Goal: Communication & Community: Answer question/provide support

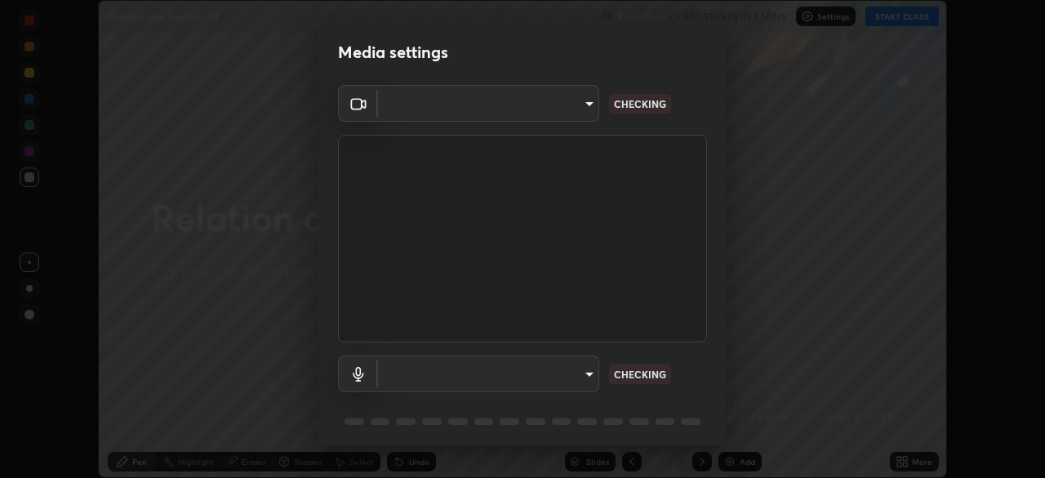
scroll to position [478, 1045]
type input "a2c9e0304fea7a197325265949ed38064ec23766b16e4a4df4757bcf8ee53c87"
click at [583, 375] on body "Erase all Relation and function 03 Recording CLASS STARTS IN 7 MINS Settings ST…" at bounding box center [522, 239] width 1045 height 478
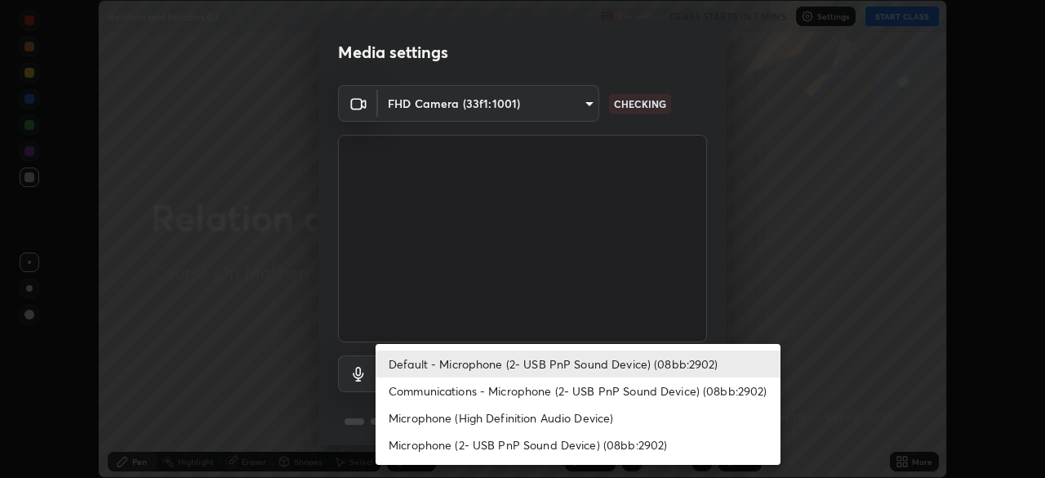
click at [589, 366] on li "Default - Microphone (2- USB PnP Sound Device) (08bb:2902)" at bounding box center [578, 363] width 405 height 27
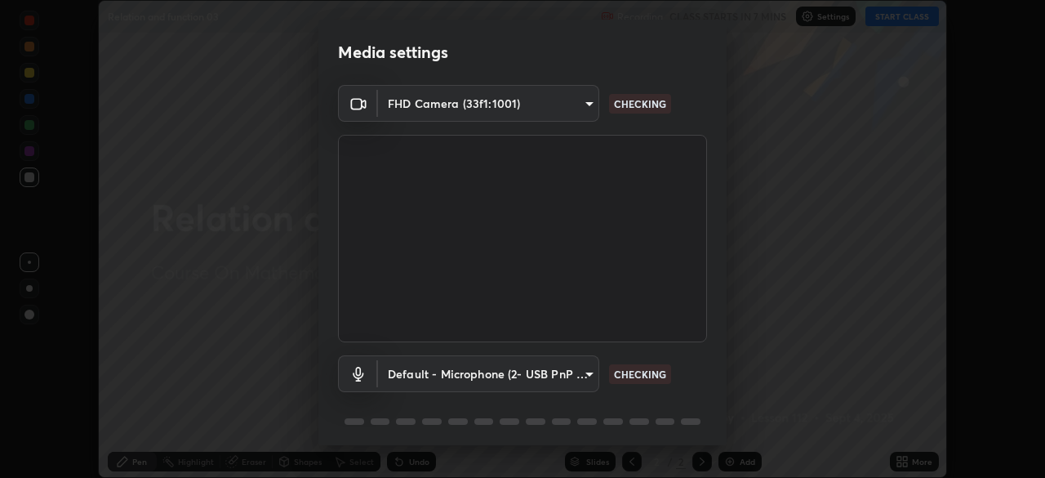
scroll to position [58, 0]
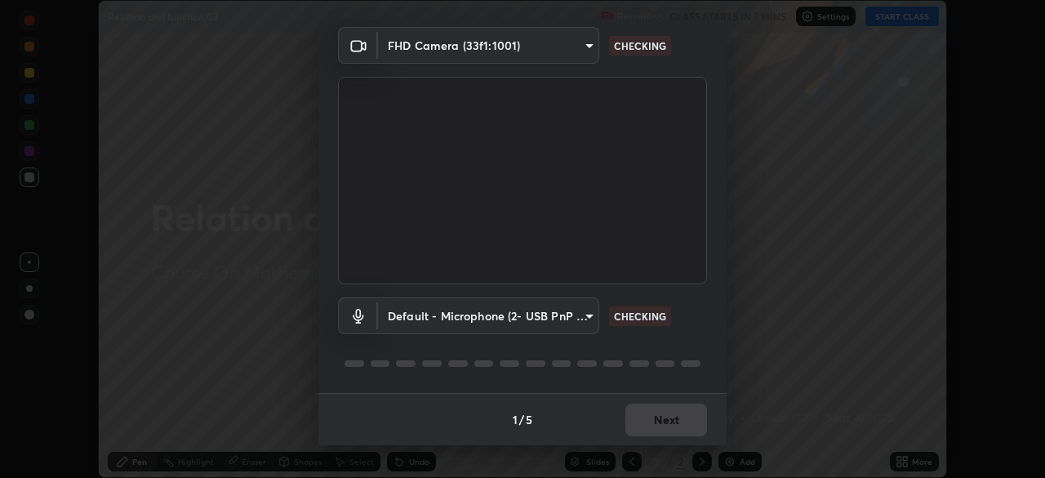
click at [698, 434] on div "1 / 5 Next" at bounding box center [522, 419] width 408 height 52
click at [694, 416] on div "1 / 5 Next" at bounding box center [522, 419] width 408 height 52
click at [678, 418] on div "1 / 5 Next" at bounding box center [522, 419] width 408 height 52
click at [679, 406] on div "1 / 5 Next" at bounding box center [522, 419] width 408 height 52
click at [667, 405] on div "1 / 5 Next" at bounding box center [522, 419] width 408 height 52
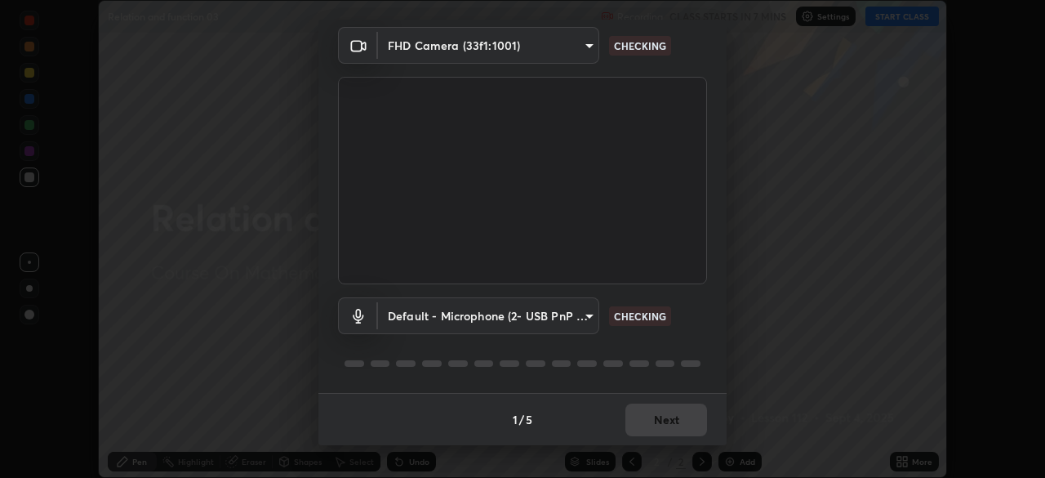
click at [666, 407] on div "1 / 5 Next" at bounding box center [522, 419] width 408 height 52
click at [669, 411] on div "1 / 5 Next" at bounding box center [522, 419] width 408 height 52
click at [663, 407] on div "1 / 5 Next" at bounding box center [522, 419] width 408 height 52
click at [660, 411] on div "1 / 5 Next" at bounding box center [522, 419] width 408 height 52
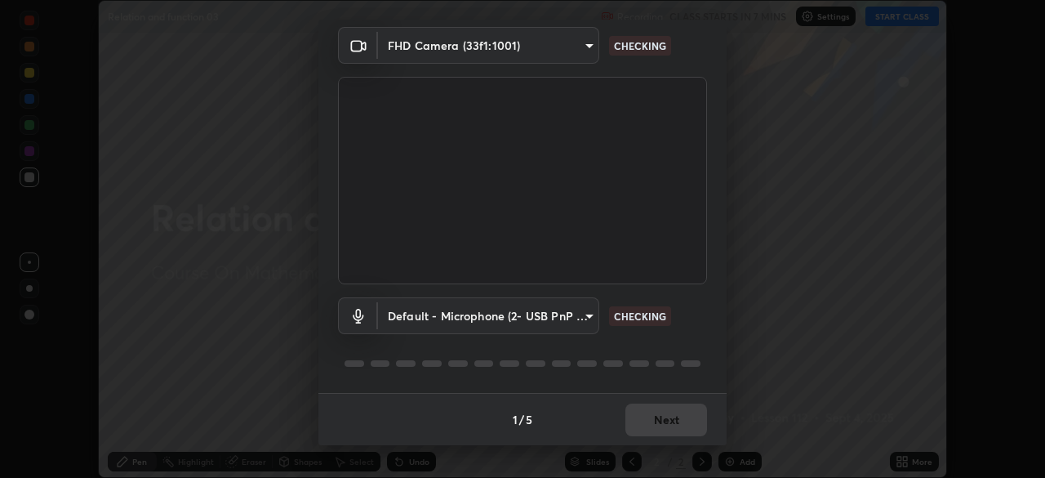
click at [660, 413] on div "1 / 5 Next" at bounding box center [522, 419] width 408 height 52
click at [655, 414] on div "1 / 5 Next" at bounding box center [522, 419] width 408 height 52
click at [654, 413] on div "1 / 5 Next" at bounding box center [522, 419] width 408 height 52
click at [681, 418] on div "1 / 5 Next" at bounding box center [522, 419] width 408 height 52
click at [688, 421] on div "1 / 5 Next" at bounding box center [522, 419] width 408 height 52
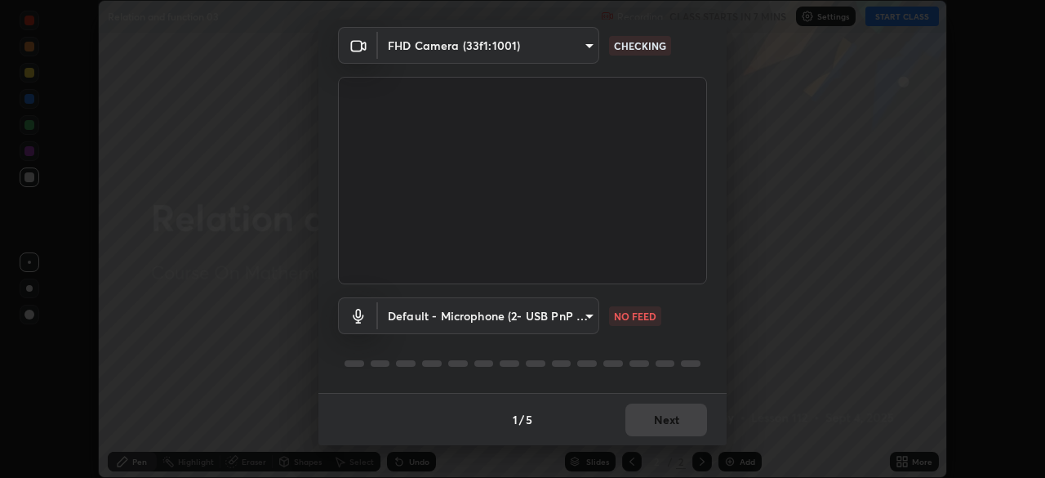
click at [675, 437] on div "1 / 5 Next" at bounding box center [522, 419] width 408 height 52
click at [588, 333] on body "Erase all Relation and function 03 Recording CLASS STARTS IN 7 MINS Settings ST…" at bounding box center [522, 239] width 1045 height 478
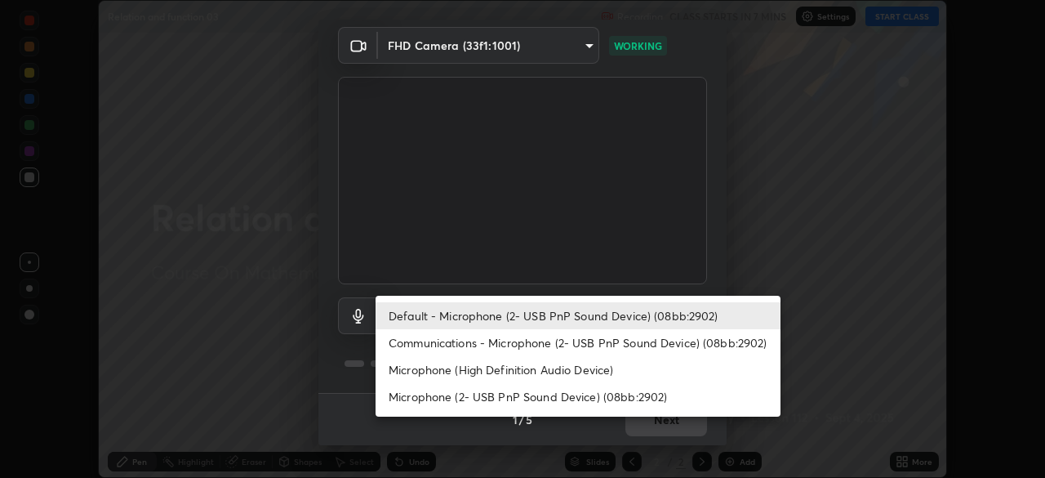
click at [549, 310] on li "Default - Microphone (2- USB PnP Sound Device) (08bb:2902)" at bounding box center [578, 315] width 405 height 27
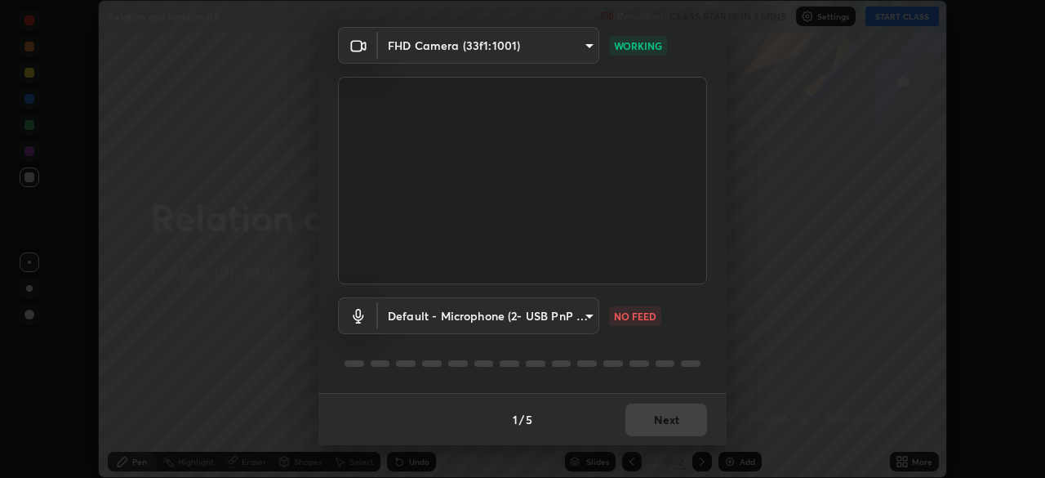
click at [660, 424] on div "1 / 5 Next" at bounding box center [522, 419] width 408 height 52
click at [662, 411] on div "1 / 5 Next" at bounding box center [522, 419] width 408 height 52
click at [650, 416] on div "1 / 5 Next" at bounding box center [522, 419] width 408 height 52
click at [555, 321] on body "Erase all Relation and function 03 Recording CLASS STARTS IN 7 MINS Settings ST…" at bounding box center [522, 239] width 1045 height 478
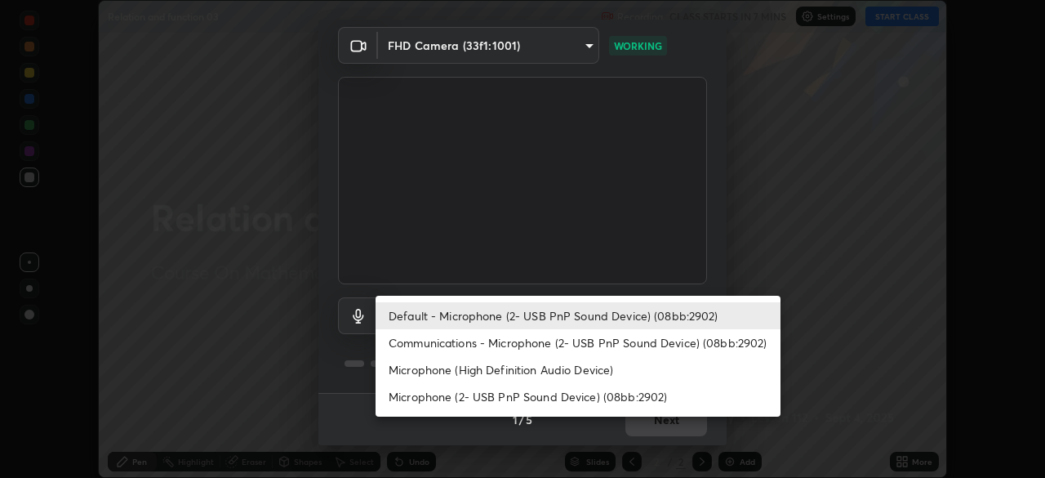
click at [538, 353] on li "Communications - Microphone (2- USB PnP Sound Device) (08bb:2902)" at bounding box center [578, 342] width 405 height 27
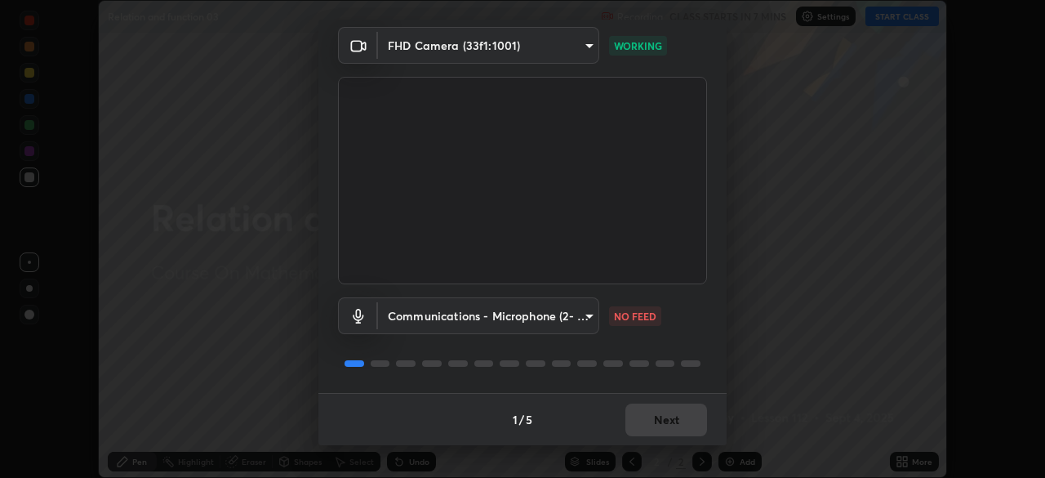
click at [543, 319] on body "Erase all Relation and function 03 Recording CLASS STARTS IN 7 MINS Settings ST…" at bounding box center [522, 239] width 1045 height 478
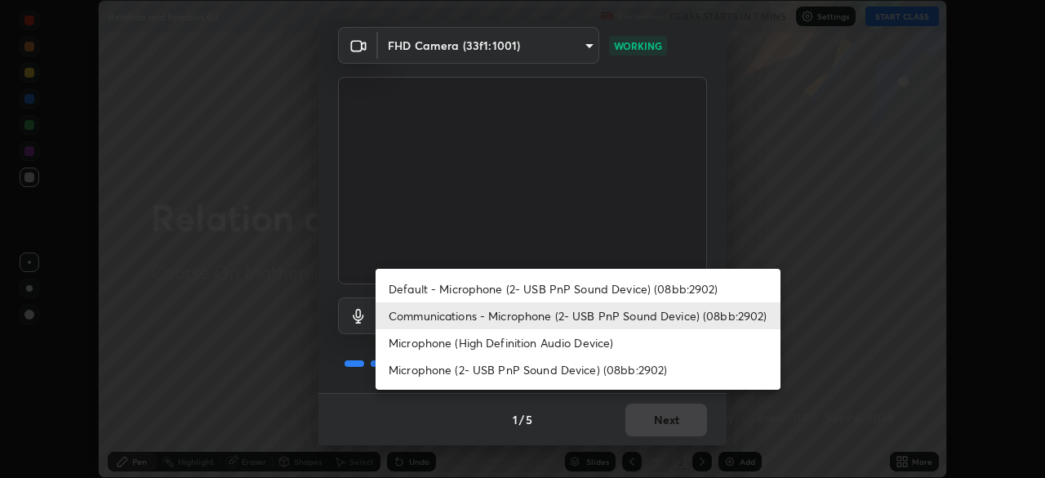
click at [531, 293] on li "Default - Microphone (2- USB PnP Sound Device) (08bb:2902)" at bounding box center [578, 288] width 405 height 27
type input "default"
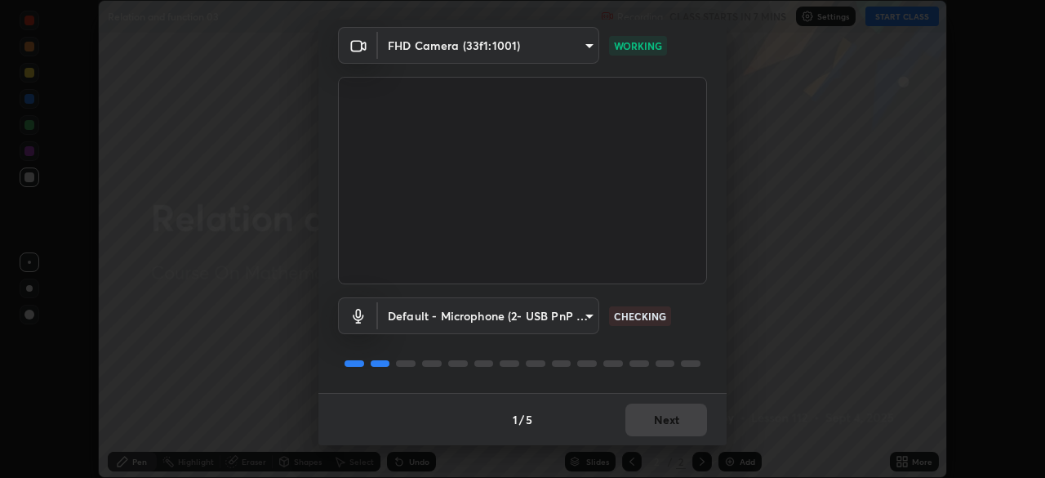
click at [676, 421] on div "1 / 5 Next" at bounding box center [522, 419] width 408 height 52
click at [683, 427] on div "1 / 5 Next" at bounding box center [522, 419] width 408 height 52
click at [687, 425] on div "1 / 5 Next" at bounding box center [522, 419] width 408 height 52
click at [687, 422] on div "1 / 5 Next" at bounding box center [522, 419] width 408 height 52
click at [683, 420] on div "1 / 5 Next" at bounding box center [522, 419] width 408 height 52
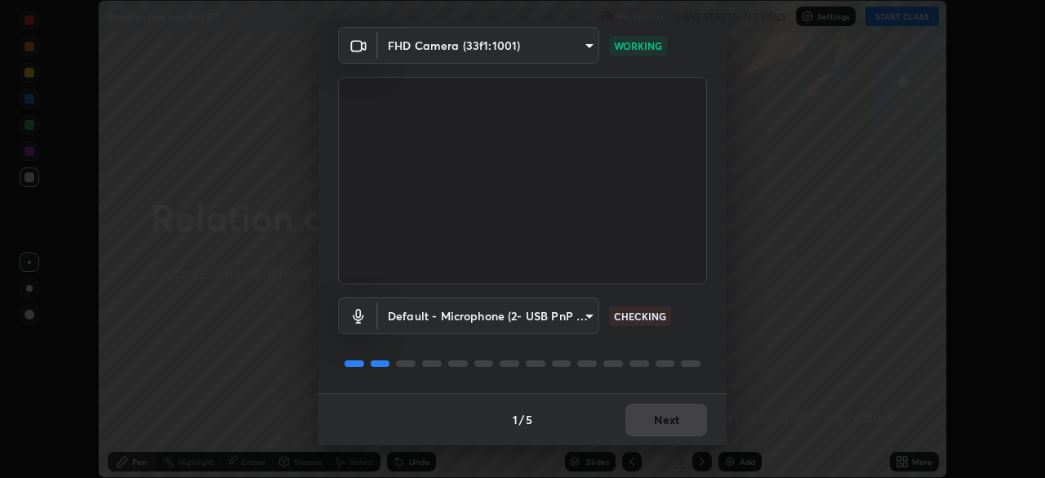
click at [678, 424] on div "1 / 5 Next" at bounding box center [522, 419] width 408 height 52
click at [678, 425] on div "1 / 5 Next" at bounding box center [522, 419] width 408 height 52
click at [679, 426] on div "1 / 5 Next" at bounding box center [522, 419] width 408 height 52
click at [683, 426] on div "1 / 5 Next" at bounding box center [522, 419] width 408 height 52
click at [684, 423] on button "Next" at bounding box center [666, 419] width 82 height 33
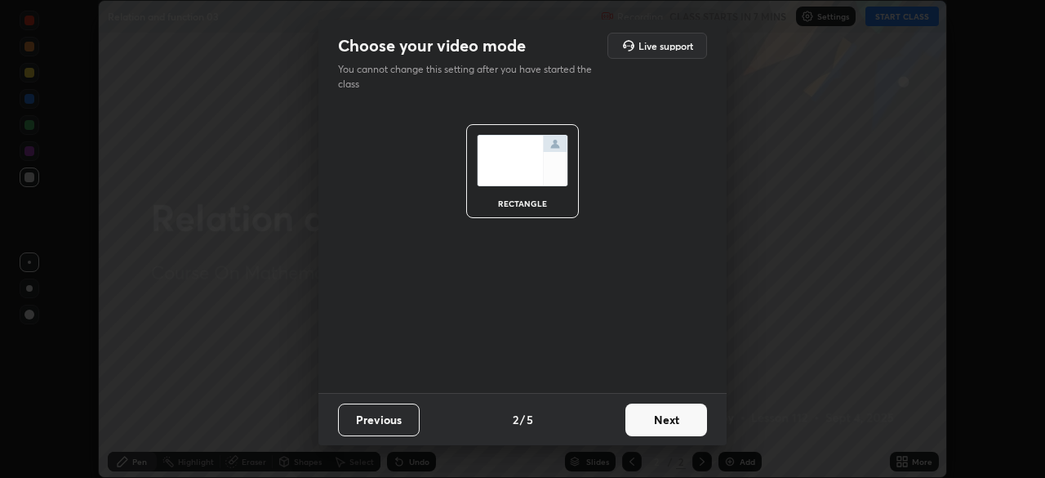
scroll to position [0, 0]
click at [686, 421] on button "Next" at bounding box center [666, 419] width 82 height 33
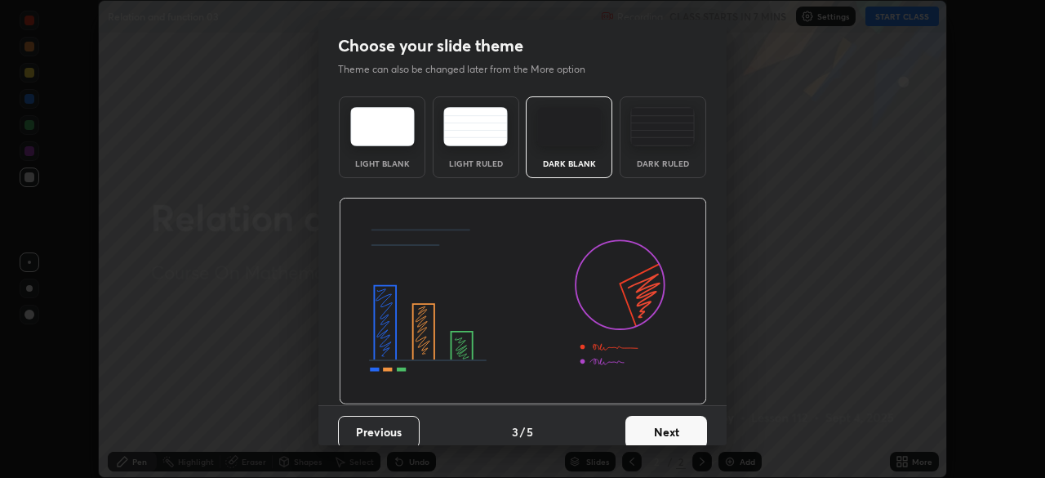
click at [681, 424] on button "Next" at bounding box center [666, 432] width 82 height 33
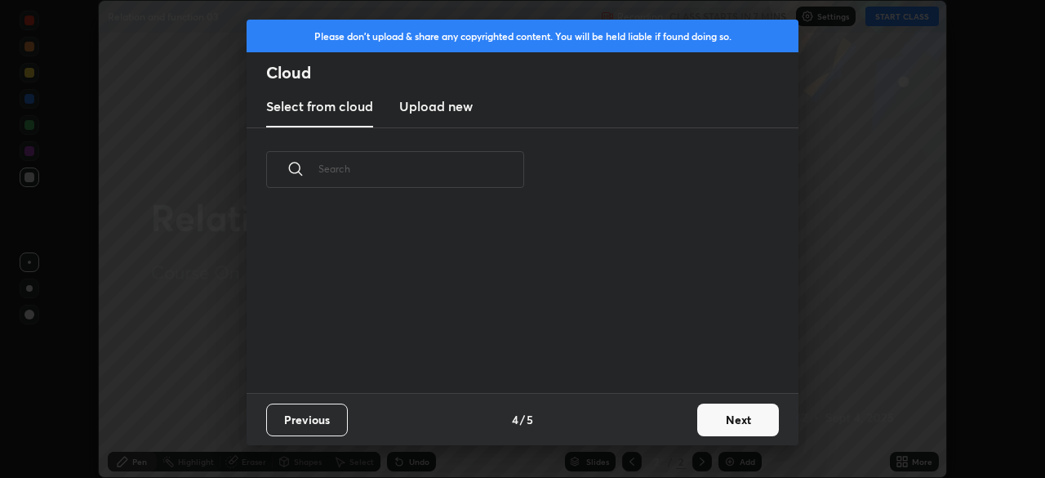
click at [681, 429] on div "Previous 4 / 5 Next" at bounding box center [523, 419] width 552 height 52
click at [725, 418] on button "Next" at bounding box center [738, 419] width 82 height 33
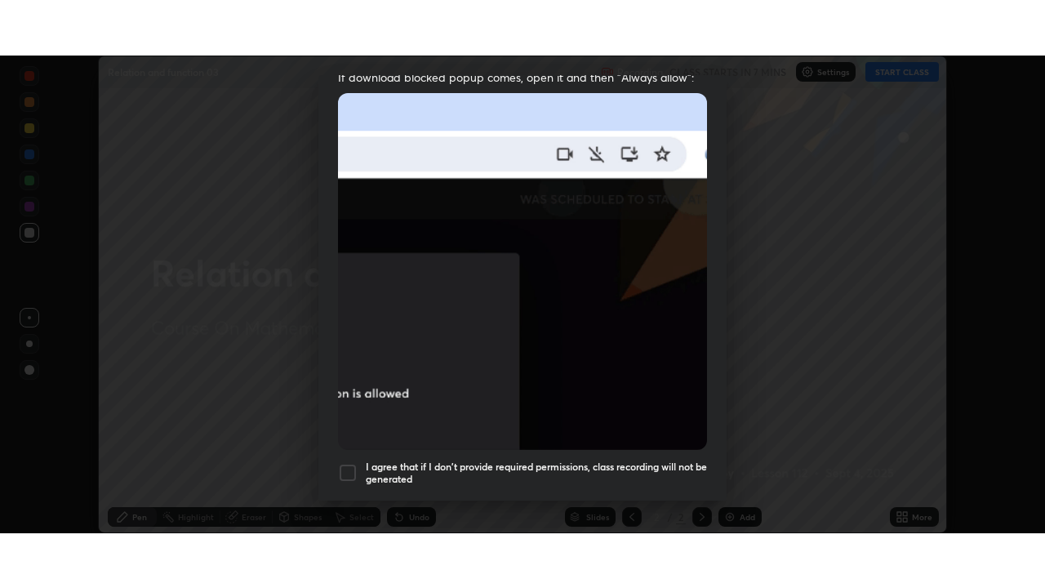
scroll to position [391, 0]
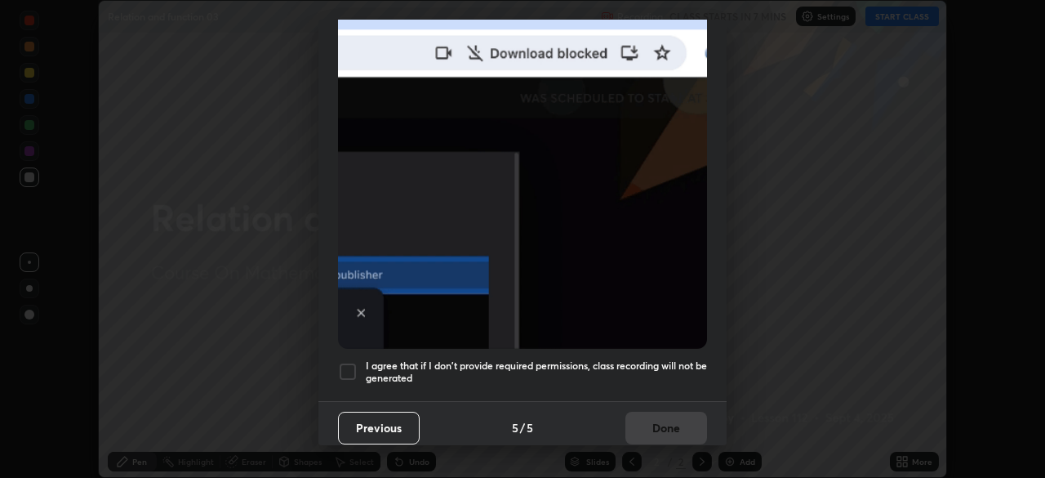
click at [346, 362] on div at bounding box center [348, 372] width 20 height 20
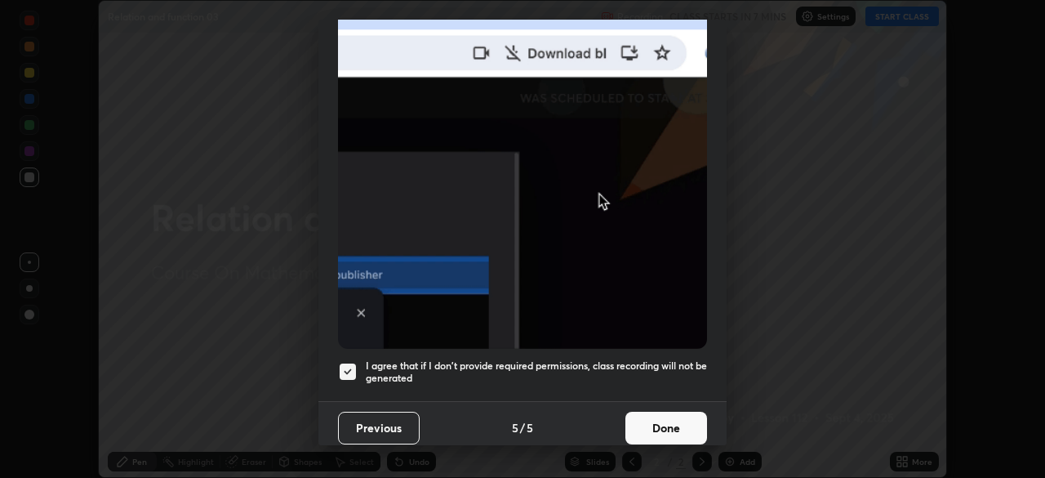
click at [659, 413] on button "Done" at bounding box center [666, 427] width 82 height 33
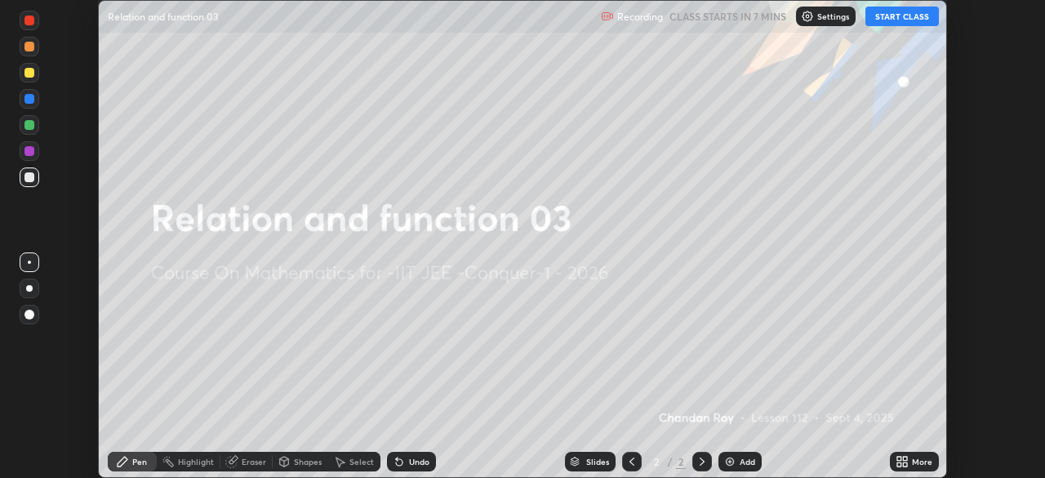
click at [899, 458] on icon at bounding box center [899, 458] width 4 height 4
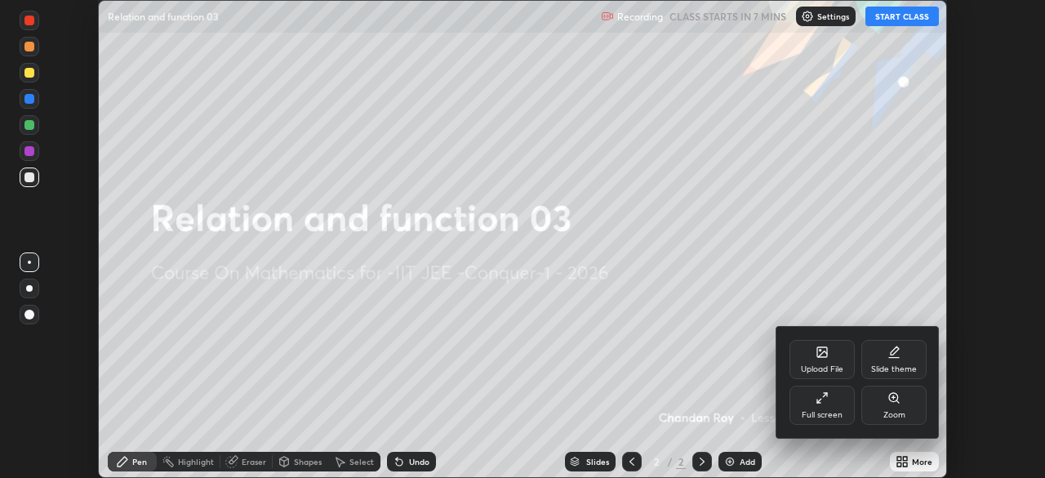
click at [826, 412] on div "Full screen" at bounding box center [822, 415] width 41 height 8
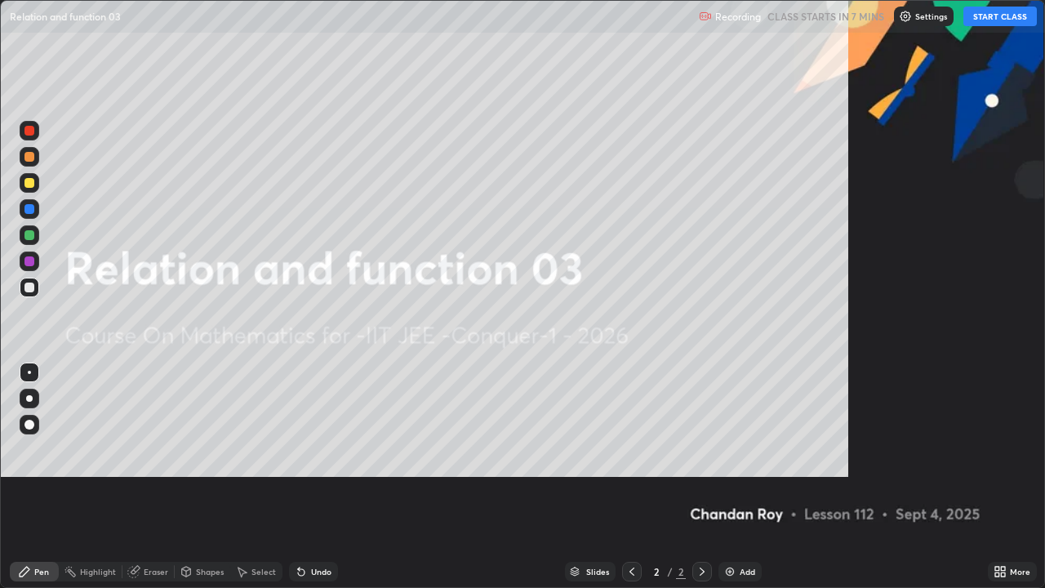
scroll to position [588, 1045]
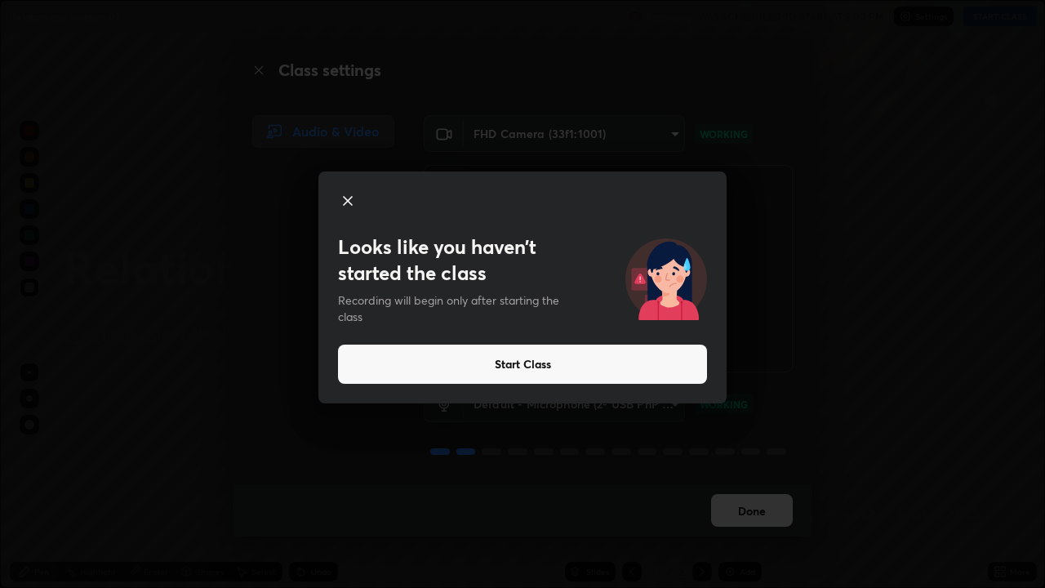
click at [570, 371] on button "Start Class" at bounding box center [522, 364] width 369 height 39
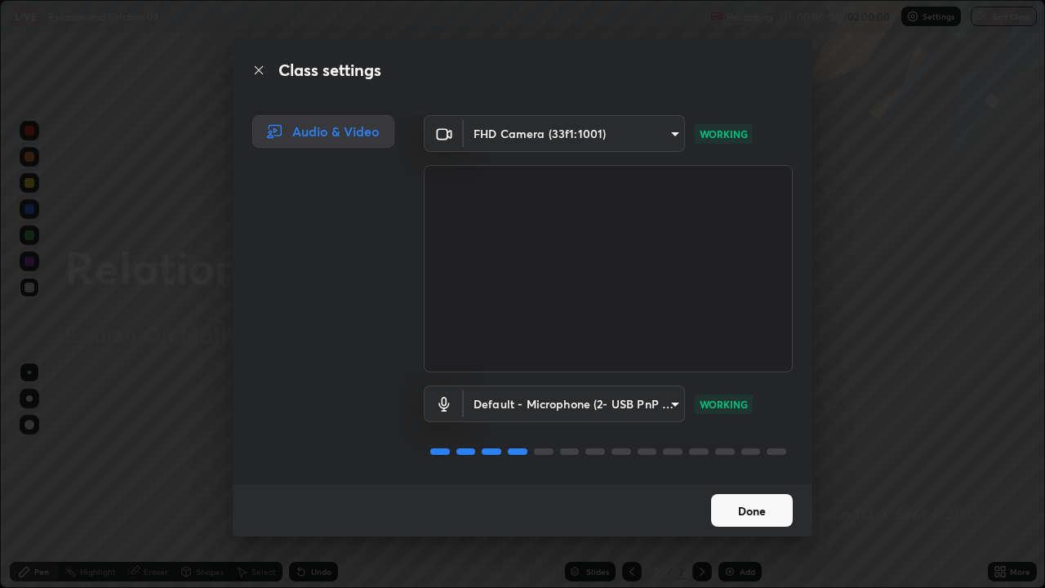
click at [748, 477] on button "Done" at bounding box center [752, 510] width 82 height 33
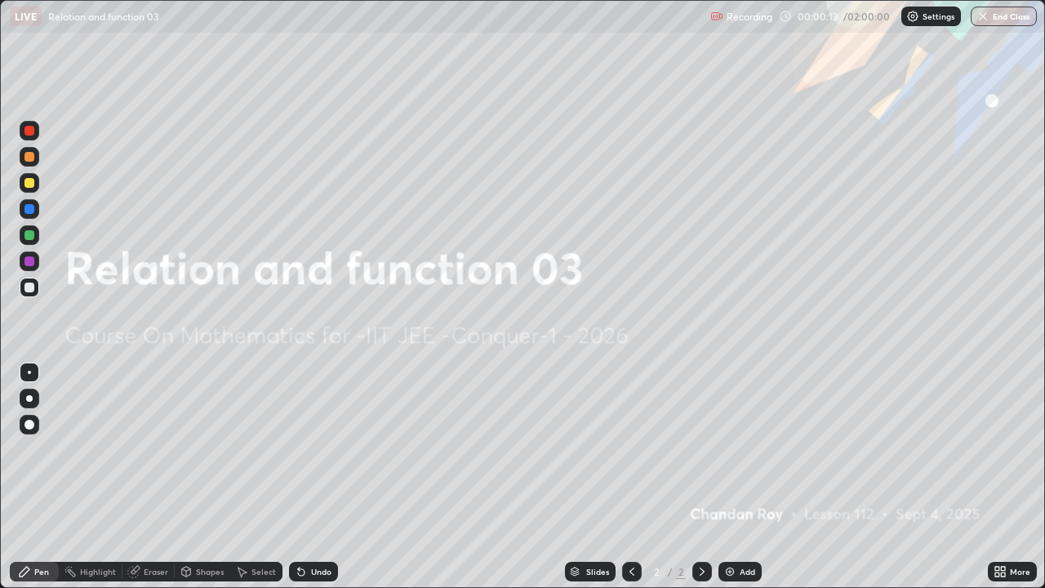
click at [1012, 477] on div "More" at bounding box center [1020, 571] width 20 height 8
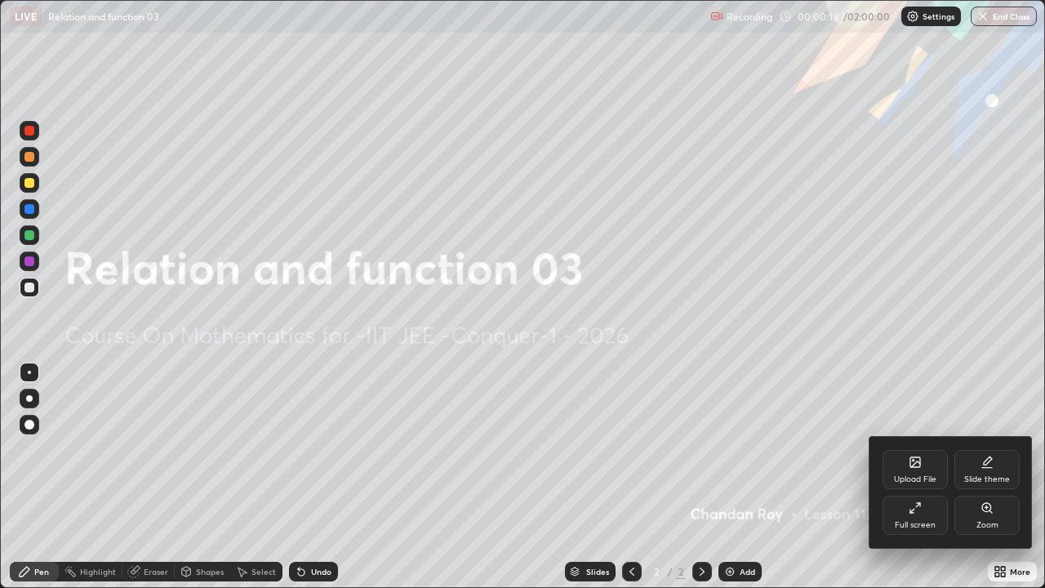
click at [931, 477] on div "Upload File" at bounding box center [915, 479] width 42 height 8
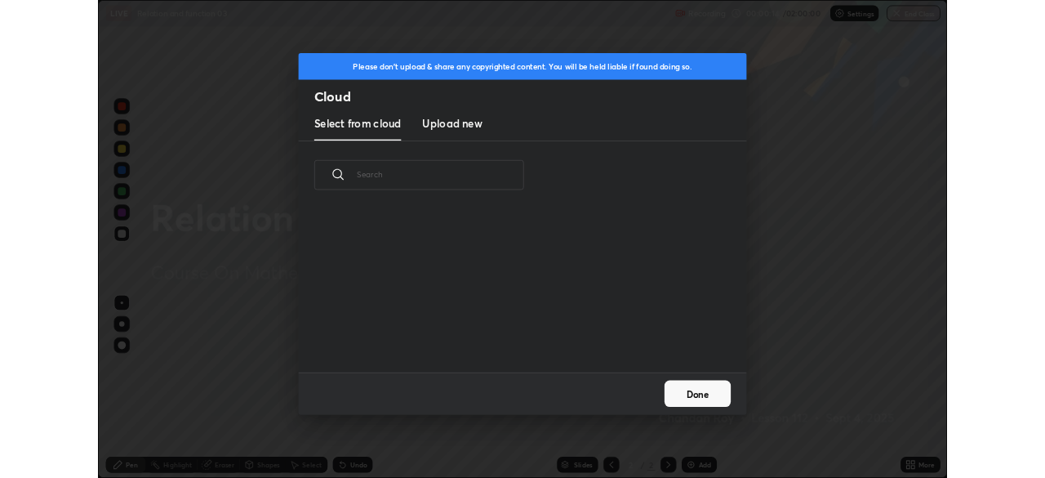
scroll to position [201, 524]
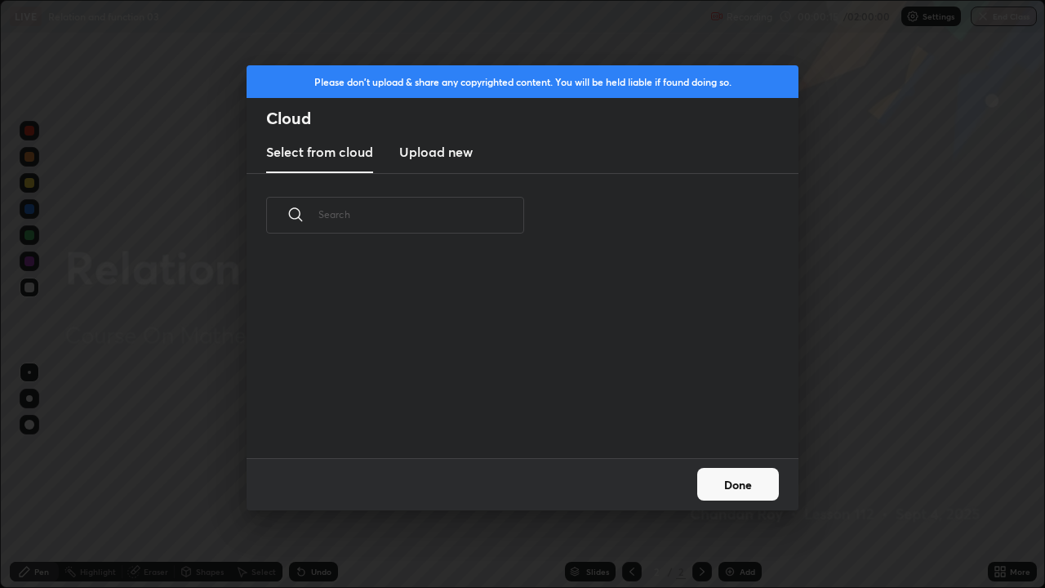
click at [460, 153] on h3 "Upload new" at bounding box center [435, 152] width 73 height 20
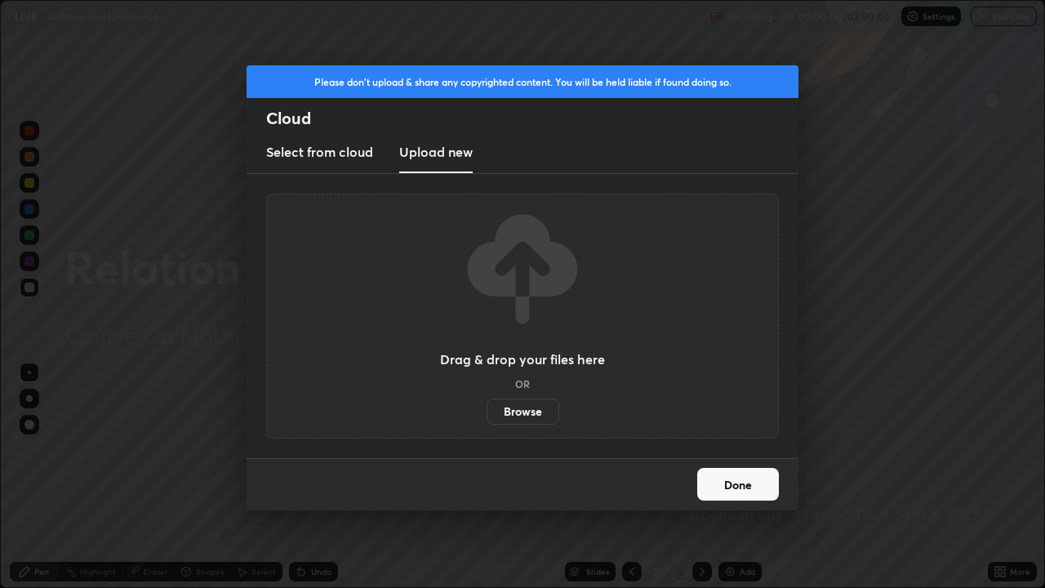
click at [536, 415] on label "Browse" at bounding box center [523, 411] width 73 height 26
click at [487, 415] on input "Browse" at bounding box center [487, 411] width 0 height 26
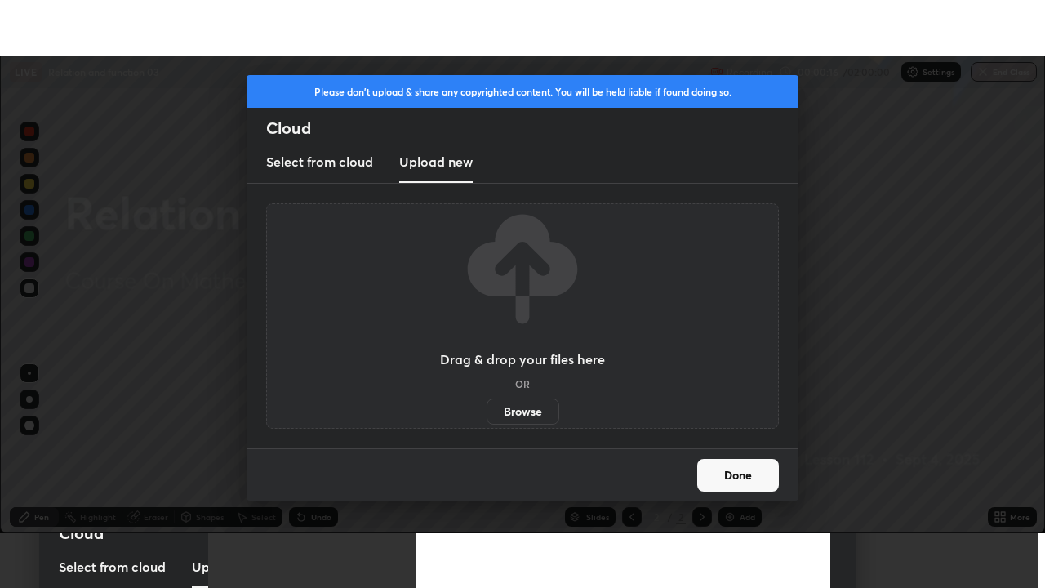
scroll to position [81162, 80594]
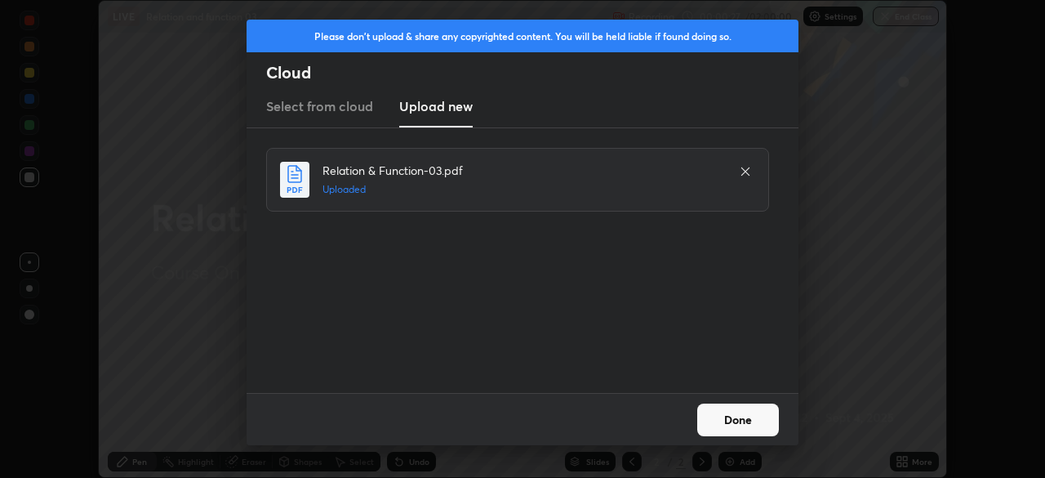
click at [730, 416] on button "Done" at bounding box center [738, 419] width 82 height 33
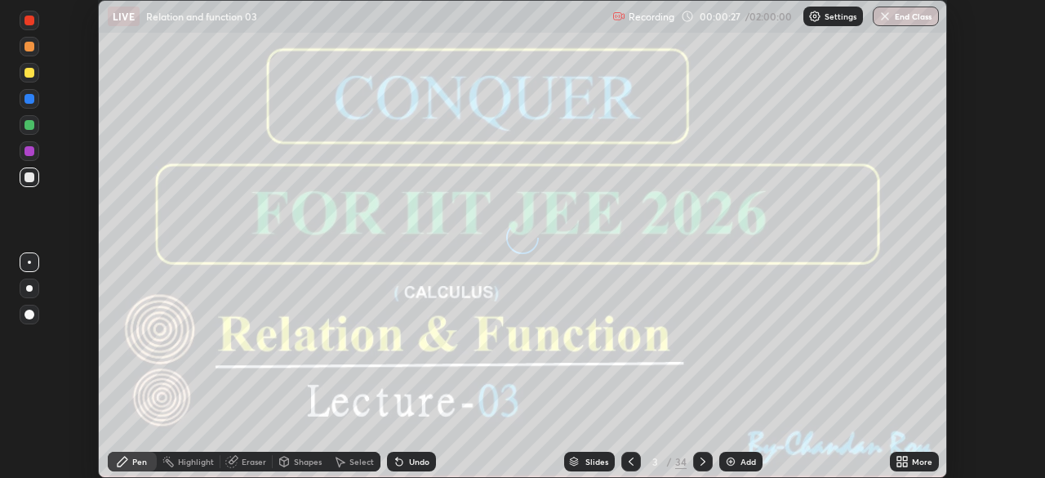
click at [910, 460] on div "More" at bounding box center [914, 461] width 49 height 20
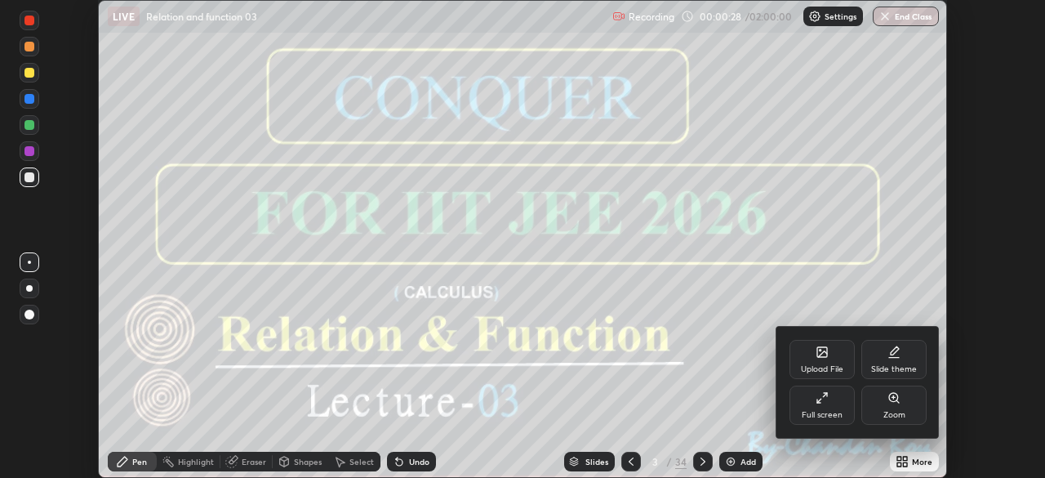
click at [828, 411] on div "Full screen" at bounding box center [822, 415] width 41 height 8
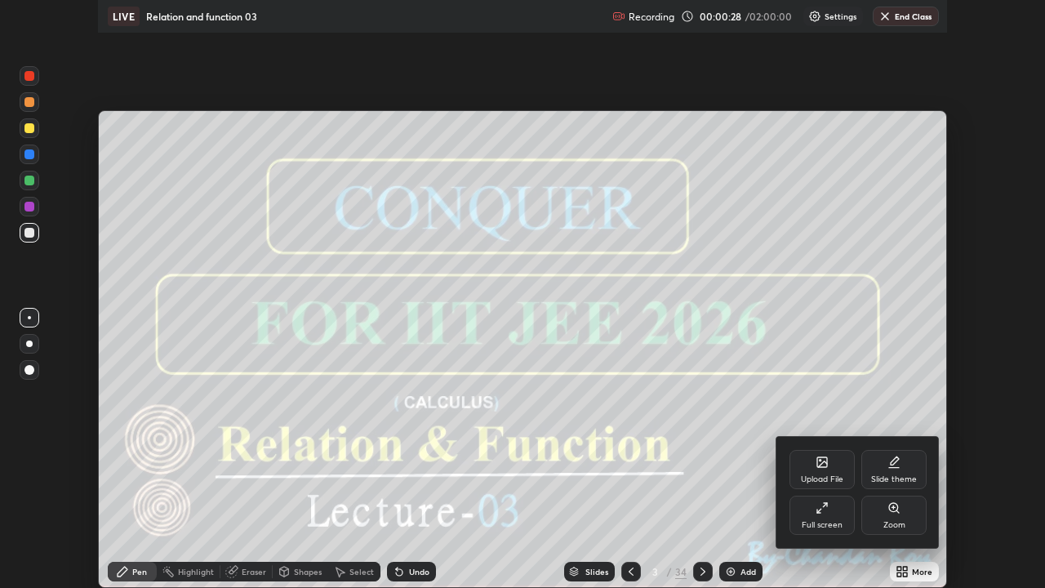
scroll to position [588, 1045]
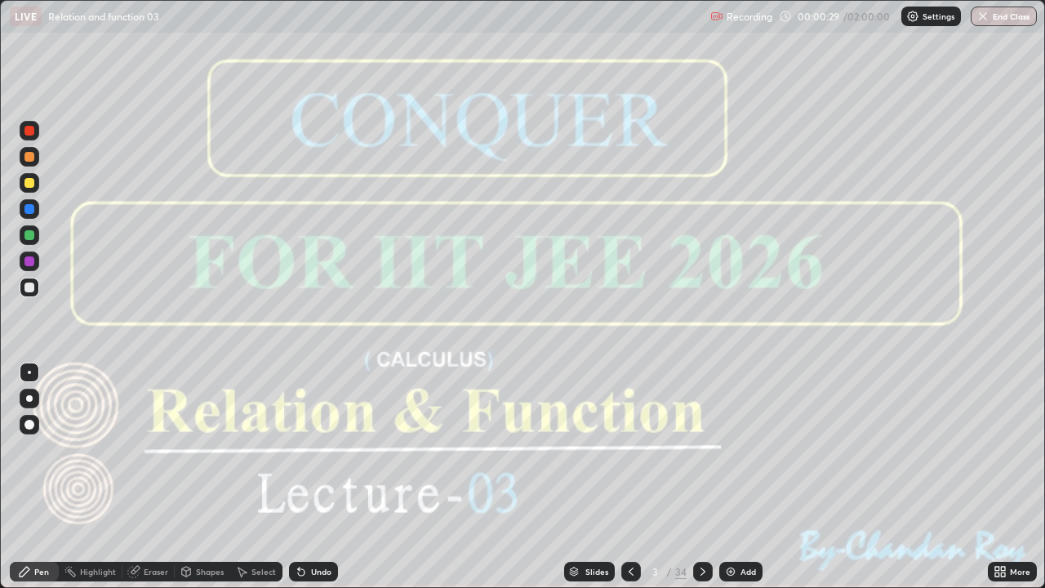
click at [705, 477] on icon at bounding box center [702, 571] width 13 height 13
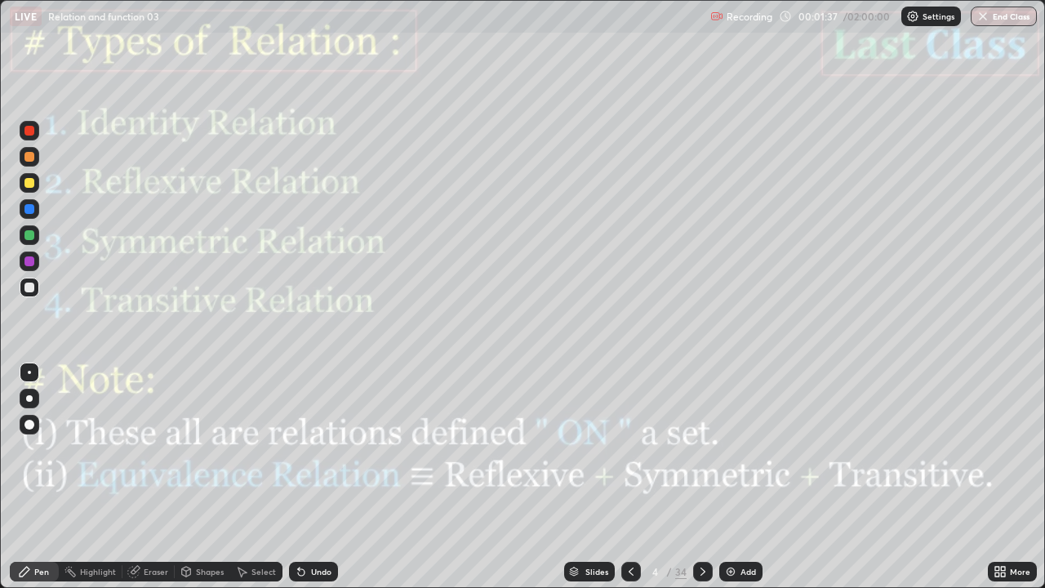
click at [699, 477] on icon at bounding box center [702, 571] width 13 height 13
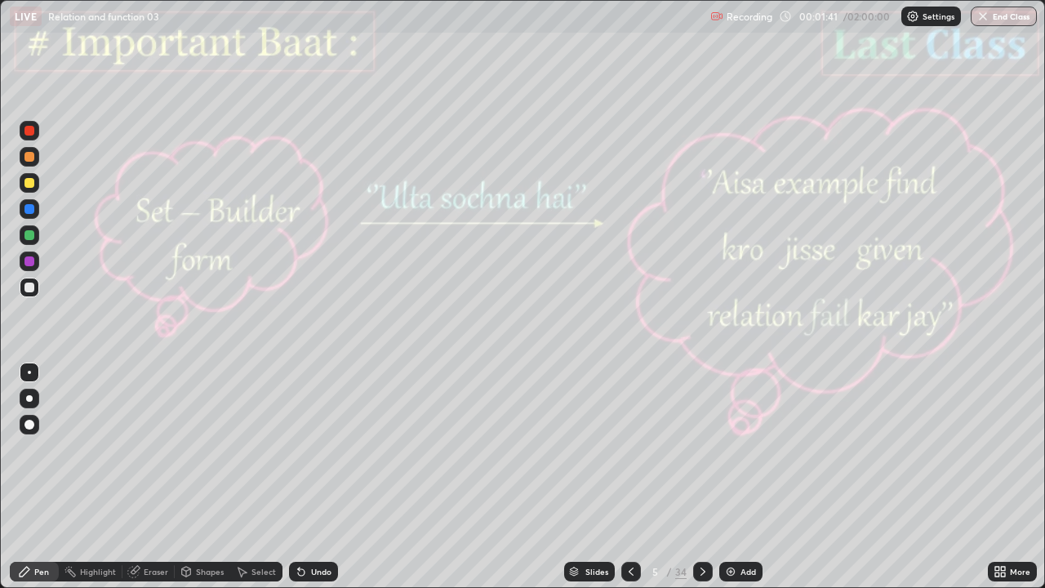
click at [701, 477] on icon at bounding box center [702, 571] width 5 height 8
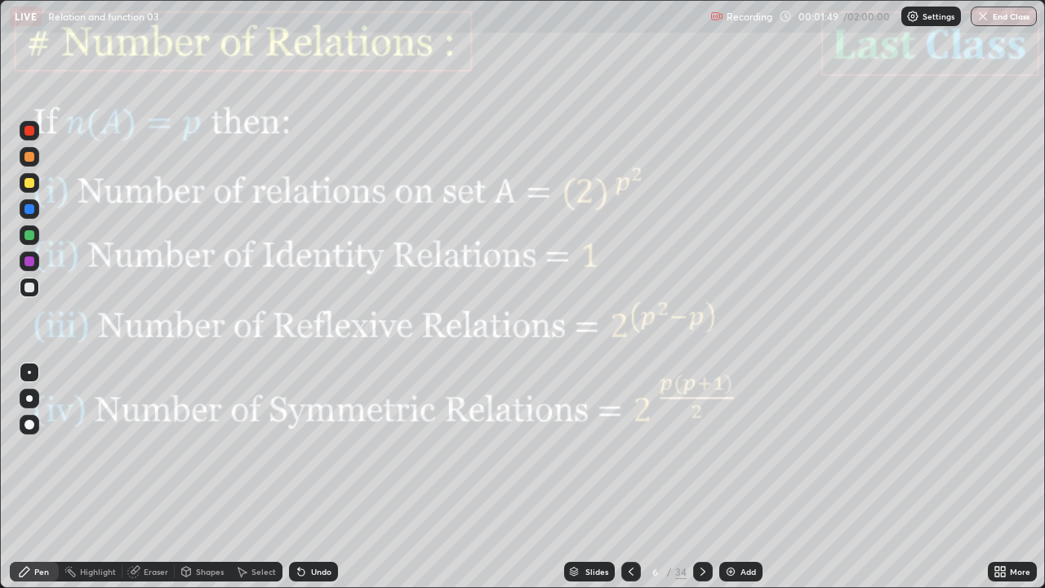
click at [700, 477] on icon at bounding box center [702, 571] width 13 height 13
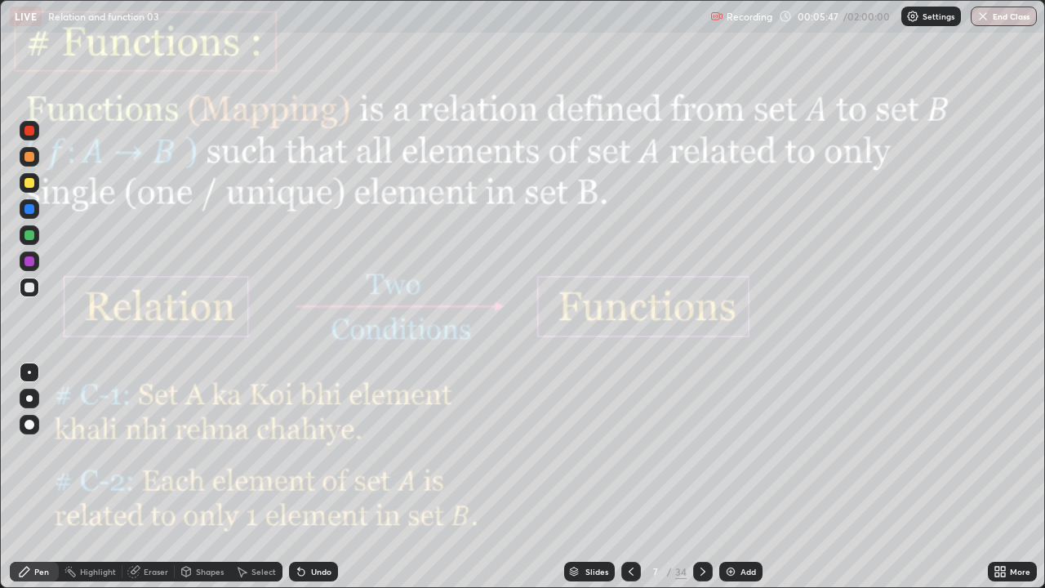
click at [702, 477] on icon at bounding box center [702, 571] width 13 height 13
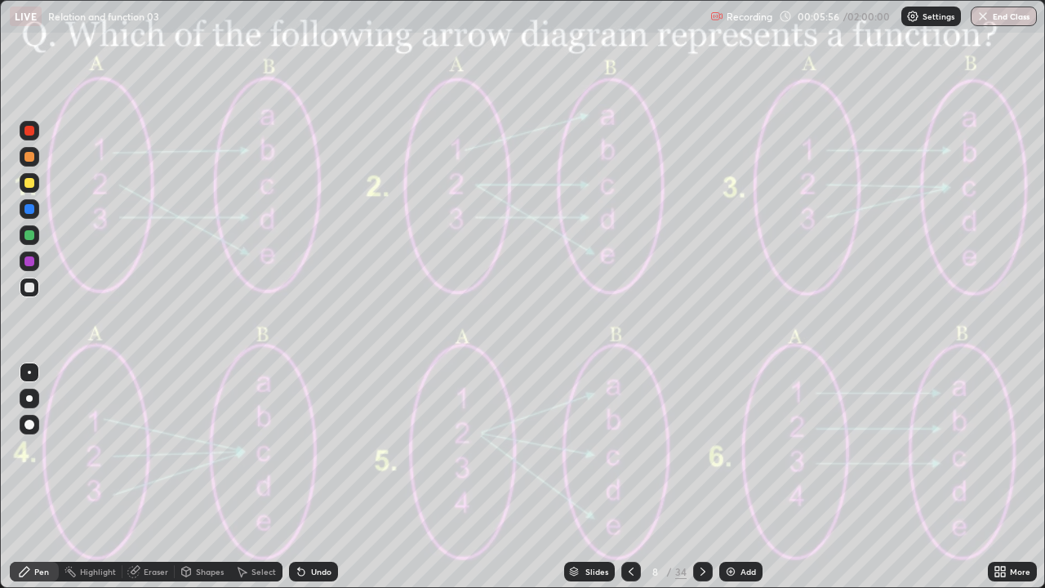
click at [29, 184] on div at bounding box center [29, 183] width 10 height 10
click at [29, 372] on div at bounding box center [29, 372] width 3 height 3
click at [30, 422] on div at bounding box center [29, 425] width 10 height 10
click at [29, 132] on div at bounding box center [29, 131] width 10 height 10
click at [318, 477] on div "Undo" at bounding box center [321, 571] width 20 height 8
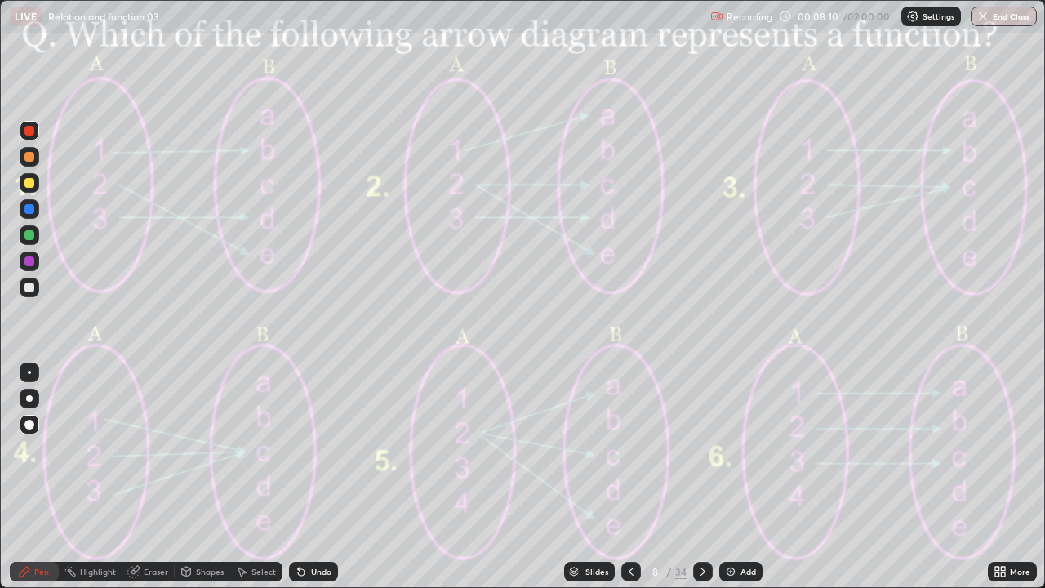
click at [700, 477] on icon at bounding box center [702, 571] width 5 height 8
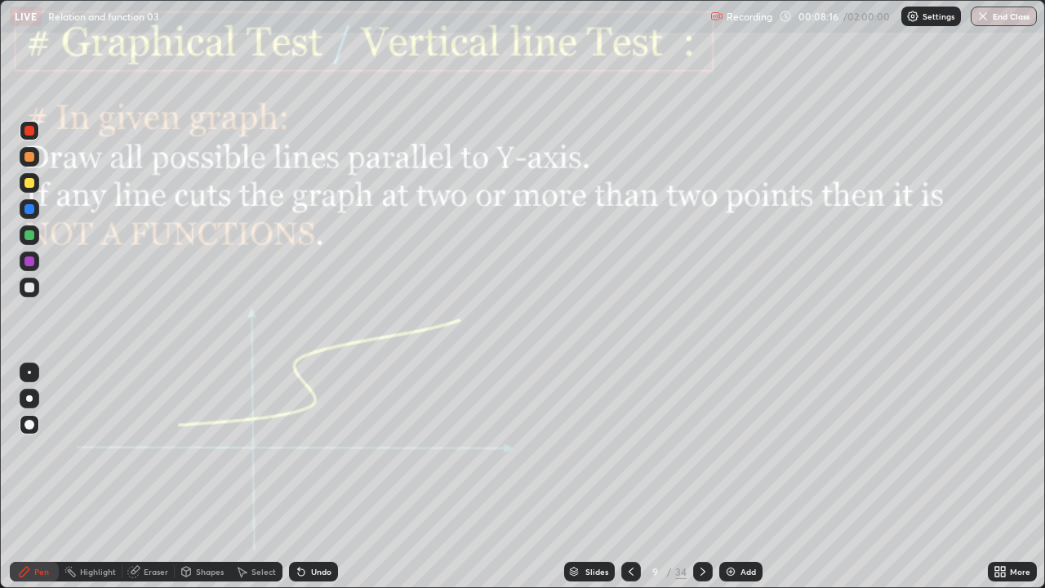
click at [629, 477] on icon at bounding box center [631, 571] width 13 height 13
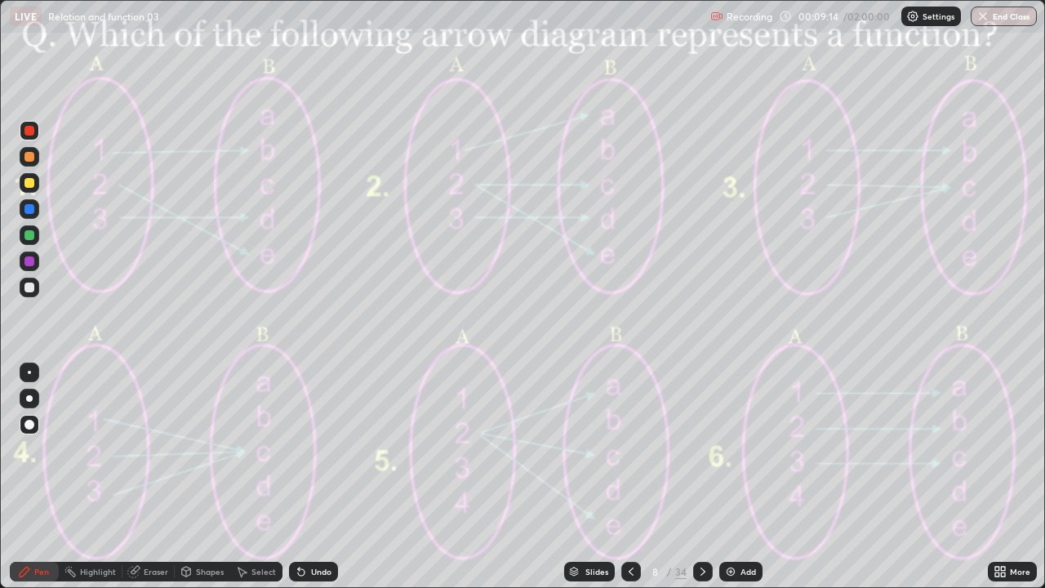
click at [303, 477] on icon at bounding box center [301, 571] width 13 height 13
click at [703, 477] on icon at bounding box center [702, 571] width 13 height 13
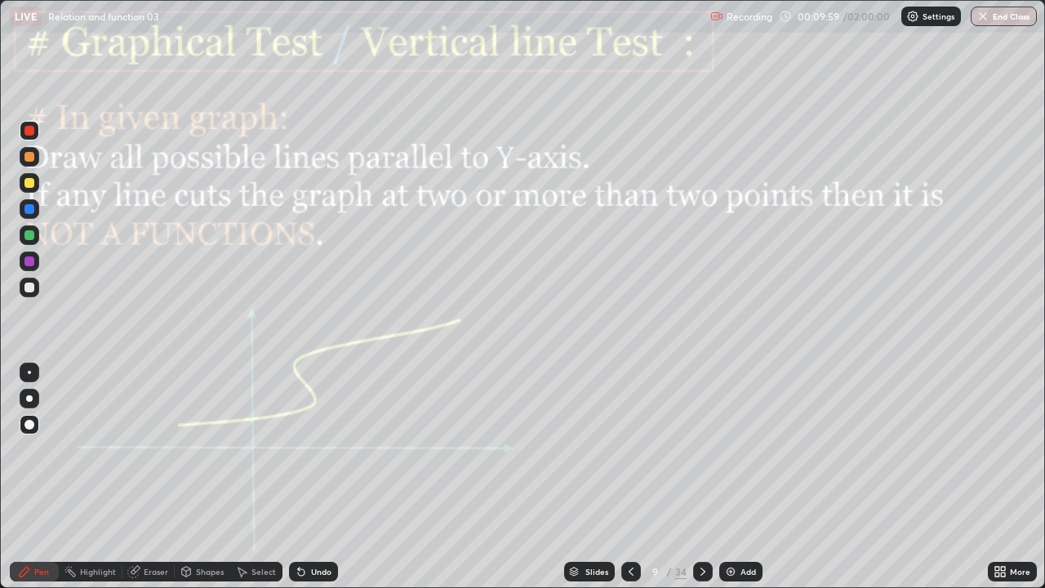
click at [202, 477] on div "Shapes" at bounding box center [210, 571] width 28 height 8
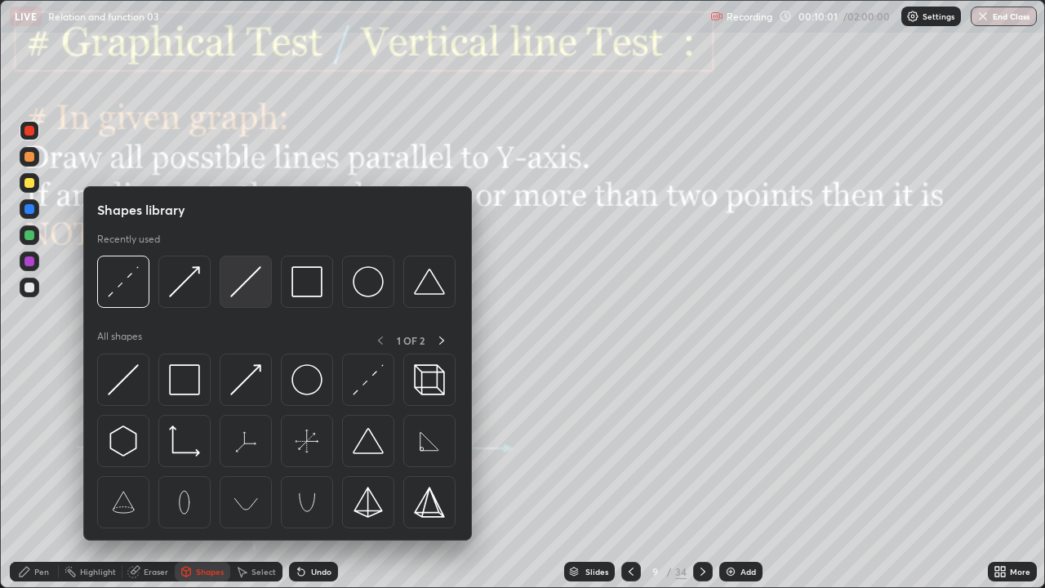
click at [241, 289] on img at bounding box center [245, 281] width 31 height 31
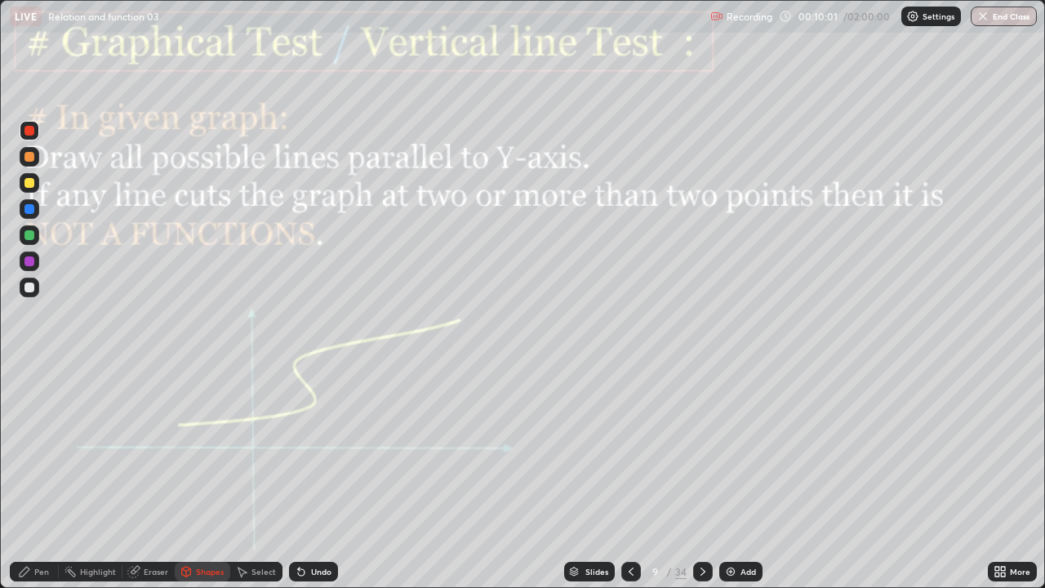
click at [24, 268] on div at bounding box center [30, 261] width 20 height 20
click at [305, 477] on div "Undo" at bounding box center [313, 572] width 49 height 20
click at [45, 477] on div "Pen" at bounding box center [34, 572] width 49 height 20
click at [30, 262] on div at bounding box center [29, 261] width 10 height 10
click at [31, 477] on div "Pen" at bounding box center [34, 572] width 49 height 20
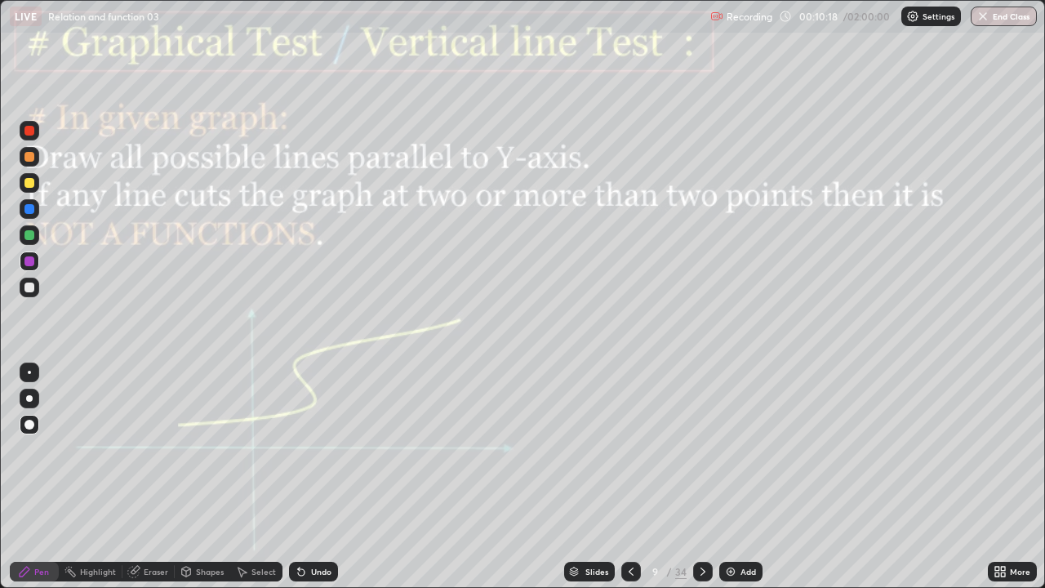
click at [29, 372] on div at bounding box center [29, 372] width 3 height 3
click at [31, 239] on div at bounding box center [29, 235] width 10 height 10
click at [201, 477] on div "Shapes" at bounding box center [210, 571] width 28 height 8
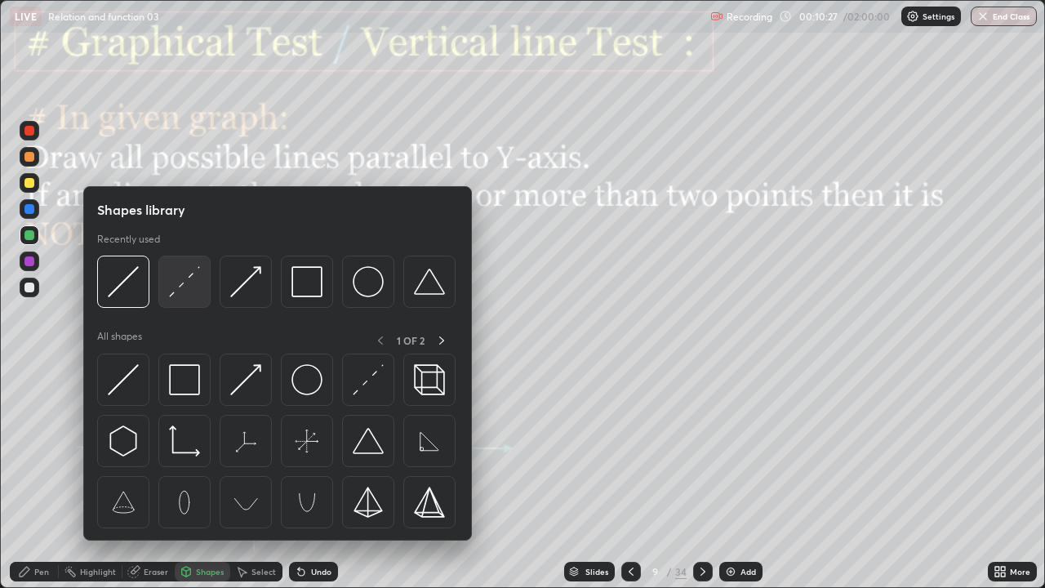
click at [177, 287] on img at bounding box center [184, 281] width 31 height 31
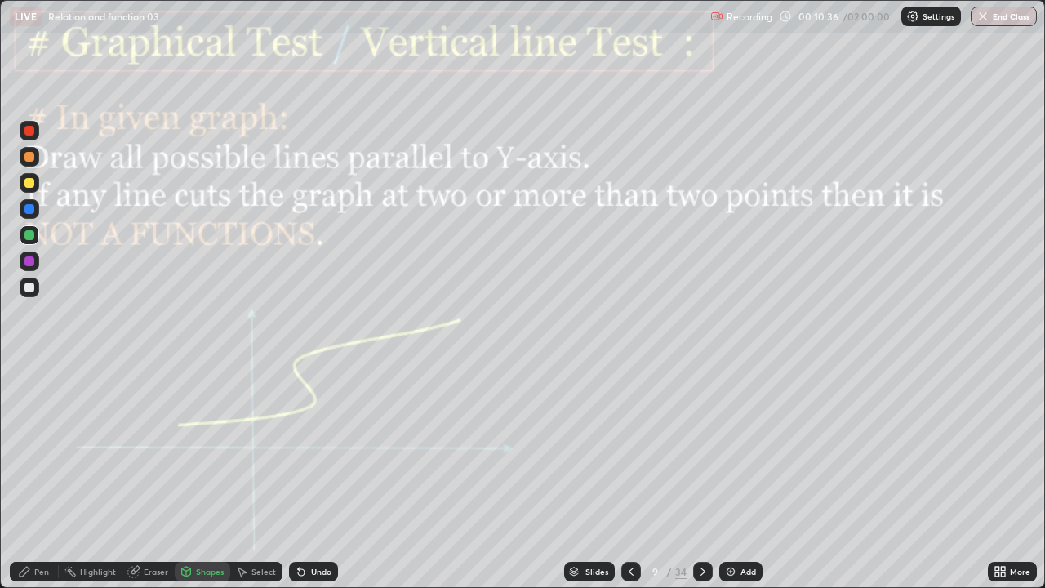
click at [45, 477] on div "Pen" at bounding box center [34, 572] width 49 height 20
click at [309, 477] on div "Undo" at bounding box center [313, 572] width 49 height 20
click at [699, 477] on icon at bounding box center [702, 571] width 13 height 13
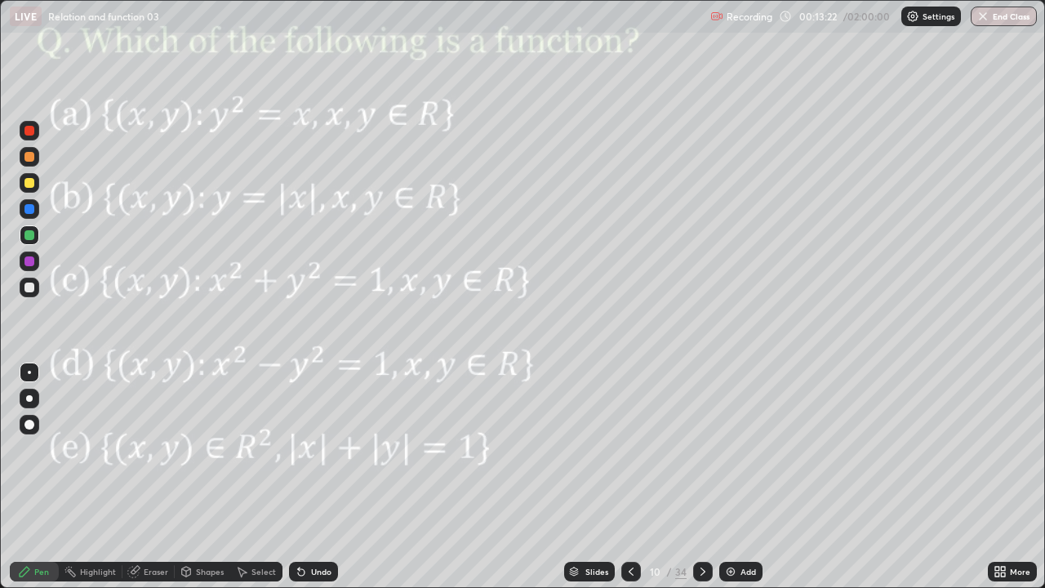
click at [54, 477] on div "Pen" at bounding box center [34, 572] width 49 height 20
click at [37, 262] on div at bounding box center [30, 261] width 20 height 20
click at [322, 477] on div "Undo" at bounding box center [321, 571] width 20 height 8
click at [29, 236] on div at bounding box center [29, 235] width 10 height 10
click at [31, 128] on div at bounding box center [29, 131] width 10 height 10
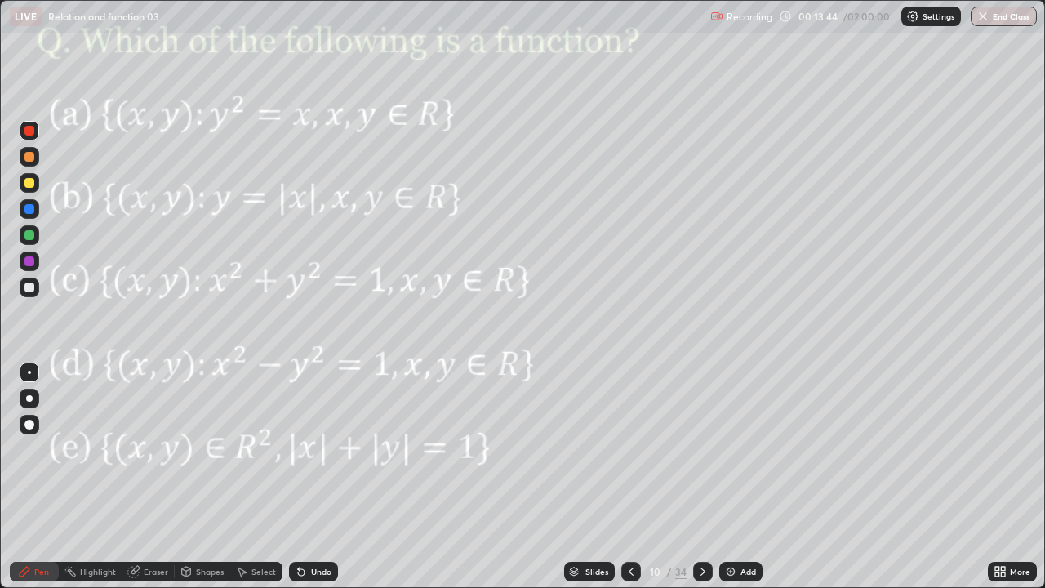
click at [204, 477] on div "Shapes" at bounding box center [210, 571] width 28 height 8
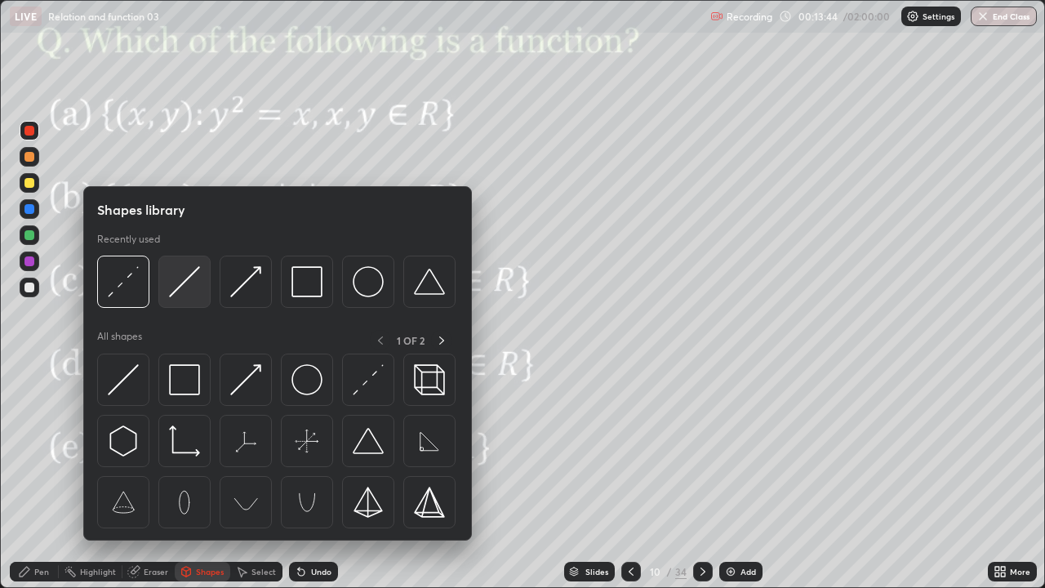
click at [178, 278] on img at bounding box center [184, 281] width 31 height 31
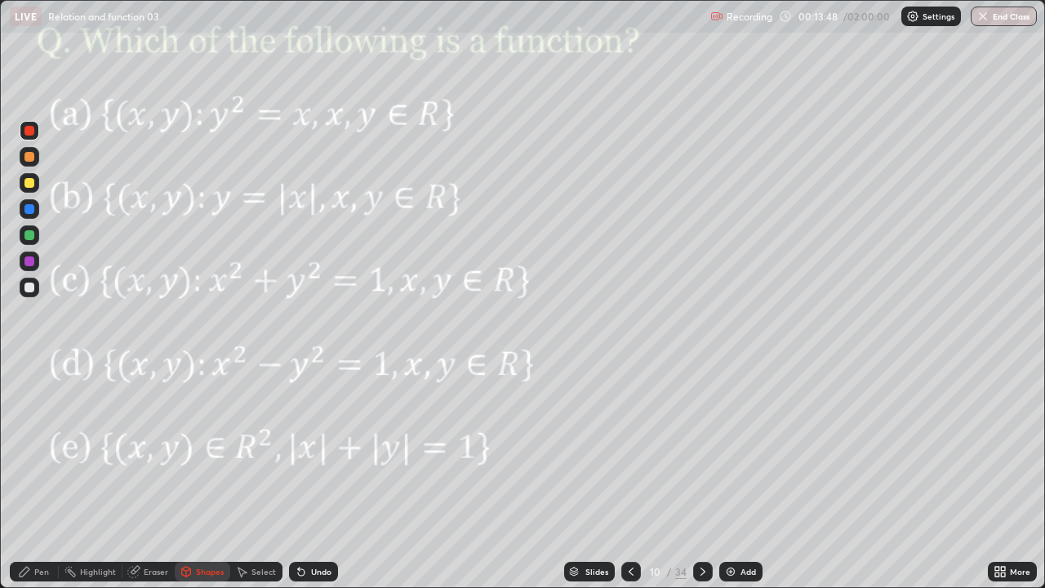
click at [40, 477] on div "Pen" at bounding box center [34, 572] width 49 height 20
click at [29, 260] on div at bounding box center [29, 261] width 10 height 10
click at [30, 235] on div at bounding box center [29, 235] width 10 height 10
click at [36, 265] on div at bounding box center [30, 261] width 20 height 20
click at [211, 477] on div "Shapes" at bounding box center [210, 571] width 28 height 8
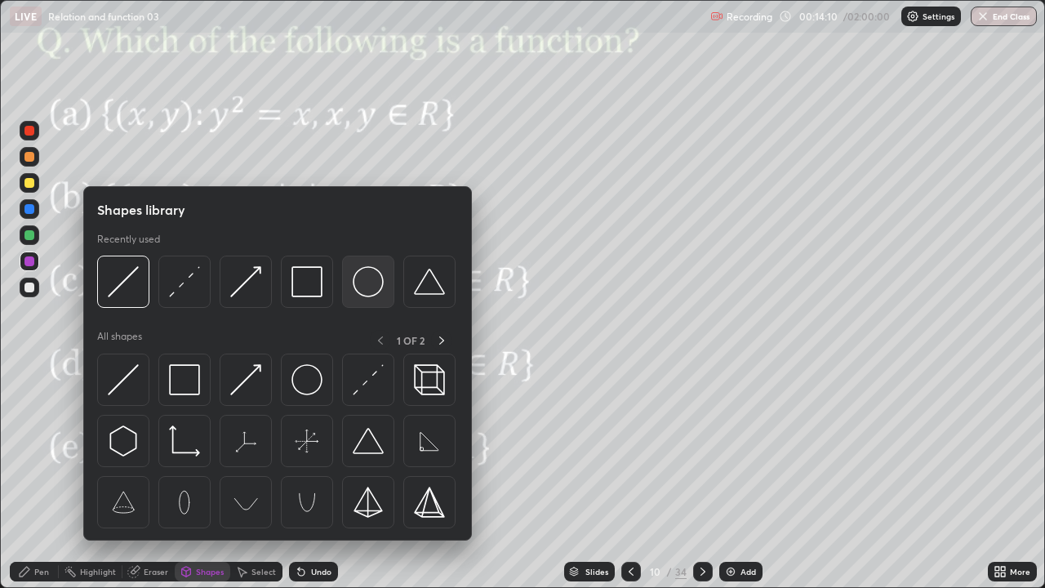
click at [355, 286] on img at bounding box center [368, 281] width 31 height 31
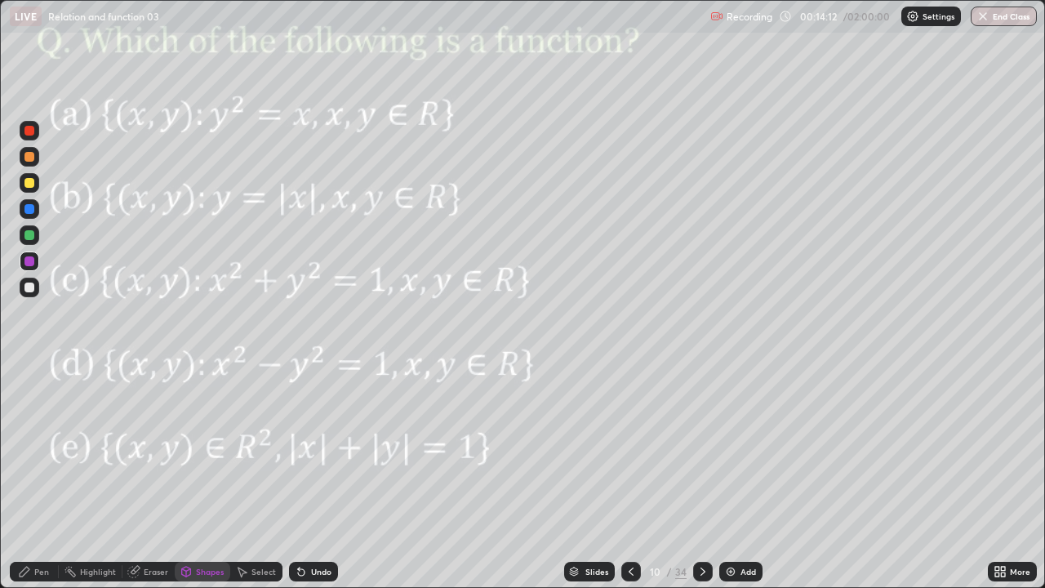
click at [38, 238] on div at bounding box center [30, 235] width 20 height 20
click at [209, 477] on div "Shapes" at bounding box center [210, 571] width 28 height 8
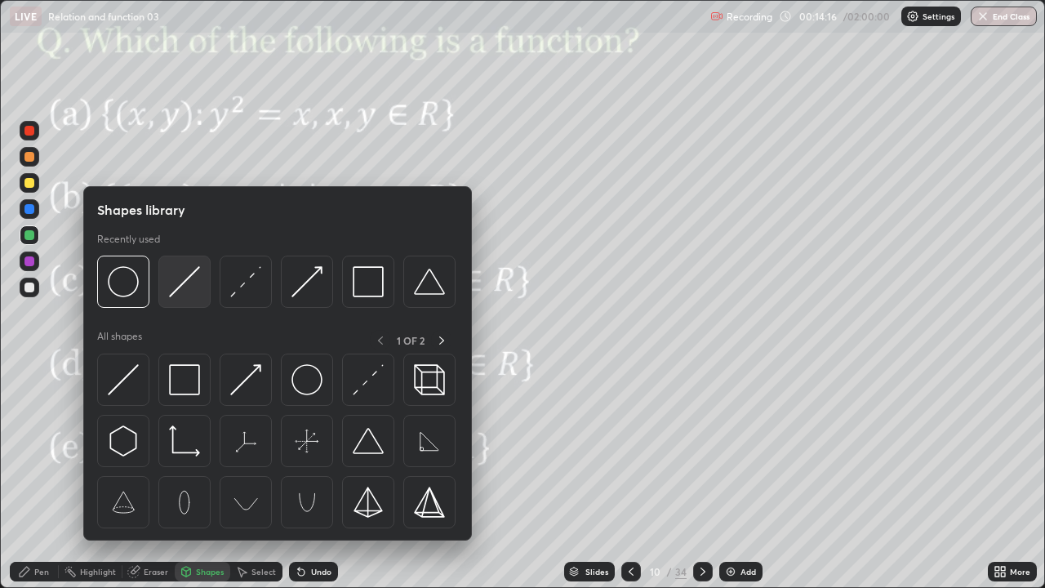
click at [189, 285] on img at bounding box center [184, 281] width 31 height 31
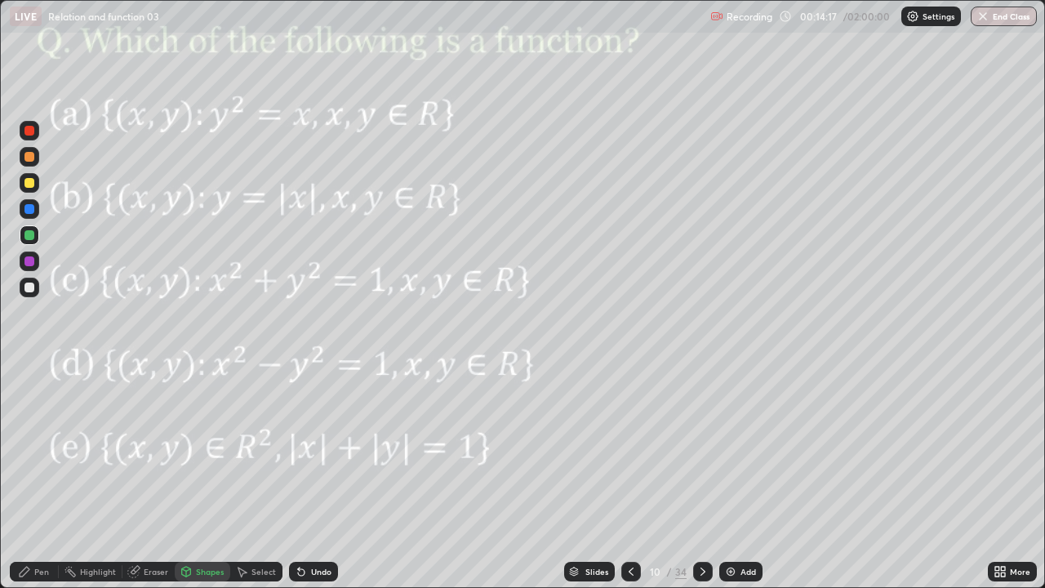
click at [25, 132] on div at bounding box center [29, 131] width 10 height 10
click at [38, 477] on div "Pen" at bounding box center [34, 572] width 49 height 20
click at [29, 235] on div at bounding box center [29, 235] width 10 height 10
click at [33, 262] on div at bounding box center [29, 261] width 10 height 10
click at [33, 234] on div at bounding box center [29, 235] width 10 height 10
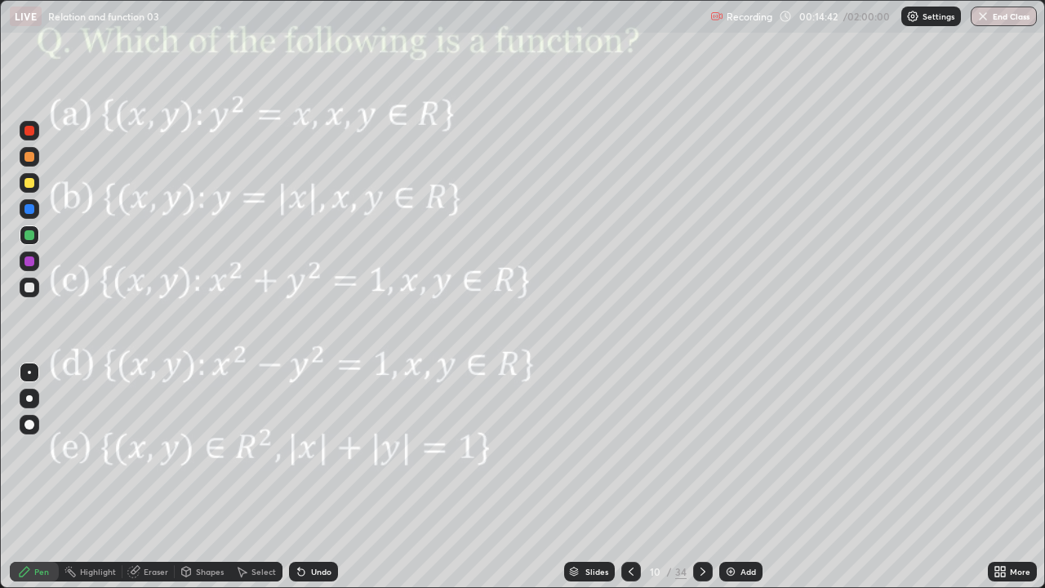
click at [202, 477] on div "Shapes" at bounding box center [210, 571] width 28 height 8
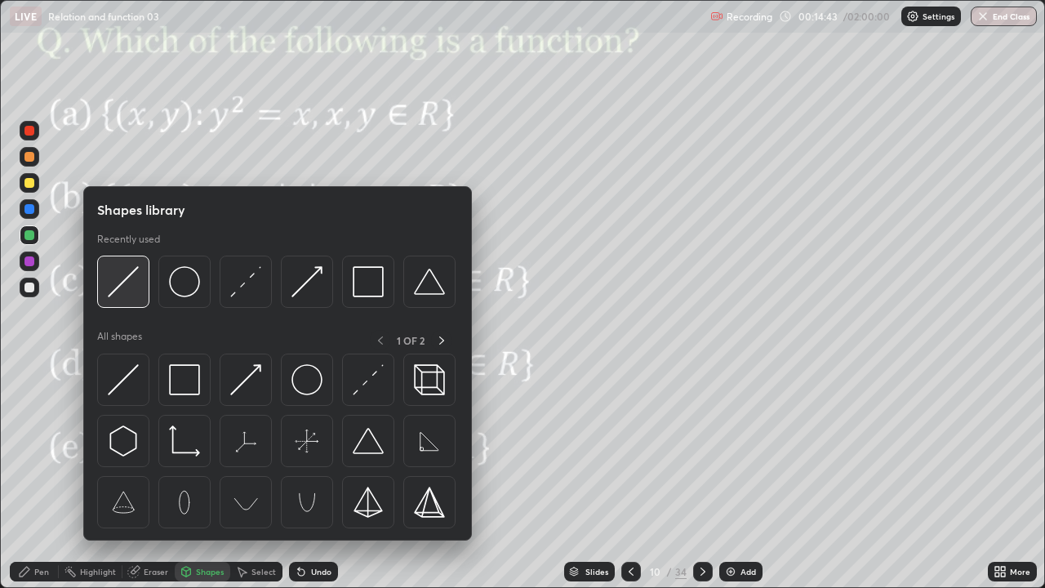
click at [127, 284] on img at bounding box center [123, 281] width 31 height 31
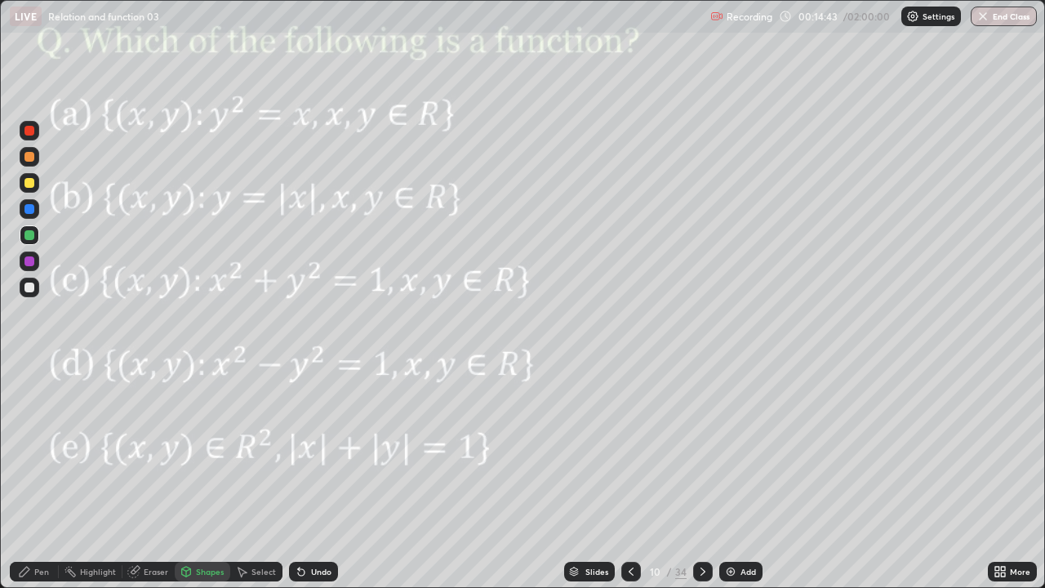
click at [32, 134] on div at bounding box center [29, 131] width 10 height 10
click at [46, 477] on div "Pen" at bounding box center [41, 571] width 15 height 8
click at [29, 233] on div at bounding box center [29, 235] width 10 height 10
click at [31, 187] on div at bounding box center [29, 183] width 10 height 10
click at [311, 477] on div "Undo" at bounding box center [321, 571] width 20 height 8
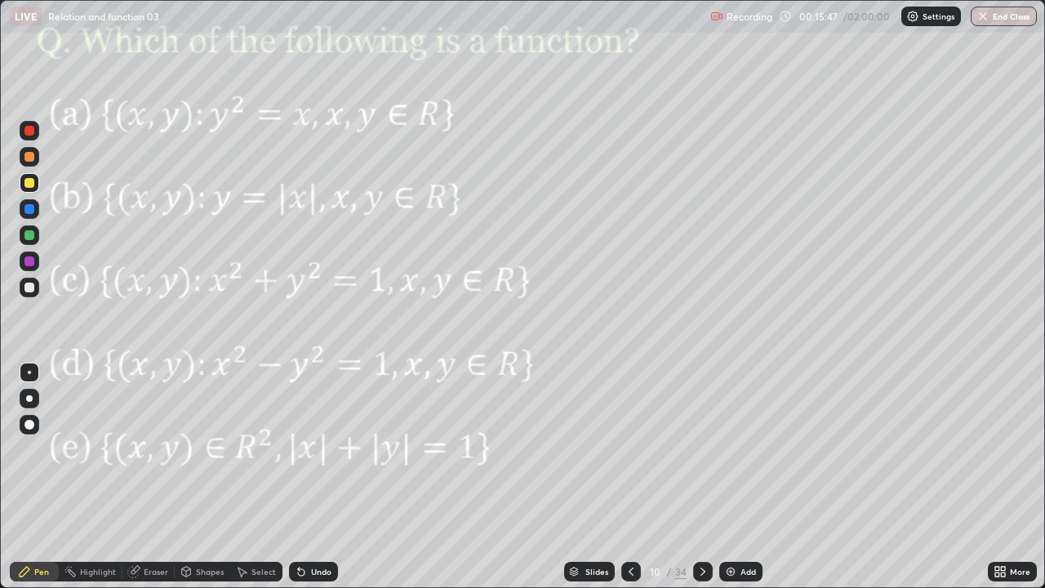
click at [313, 477] on div "Undo" at bounding box center [321, 571] width 20 height 8
click at [316, 477] on div "Undo" at bounding box center [321, 571] width 20 height 8
click at [322, 477] on div "Undo" at bounding box center [321, 571] width 20 height 8
click at [314, 477] on div "Undo" at bounding box center [321, 571] width 20 height 8
click at [316, 477] on div "Undo" at bounding box center [321, 571] width 20 height 8
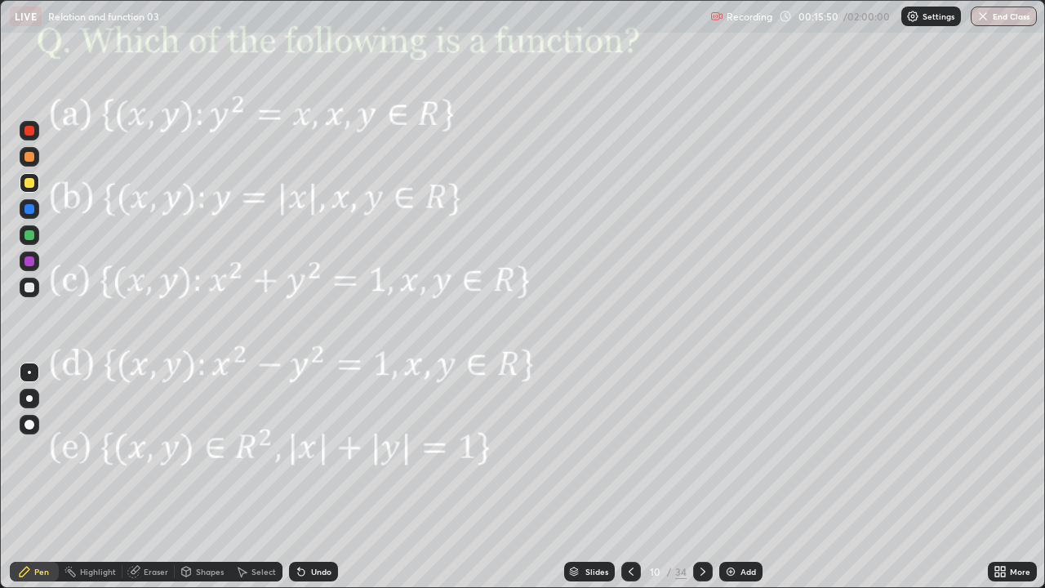
click at [316, 477] on div "Undo" at bounding box center [321, 571] width 20 height 8
click at [29, 260] on div at bounding box center [29, 261] width 10 height 10
click at [28, 212] on div at bounding box center [29, 209] width 10 height 10
click at [27, 232] on div at bounding box center [29, 235] width 10 height 10
click at [209, 477] on div "Shapes" at bounding box center [203, 571] width 56 height 33
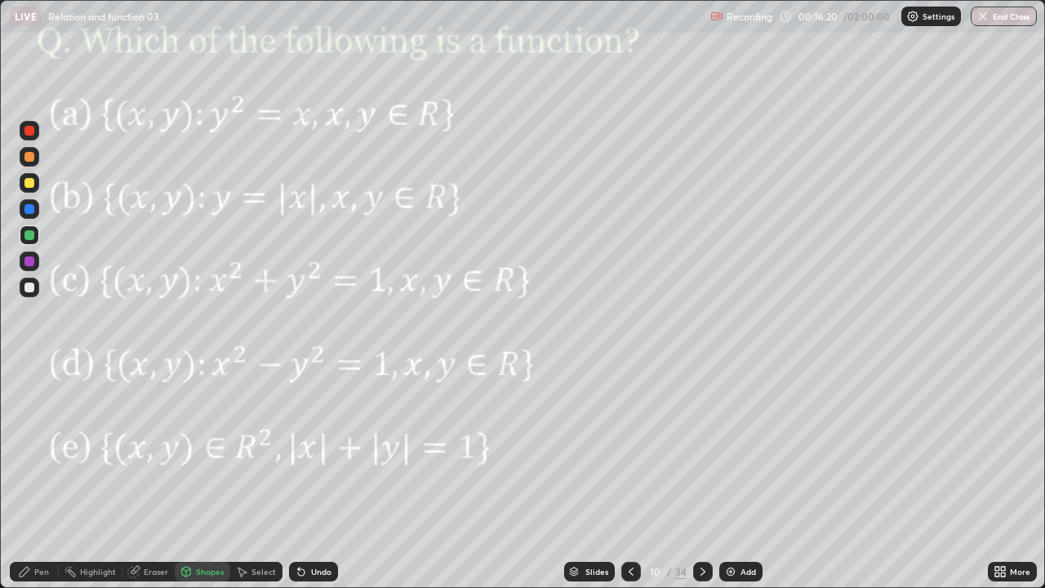
click at [323, 477] on div "Undo" at bounding box center [321, 571] width 20 height 8
click at [322, 477] on div "Undo" at bounding box center [321, 571] width 20 height 8
click at [321, 477] on div "Undo" at bounding box center [321, 571] width 20 height 8
click at [38, 477] on div "Pen" at bounding box center [41, 571] width 15 height 8
click at [701, 477] on icon at bounding box center [702, 571] width 13 height 13
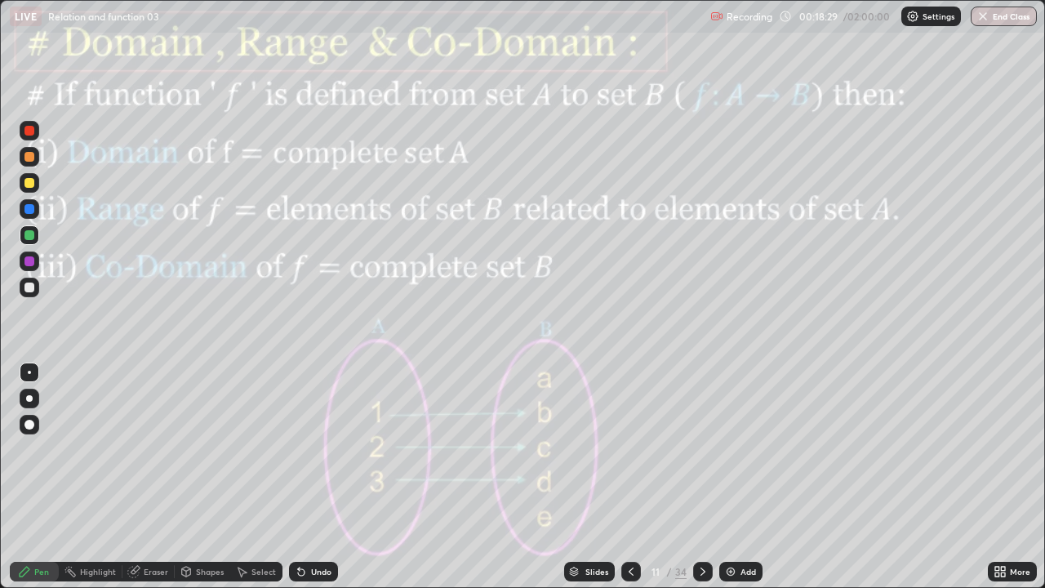
click at [30, 261] on div at bounding box center [29, 261] width 10 height 10
click at [313, 477] on div "Undo" at bounding box center [313, 572] width 49 height 20
click at [310, 477] on div "Undo" at bounding box center [313, 572] width 49 height 20
click at [313, 477] on div "Undo" at bounding box center [313, 572] width 49 height 20
click at [26, 208] on div at bounding box center [29, 209] width 10 height 10
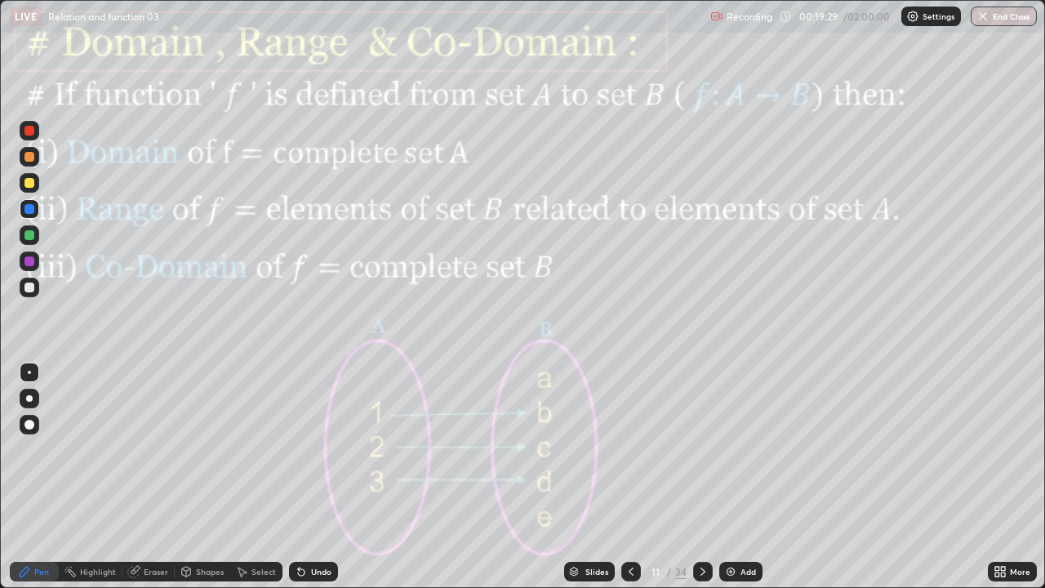
click at [29, 162] on div at bounding box center [30, 157] width 20 height 20
click at [198, 477] on div "Shapes" at bounding box center [210, 571] width 28 height 8
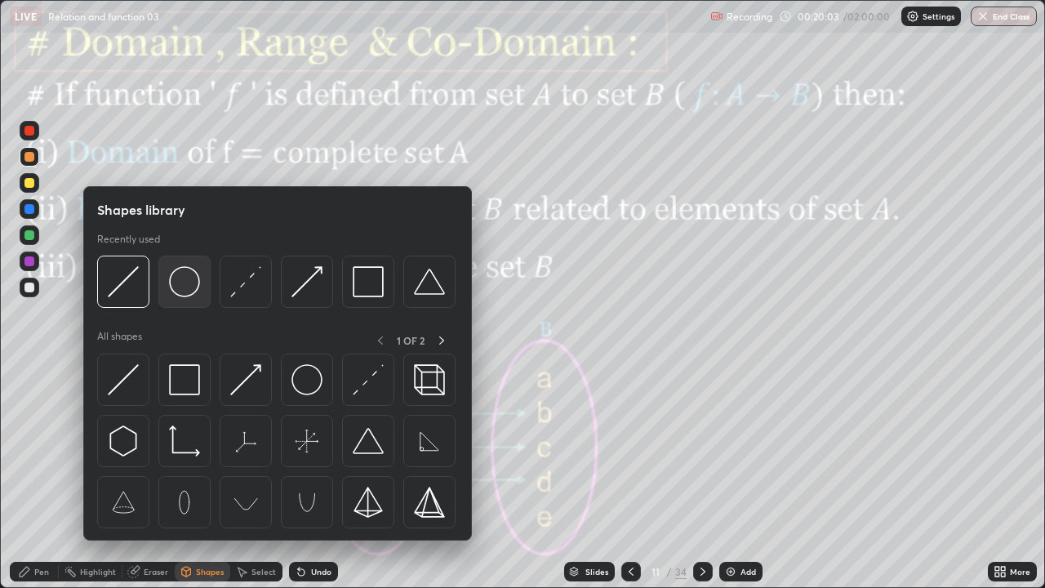
click at [185, 287] on img at bounding box center [184, 281] width 31 height 31
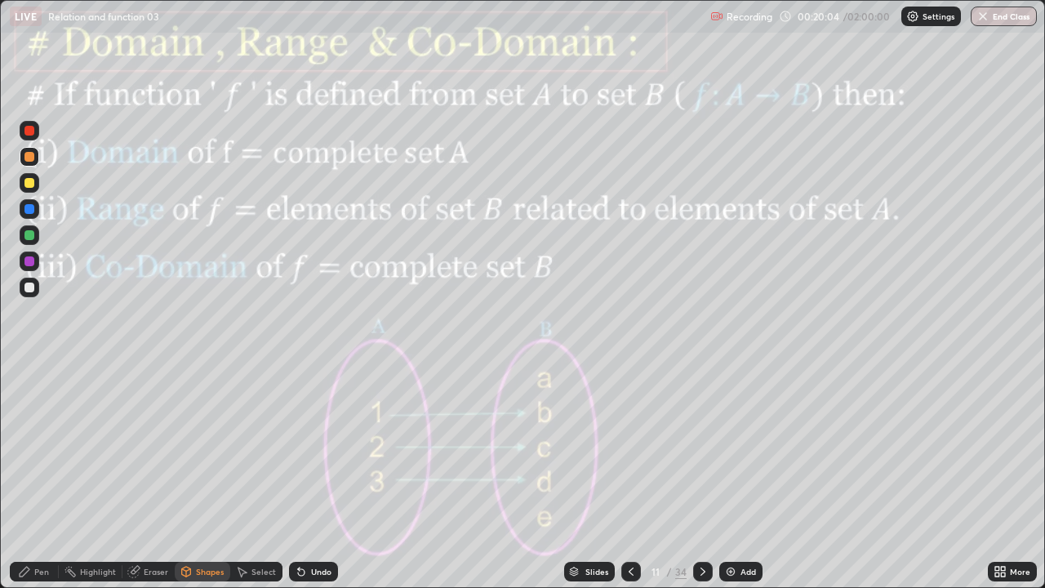
click at [26, 133] on div at bounding box center [29, 131] width 10 height 10
click at [29, 234] on div at bounding box center [29, 235] width 10 height 10
click at [323, 477] on div "Undo" at bounding box center [321, 571] width 20 height 8
click at [42, 477] on div "Pen" at bounding box center [41, 571] width 15 height 8
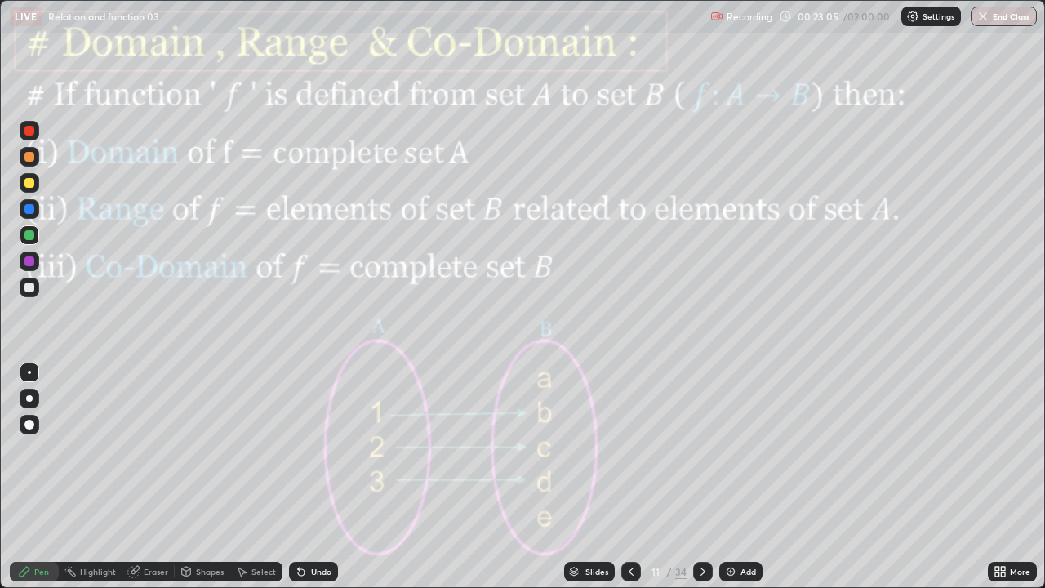
click at [700, 477] on icon at bounding box center [702, 571] width 13 height 13
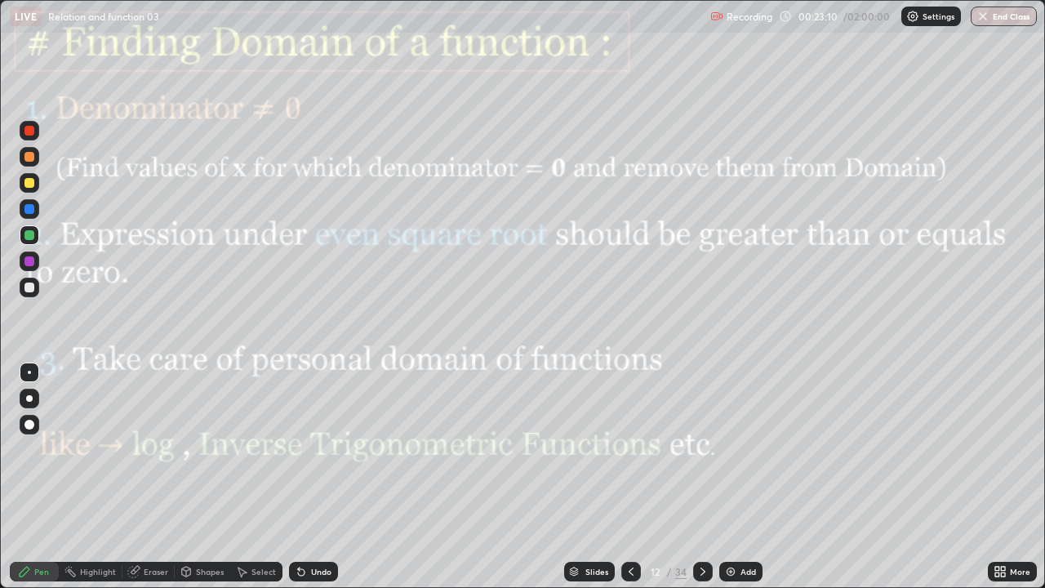
click at [100, 477] on div "Highlight" at bounding box center [98, 571] width 36 height 8
click at [709, 477] on div at bounding box center [703, 572] width 20 height 20
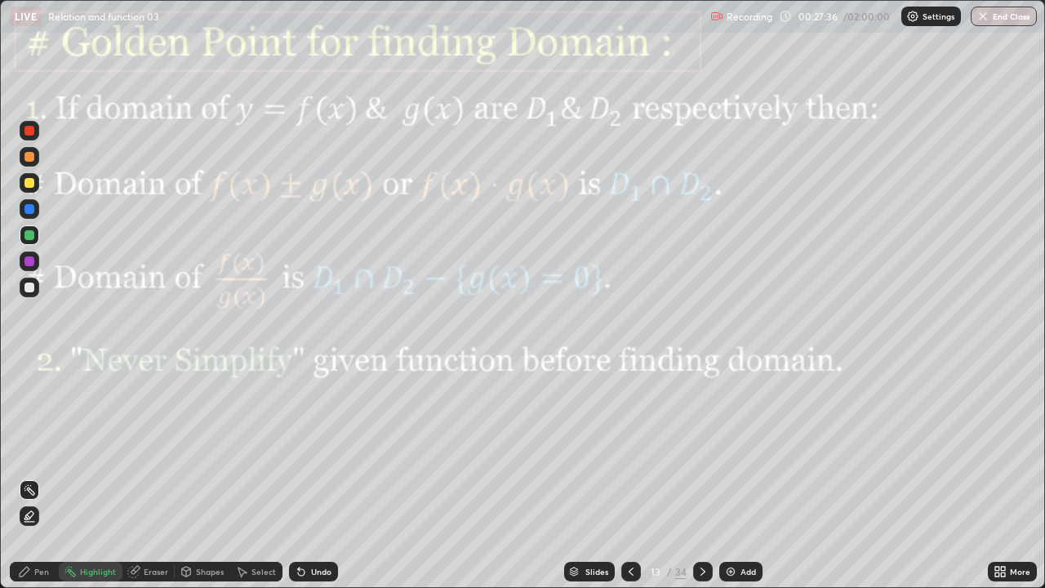
click at [42, 477] on div "Pen" at bounding box center [41, 571] width 15 height 8
click at [311, 477] on div "Undo" at bounding box center [321, 571] width 20 height 8
click at [306, 477] on div "Undo" at bounding box center [313, 572] width 49 height 20
click at [145, 477] on div "Eraser" at bounding box center [156, 571] width 24 height 8
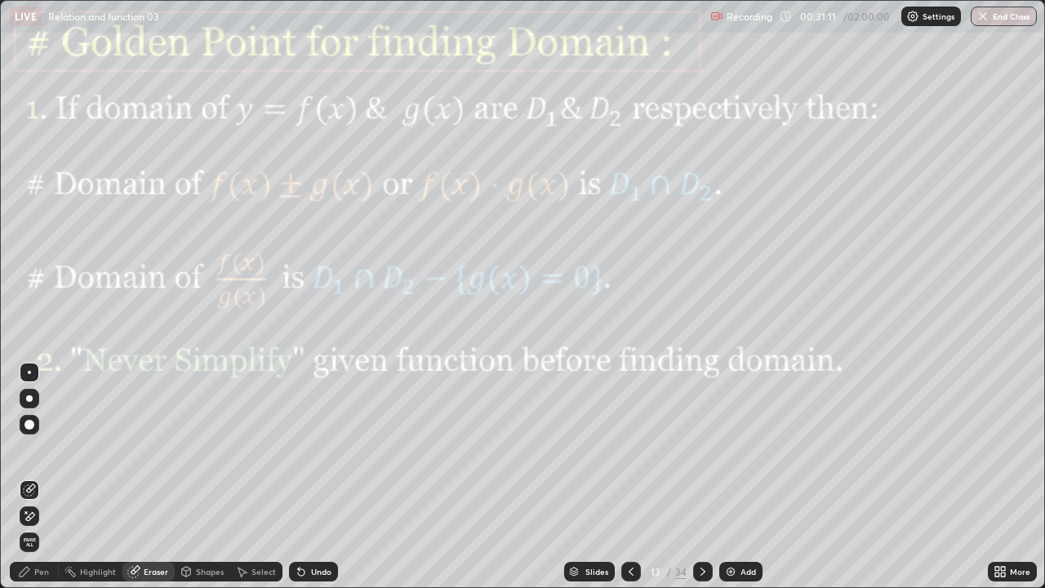
click at [700, 477] on icon at bounding box center [702, 571] width 13 height 13
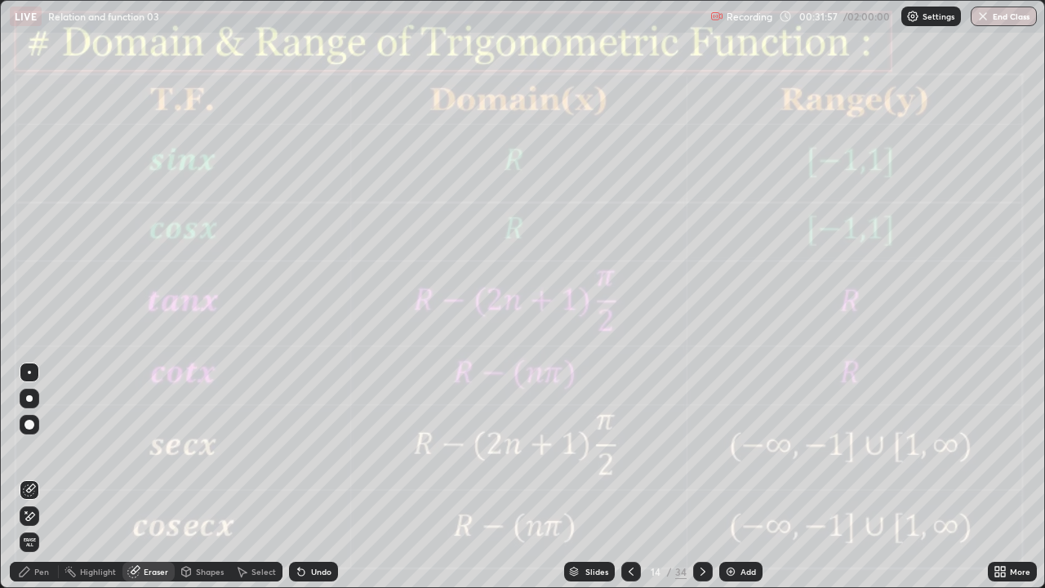
click at [700, 477] on icon at bounding box center [702, 571] width 13 height 13
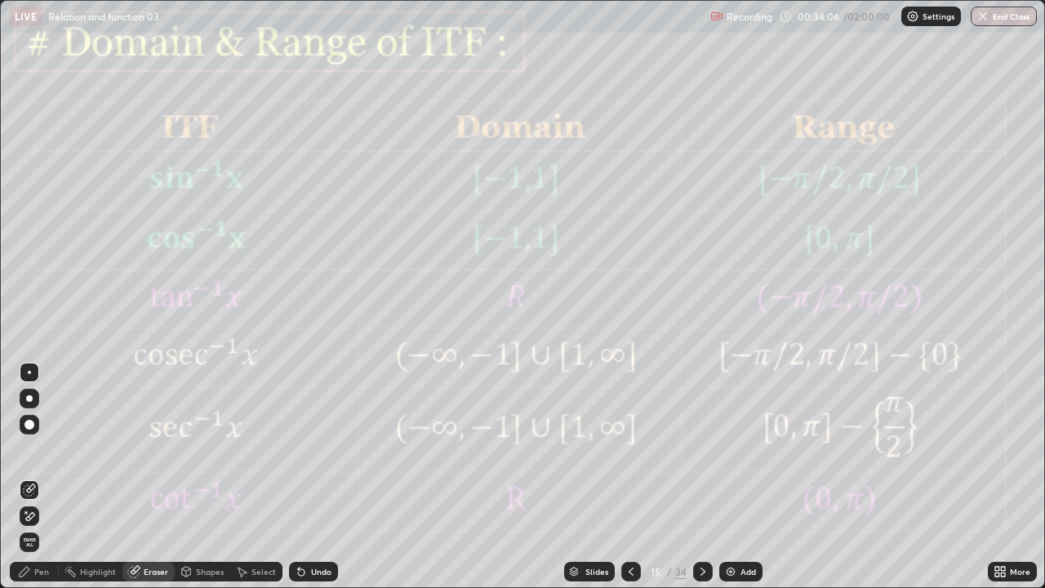
click at [703, 477] on icon at bounding box center [702, 571] width 13 height 13
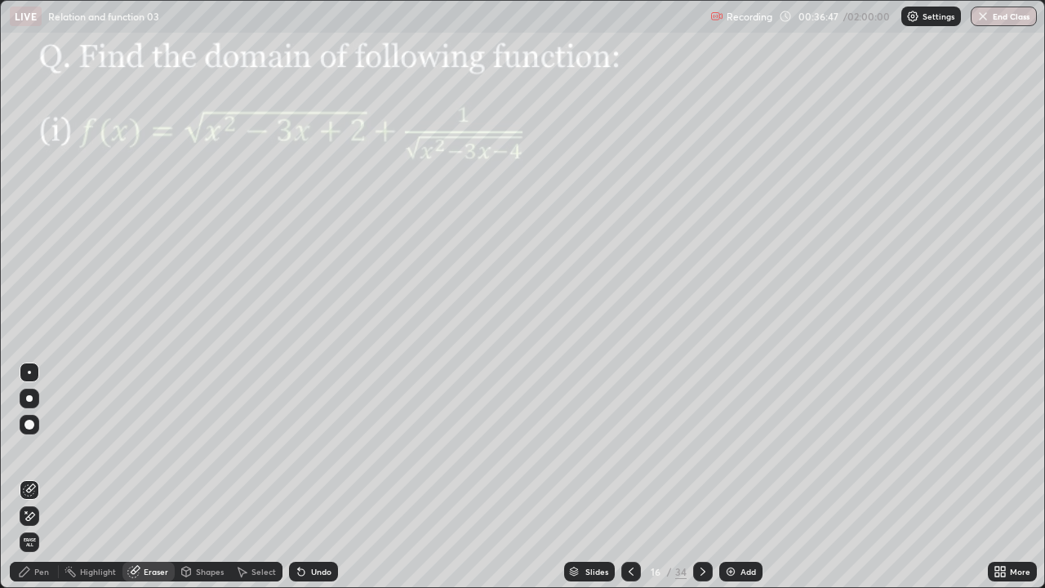
click at [47, 477] on div "Pen" at bounding box center [34, 572] width 49 height 20
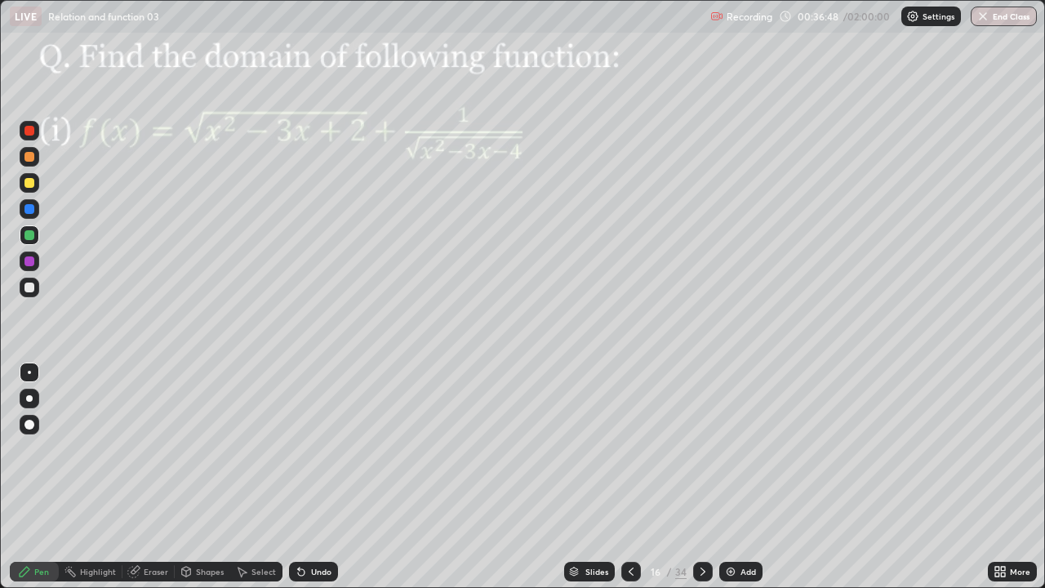
click at [29, 261] on div at bounding box center [29, 261] width 10 height 10
click at [305, 477] on div "Undo" at bounding box center [313, 572] width 49 height 20
click at [303, 477] on div "Undo" at bounding box center [310, 571] width 56 height 33
click at [299, 477] on div "Undo" at bounding box center [310, 571] width 56 height 33
click at [26, 235] on div at bounding box center [29, 235] width 10 height 10
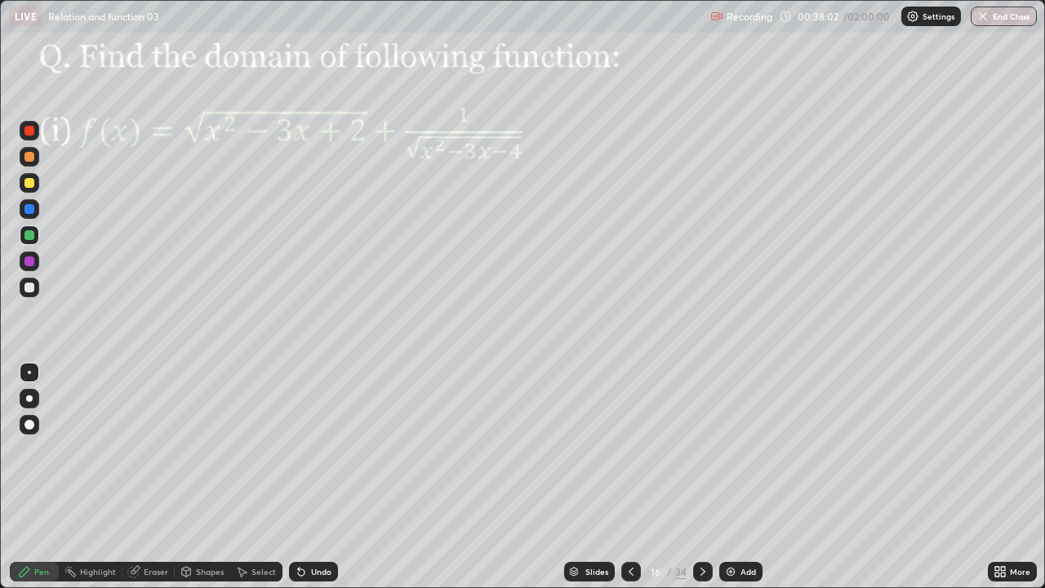
click at [28, 210] on div at bounding box center [29, 209] width 10 height 10
click at [701, 477] on icon at bounding box center [702, 571] width 13 height 13
click at [628, 477] on icon at bounding box center [631, 571] width 13 height 13
click at [700, 477] on icon at bounding box center [702, 571] width 13 height 13
click at [33, 261] on div at bounding box center [29, 261] width 10 height 10
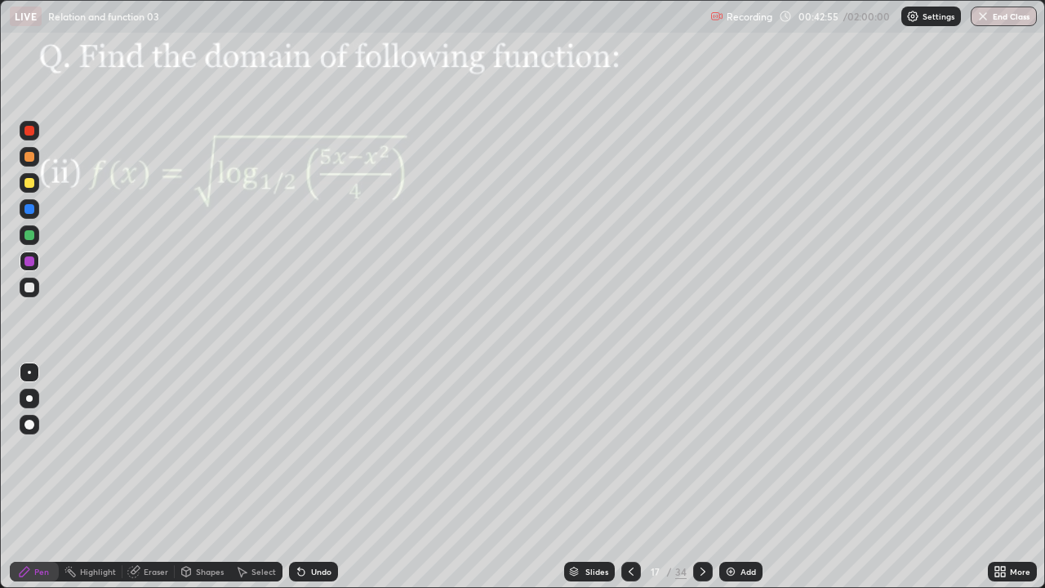
click at [28, 209] on div at bounding box center [29, 209] width 10 height 10
click at [311, 477] on div "Undo" at bounding box center [321, 571] width 20 height 8
click at [316, 477] on div "Undo" at bounding box center [321, 571] width 20 height 8
click at [315, 477] on div "Undo" at bounding box center [313, 572] width 49 height 20
click at [26, 263] on div at bounding box center [29, 261] width 10 height 10
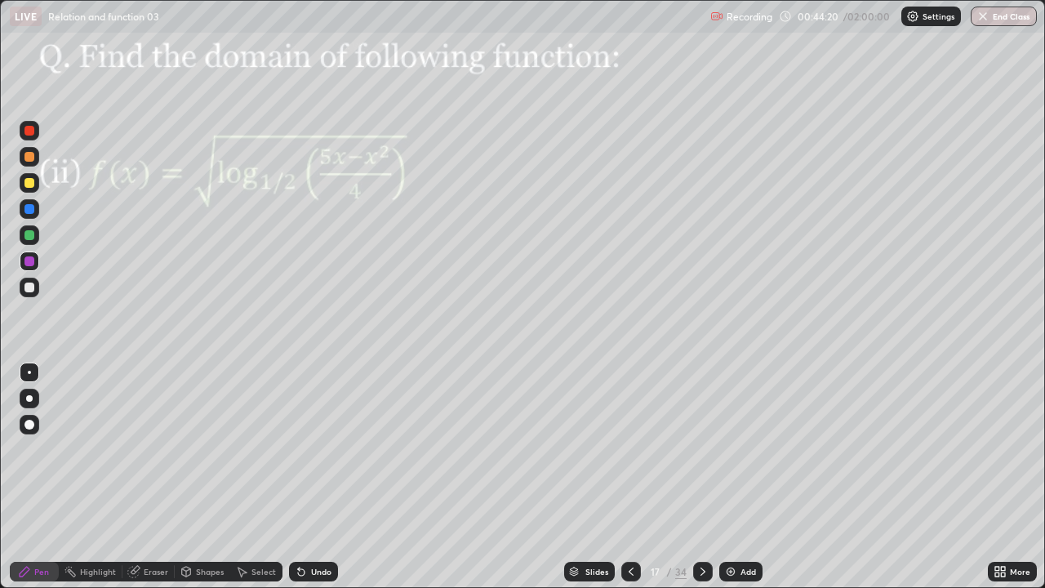
click at [29, 262] on div at bounding box center [29, 261] width 10 height 10
click at [29, 208] on div at bounding box center [29, 209] width 10 height 10
click at [29, 158] on div at bounding box center [29, 157] width 10 height 10
click at [25, 133] on div at bounding box center [29, 131] width 10 height 10
click at [318, 477] on div "Undo" at bounding box center [321, 571] width 20 height 8
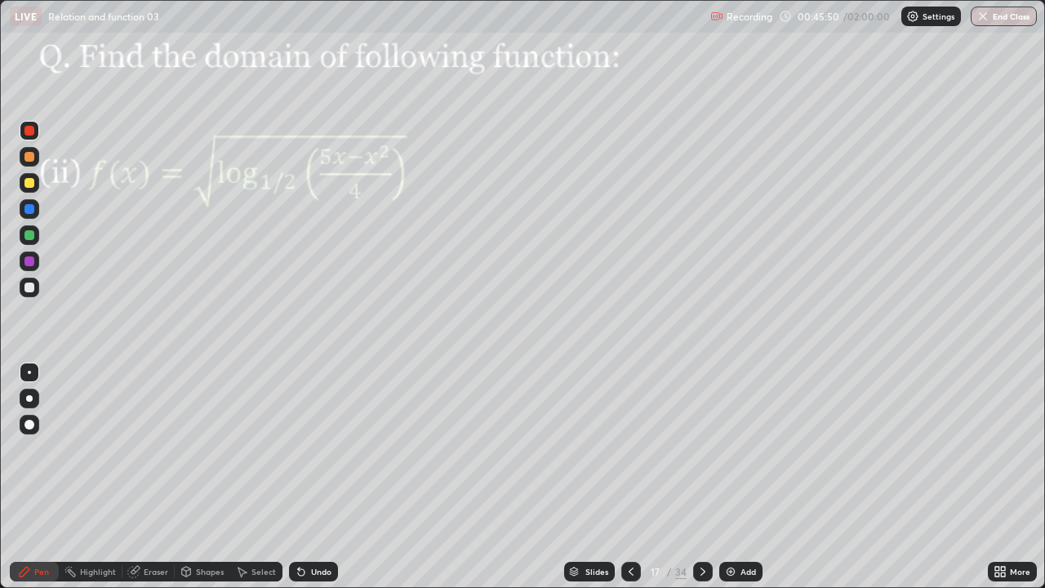
click at [318, 477] on div "Undo" at bounding box center [321, 571] width 20 height 8
click at [313, 477] on div "Undo" at bounding box center [313, 572] width 49 height 20
click at [311, 477] on div "Undo" at bounding box center [321, 571] width 20 height 8
click at [317, 477] on div "Undo" at bounding box center [321, 571] width 20 height 8
click at [703, 477] on icon at bounding box center [702, 571] width 13 height 13
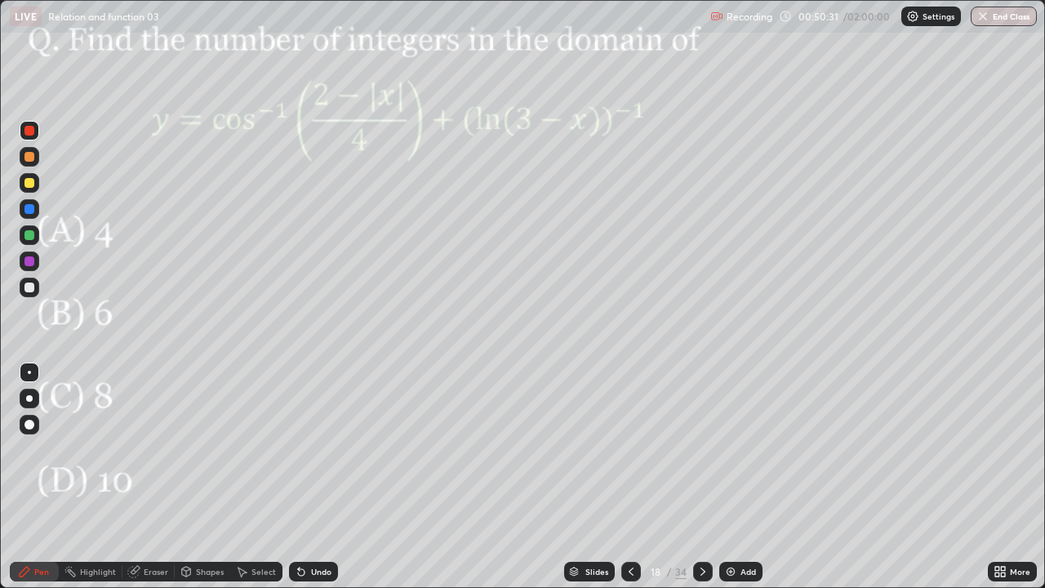
click at [29, 260] on div at bounding box center [29, 261] width 10 height 10
click at [317, 477] on div "Undo" at bounding box center [321, 571] width 20 height 8
click at [314, 477] on div "Undo" at bounding box center [321, 571] width 20 height 8
click at [312, 477] on div "Undo" at bounding box center [313, 572] width 49 height 20
click at [29, 237] on div at bounding box center [29, 235] width 10 height 10
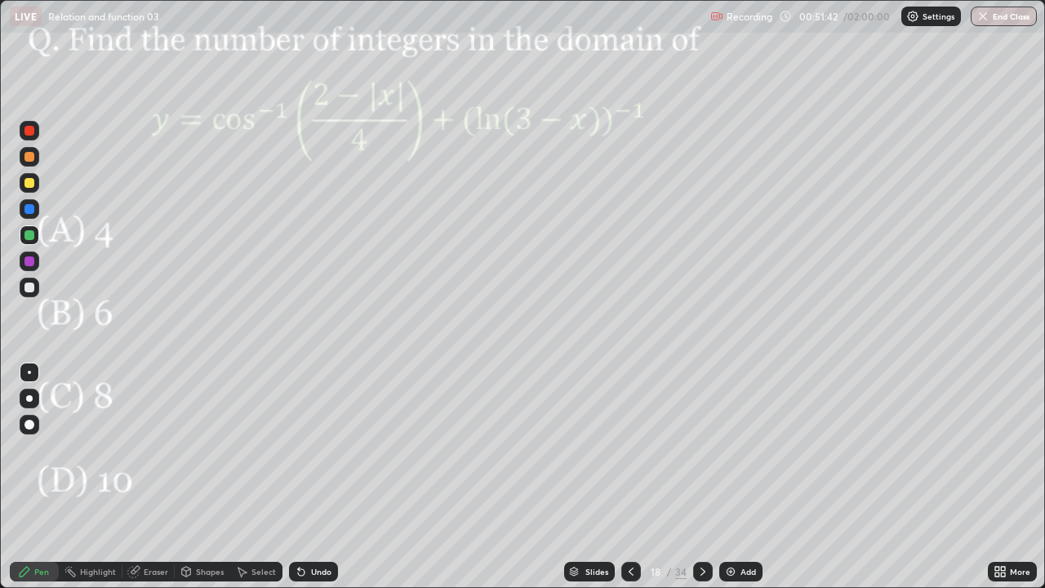
click at [318, 477] on div "Undo" at bounding box center [321, 571] width 20 height 8
click at [29, 208] on div at bounding box center [29, 209] width 10 height 10
click at [316, 477] on div "Undo" at bounding box center [321, 571] width 20 height 8
click at [29, 158] on div at bounding box center [29, 157] width 10 height 10
click at [311, 477] on div "Undo" at bounding box center [321, 571] width 20 height 8
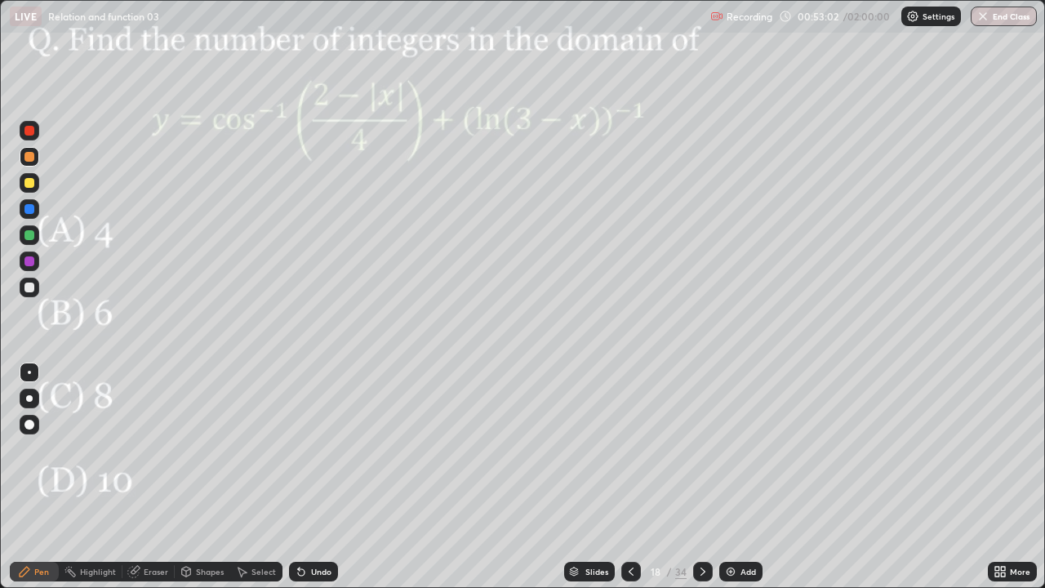
click at [310, 477] on div "Undo" at bounding box center [313, 572] width 49 height 20
click at [312, 477] on div "Undo" at bounding box center [321, 571] width 20 height 8
click at [32, 211] on div at bounding box center [29, 209] width 10 height 10
click at [316, 477] on div "Undo" at bounding box center [313, 572] width 49 height 20
click at [29, 235] on div at bounding box center [29, 235] width 10 height 10
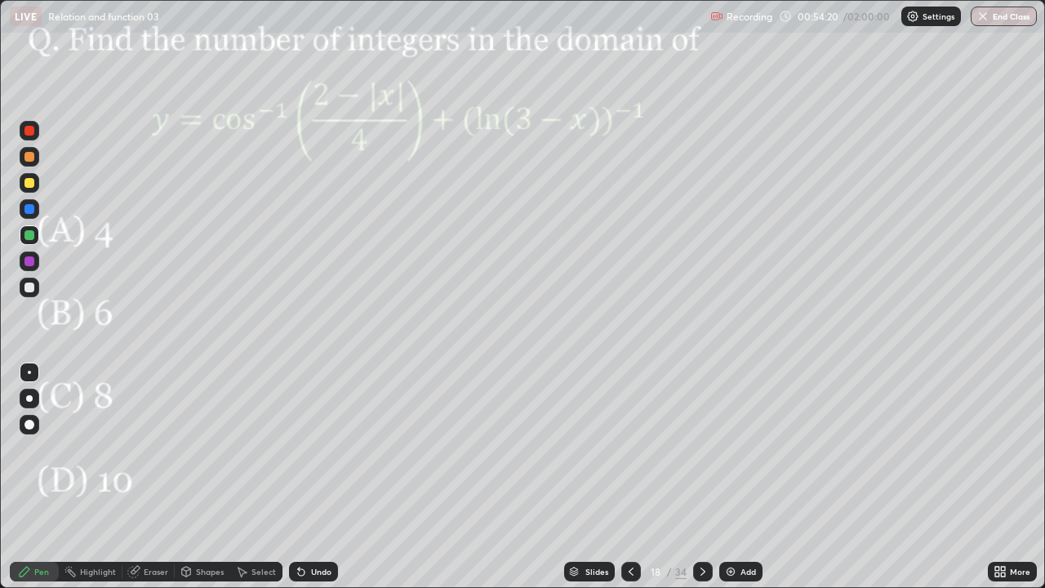
click at [28, 183] on div at bounding box center [29, 183] width 10 height 10
click at [322, 477] on div "Undo" at bounding box center [321, 571] width 20 height 8
click at [700, 477] on icon at bounding box center [702, 571] width 13 height 13
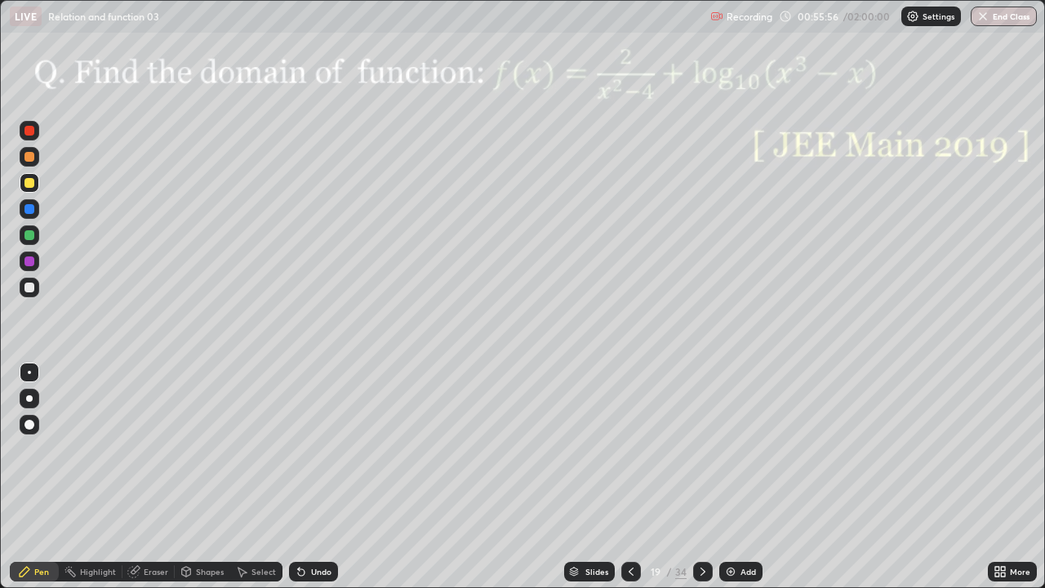
click at [29, 259] on div at bounding box center [29, 261] width 10 height 10
click at [316, 477] on div "Undo" at bounding box center [313, 572] width 49 height 20
click at [311, 477] on div "Undo" at bounding box center [321, 571] width 20 height 8
click at [700, 477] on icon at bounding box center [702, 571] width 13 height 13
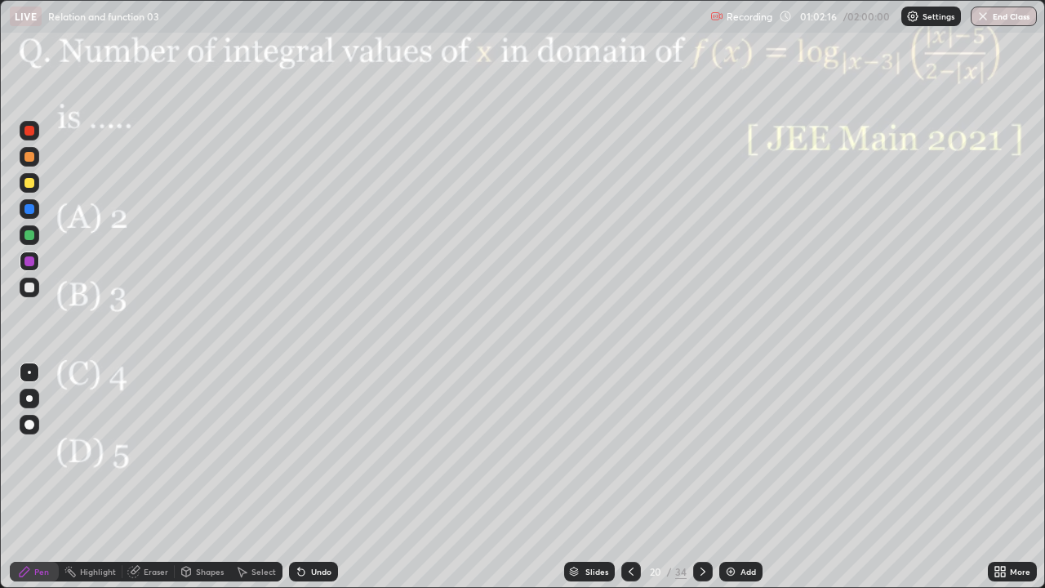
click at [29, 260] on div at bounding box center [29, 261] width 10 height 10
click at [30, 231] on div at bounding box center [29, 235] width 10 height 10
click at [28, 211] on div at bounding box center [29, 209] width 10 height 10
click at [29, 134] on div at bounding box center [29, 131] width 10 height 10
click at [30, 261] on div at bounding box center [29, 261] width 10 height 10
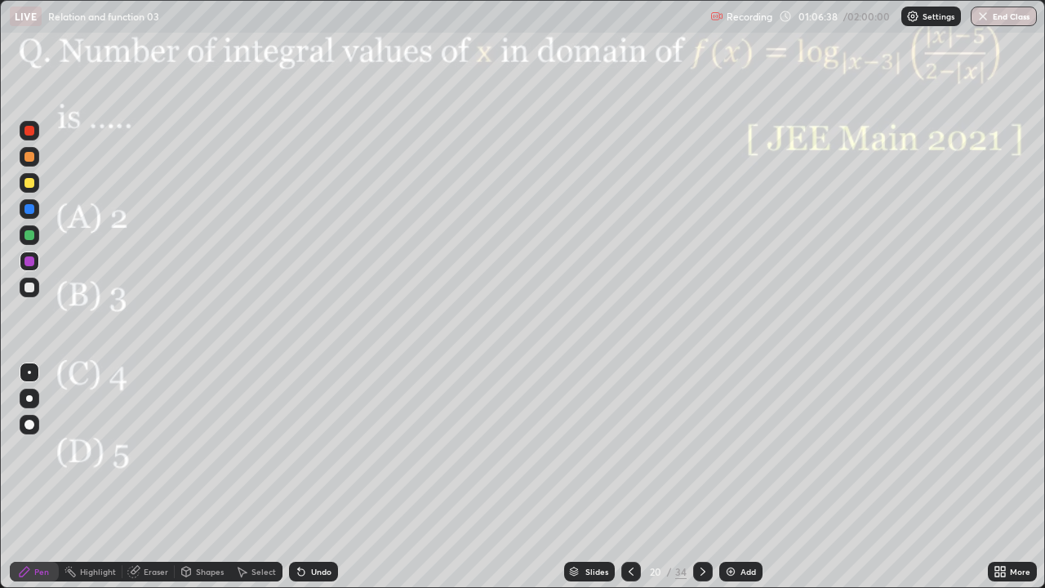
click at [29, 209] on div at bounding box center [29, 209] width 10 height 10
click at [320, 477] on div "Undo" at bounding box center [321, 571] width 20 height 8
click at [317, 477] on div "Undo" at bounding box center [321, 571] width 20 height 8
click at [320, 477] on div "Undo" at bounding box center [321, 571] width 20 height 8
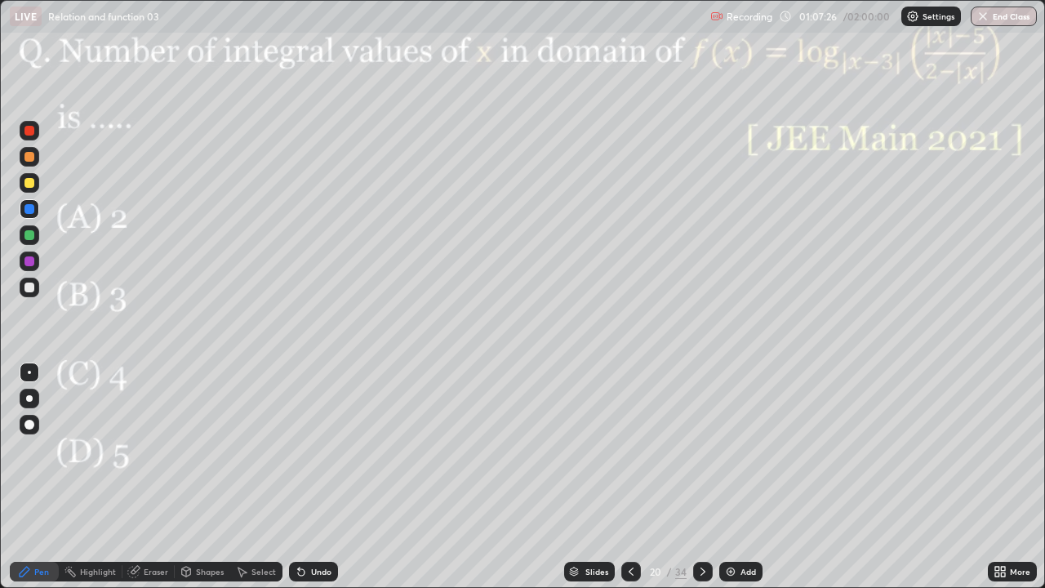
click at [700, 477] on icon at bounding box center [702, 571] width 5 height 8
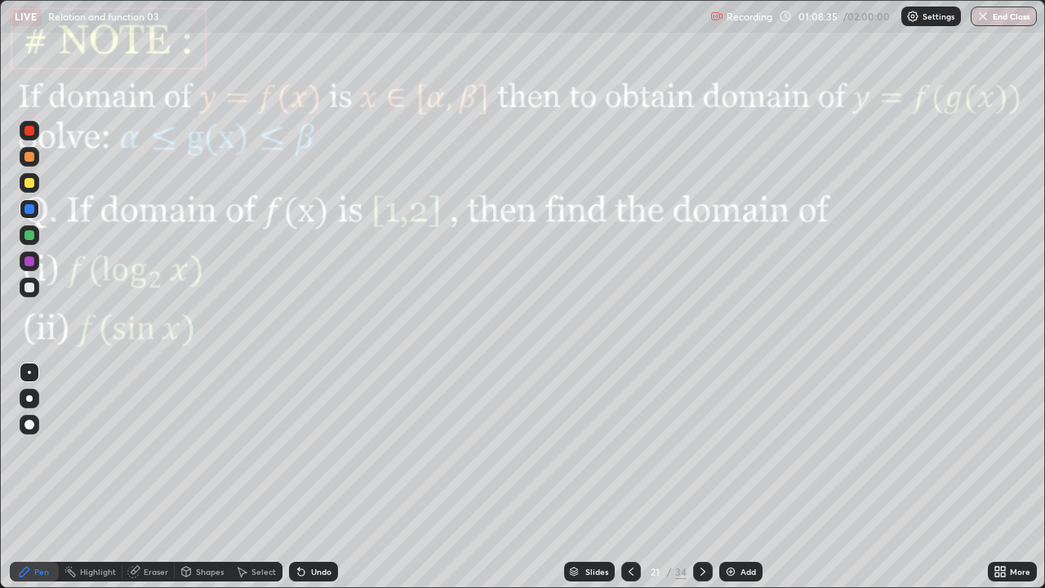
click at [152, 477] on div "Eraser" at bounding box center [156, 571] width 24 height 8
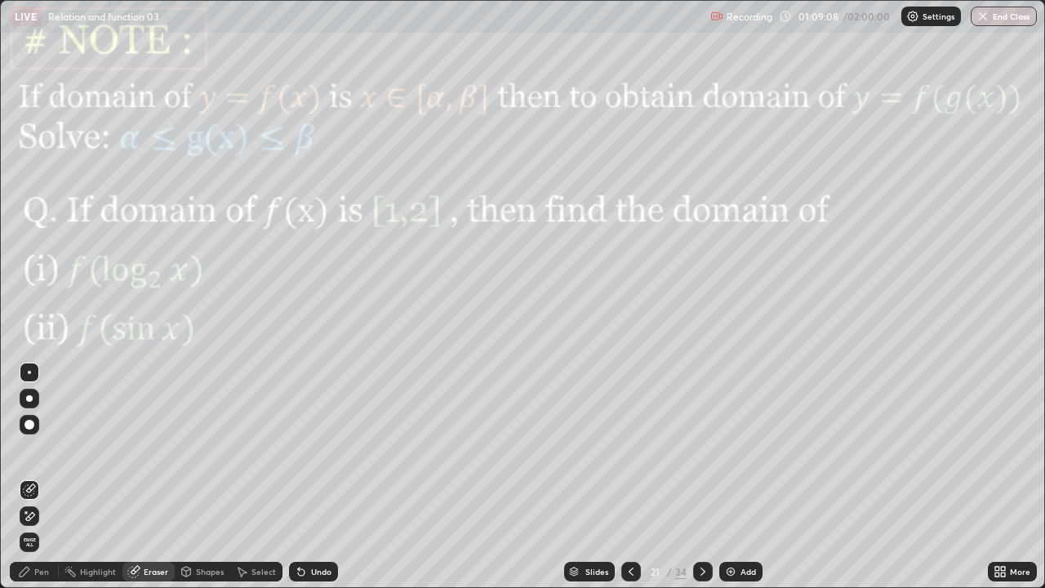
click at [38, 477] on div "Pen" at bounding box center [41, 571] width 15 height 8
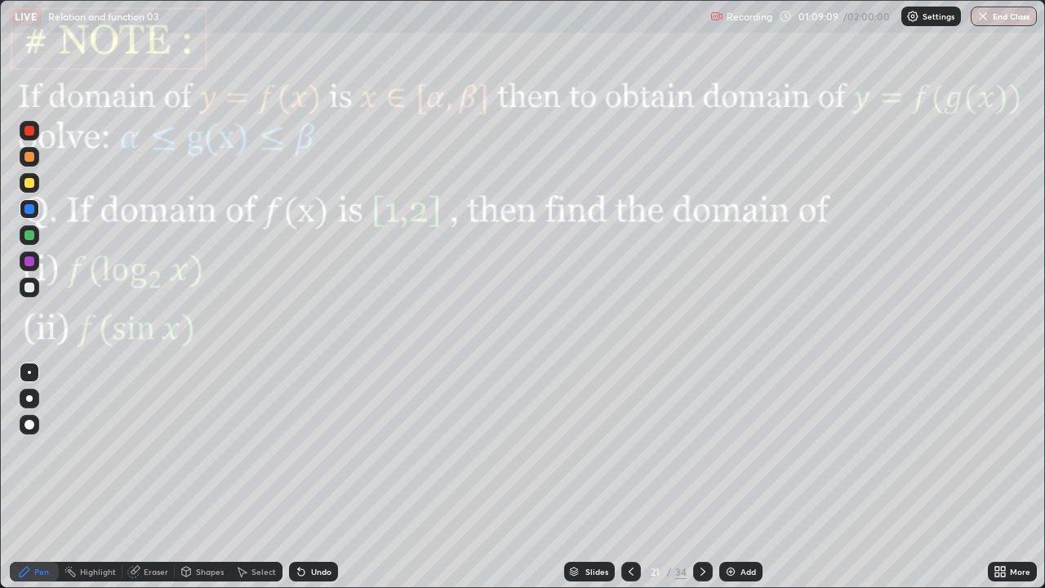
click at [22, 265] on div at bounding box center [30, 261] width 20 height 20
click at [28, 215] on div at bounding box center [30, 209] width 20 height 20
click at [315, 477] on div "Undo" at bounding box center [321, 571] width 20 height 8
click at [314, 477] on div "Undo" at bounding box center [321, 571] width 20 height 8
click at [29, 158] on div at bounding box center [29, 157] width 10 height 10
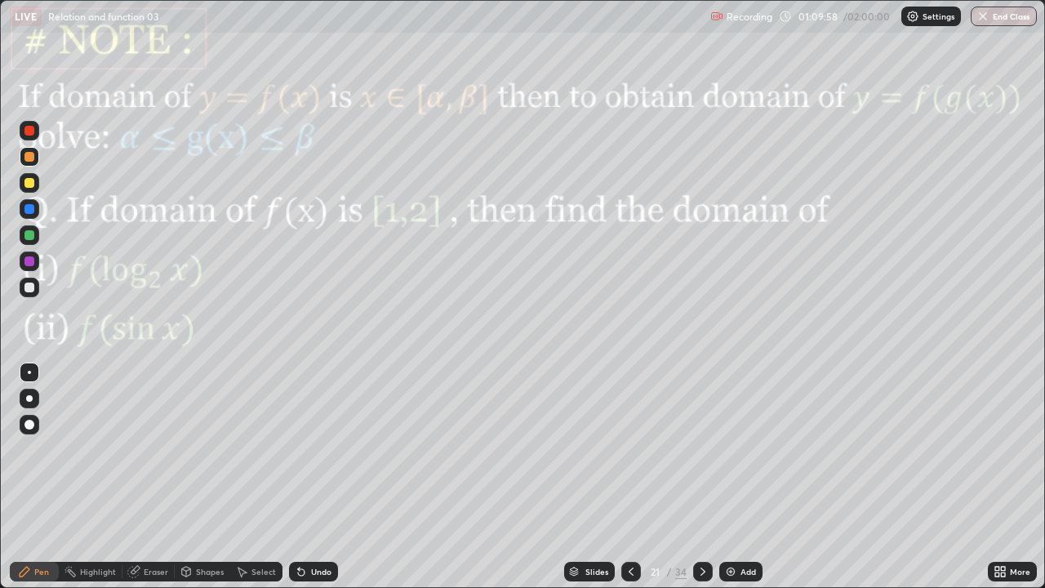
click at [313, 477] on div "Undo" at bounding box center [321, 571] width 20 height 8
click at [314, 477] on div "Undo" at bounding box center [321, 571] width 20 height 8
click at [313, 477] on div "Undo" at bounding box center [313, 572] width 49 height 20
click at [311, 477] on div "Undo" at bounding box center [321, 571] width 20 height 8
click at [156, 477] on div "Eraser" at bounding box center [156, 571] width 24 height 8
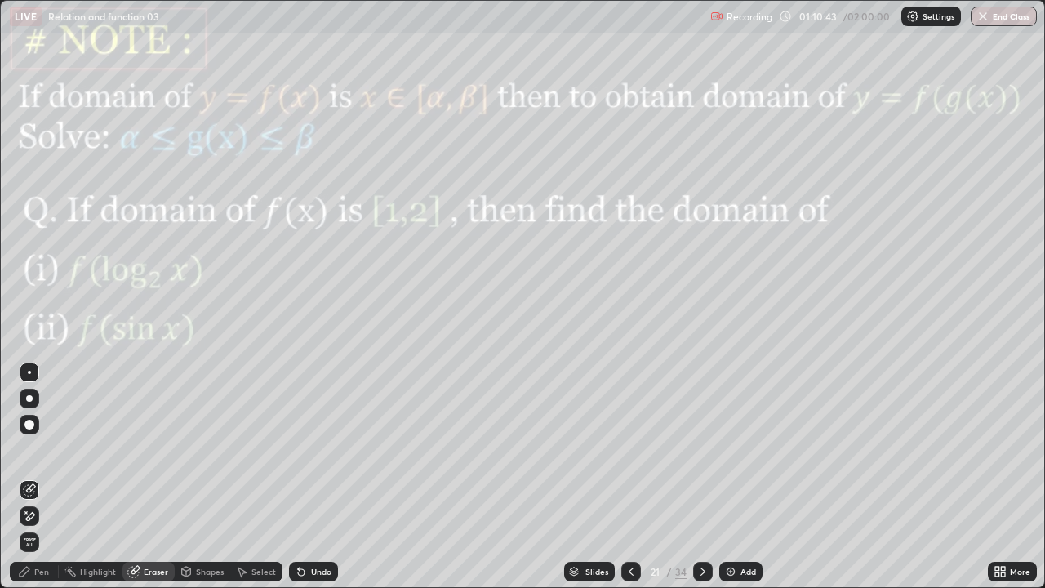
click at [42, 477] on div "Pen" at bounding box center [41, 571] width 15 height 8
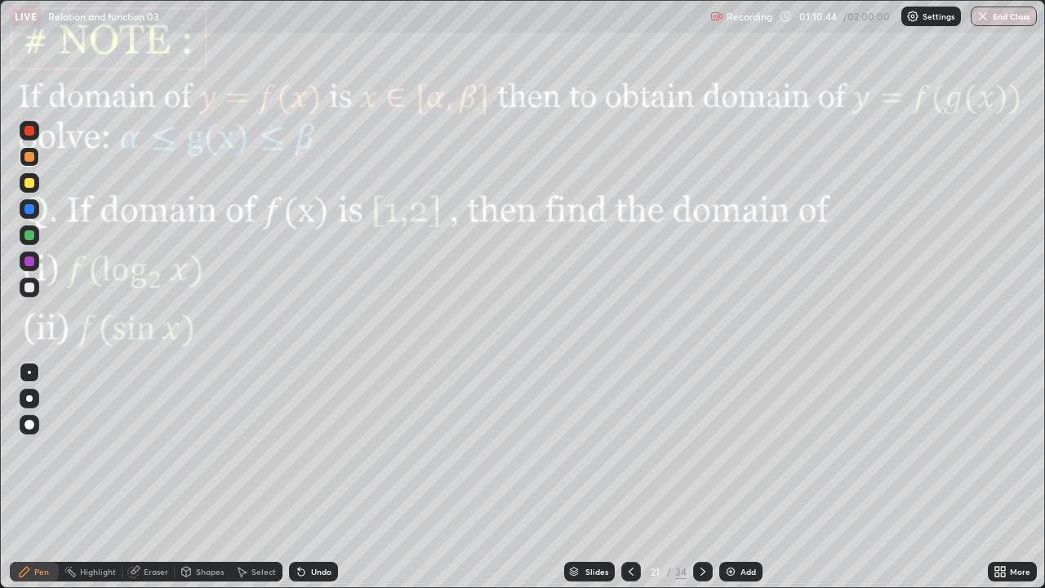
click at [29, 262] on div at bounding box center [29, 261] width 10 height 10
click at [309, 477] on div "Undo" at bounding box center [313, 572] width 49 height 20
click at [311, 477] on div "Undo" at bounding box center [313, 572] width 49 height 20
click at [29, 290] on div at bounding box center [29, 287] width 10 height 10
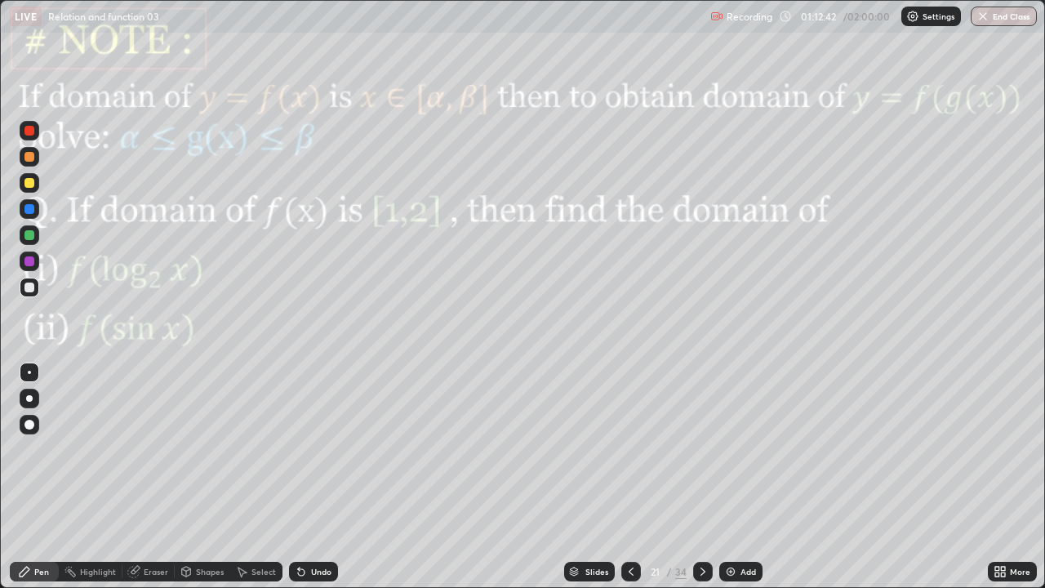
click at [202, 477] on div "Shapes" at bounding box center [210, 571] width 28 height 8
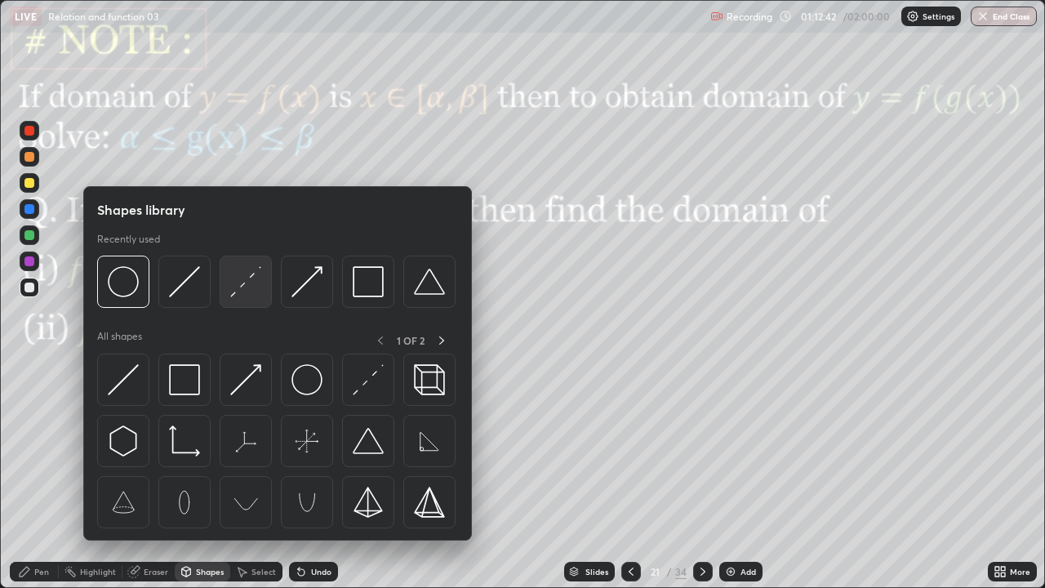
click at [231, 287] on img at bounding box center [245, 281] width 31 height 31
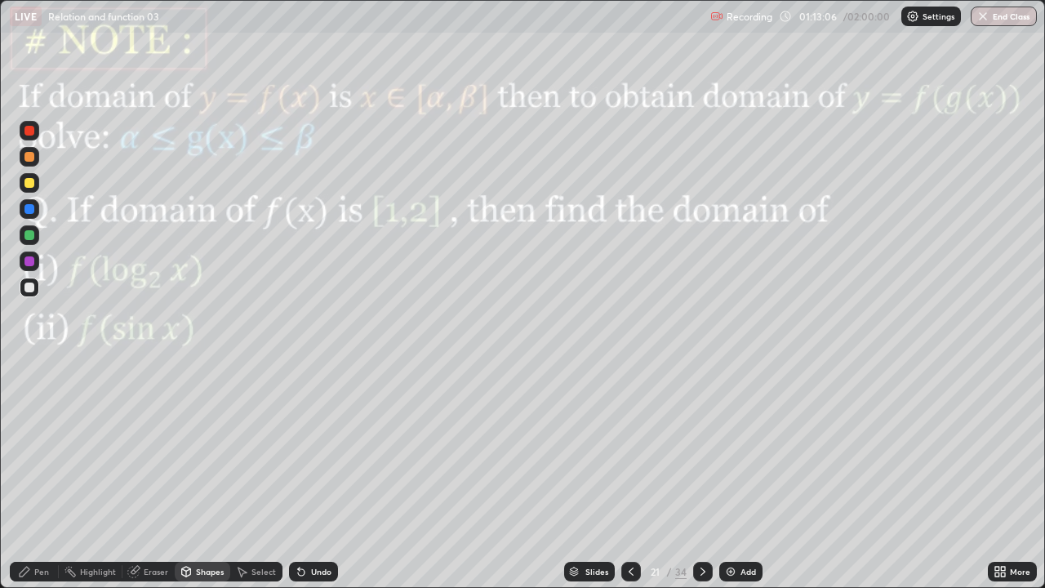
click at [700, 477] on icon at bounding box center [702, 571] width 13 height 13
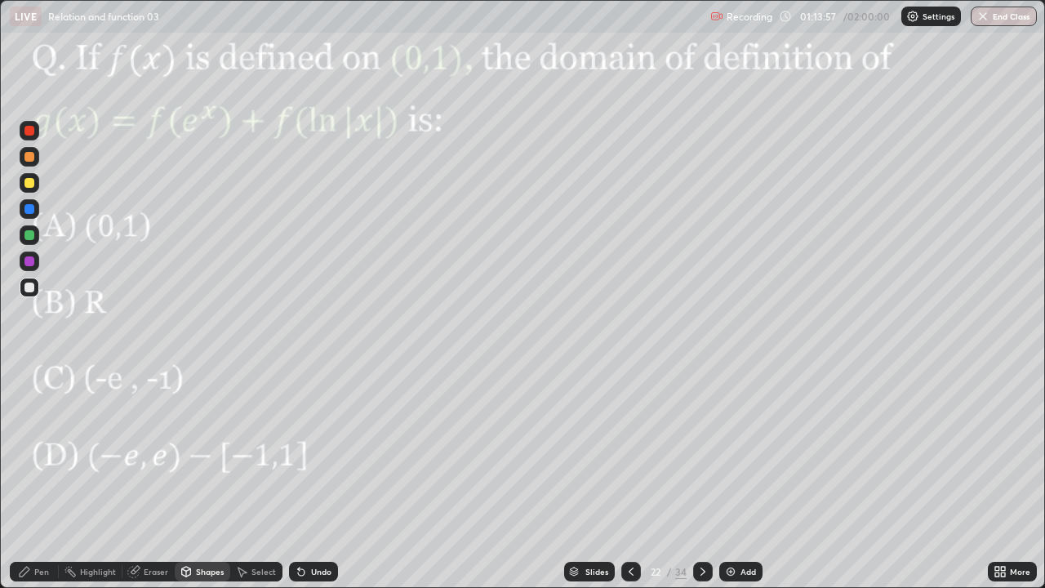
click at [31, 261] on div at bounding box center [29, 261] width 10 height 10
click at [315, 477] on div "Undo" at bounding box center [321, 571] width 20 height 8
click at [323, 477] on div "Undo" at bounding box center [321, 571] width 20 height 8
click at [31, 477] on div "Pen" at bounding box center [34, 572] width 49 height 20
click at [700, 477] on icon at bounding box center [702, 571] width 13 height 13
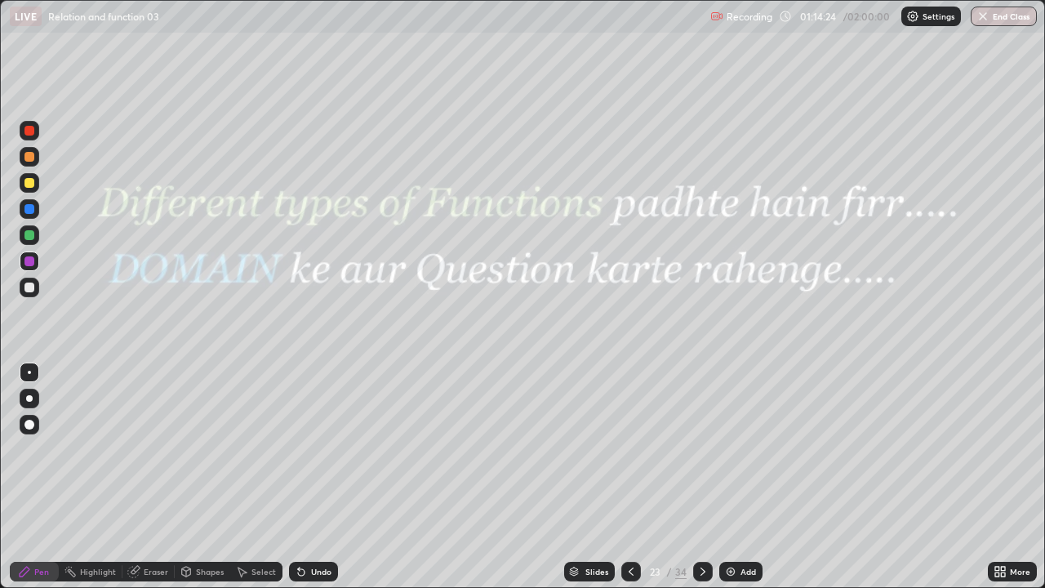
click at [703, 477] on icon at bounding box center [702, 571] width 13 height 13
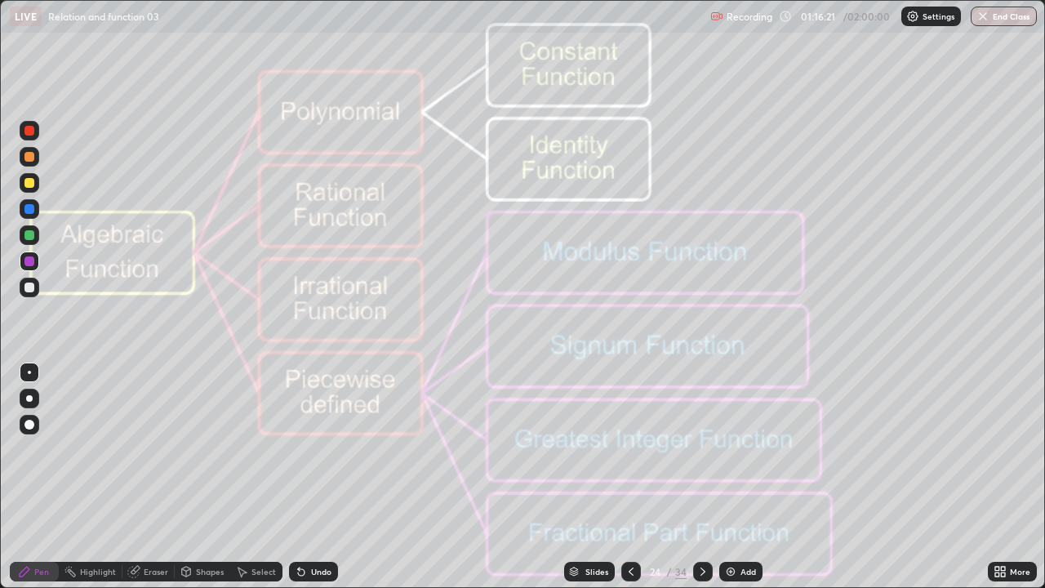
click at [700, 477] on icon at bounding box center [702, 571] width 13 height 13
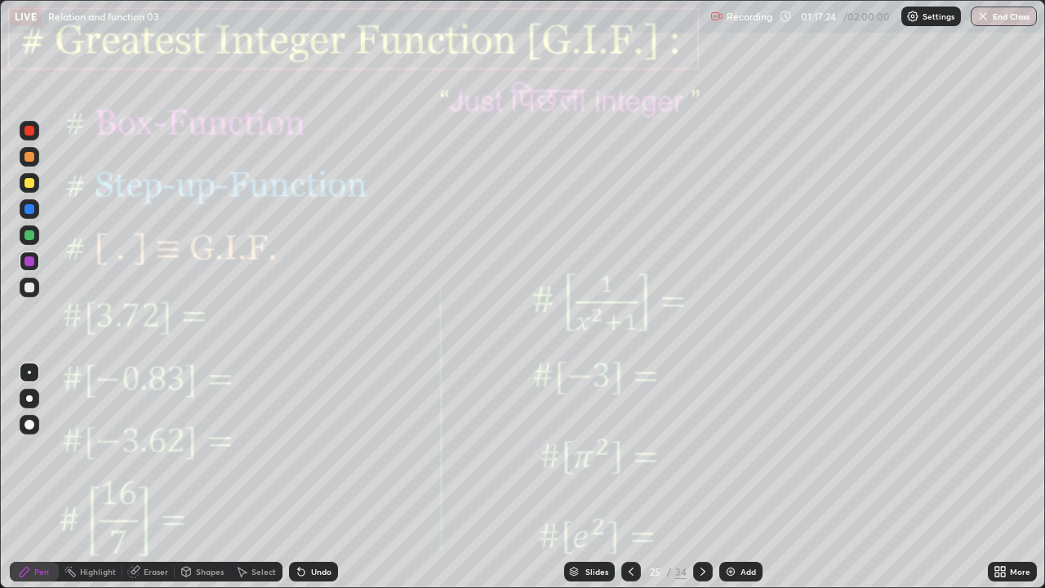
click at [33, 260] on div at bounding box center [29, 261] width 10 height 10
click at [311, 477] on div "Undo" at bounding box center [321, 571] width 20 height 8
click at [311, 477] on div "Undo" at bounding box center [313, 572] width 49 height 20
click at [310, 477] on div "Undo" at bounding box center [313, 572] width 49 height 20
click at [309, 477] on div "Undo" at bounding box center [313, 572] width 49 height 20
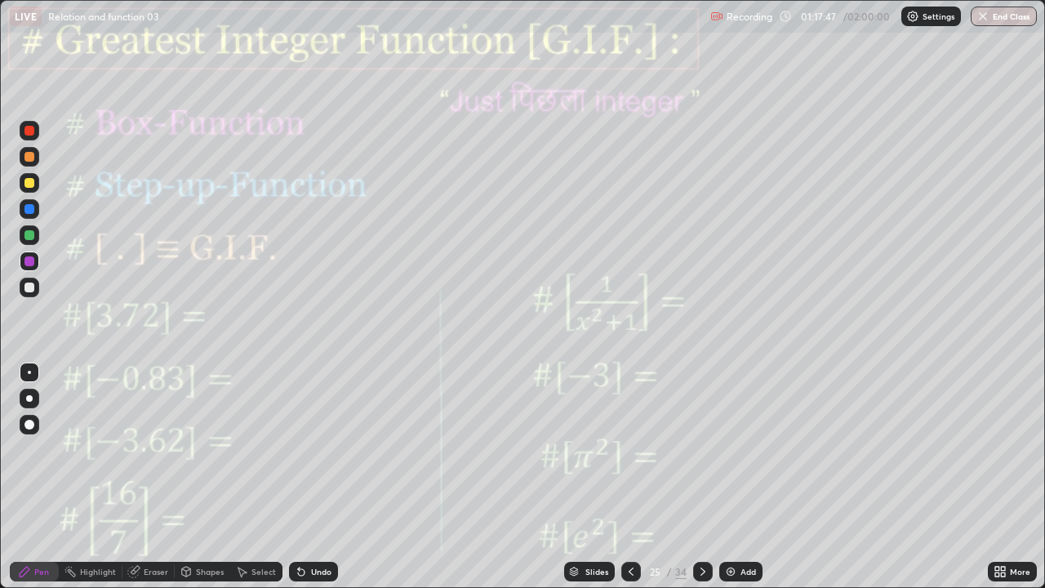
click at [312, 477] on div "Undo" at bounding box center [313, 572] width 49 height 20
click at [311, 477] on div "Undo" at bounding box center [313, 572] width 49 height 20
click at [310, 477] on div "Undo" at bounding box center [313, 572] width 49 height 20
click at [313, 477] on div "Undo" at bounding box center [313, 572] width 49 height 20
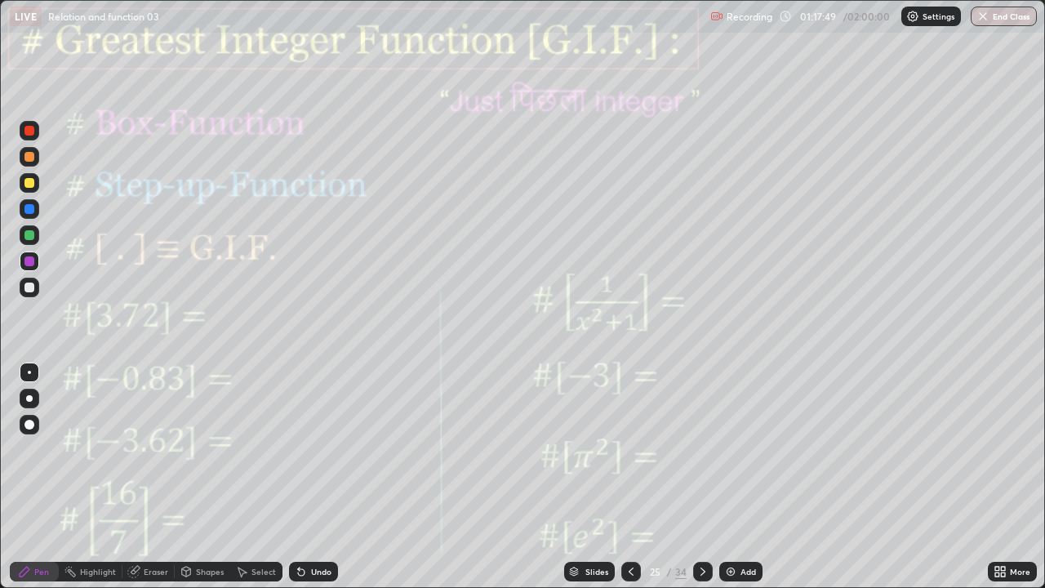
click at [314, 477] on div "Undo" at bounding box center [313, 572] width 49 height 20
click at [311, 477] on div "Undo" at bounding box center [321, 571] width 20 height 8
click at [310, 477] on div "Undo" at bounding box center [313, 572] width 49 height 20
click at [311, 477] on div "Undo" at bounding box center [321, 571] width 20 height 8
click at [309, 477] on div "Undo" at bounding box center [313, 572] width 49 height 20
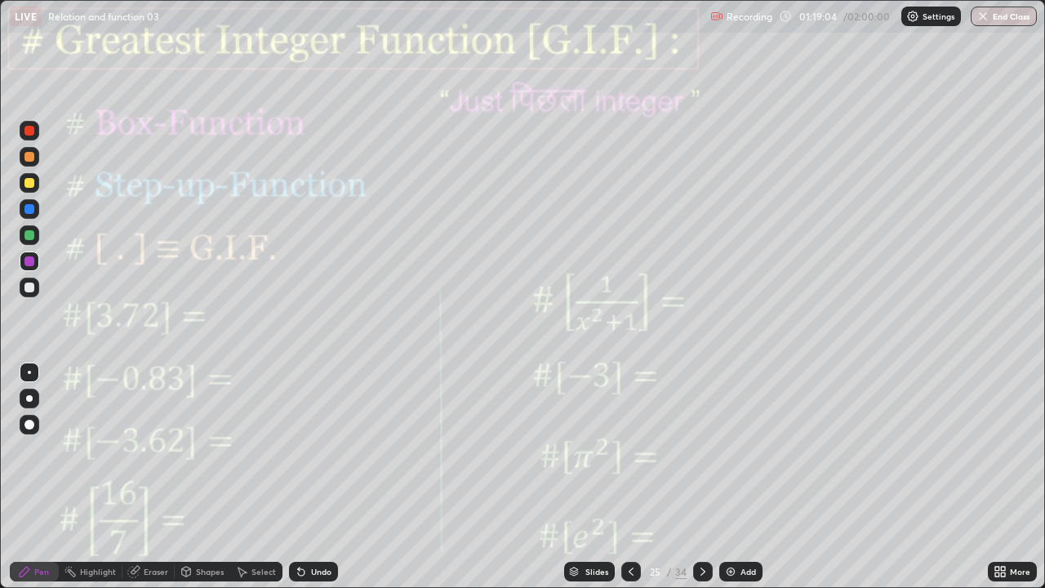
click at [33, 158] on div at bounding box center [29, 157] width 10 height 10
click at [700, 477] on icon at bounding box center [702, 571] width 13 height 13
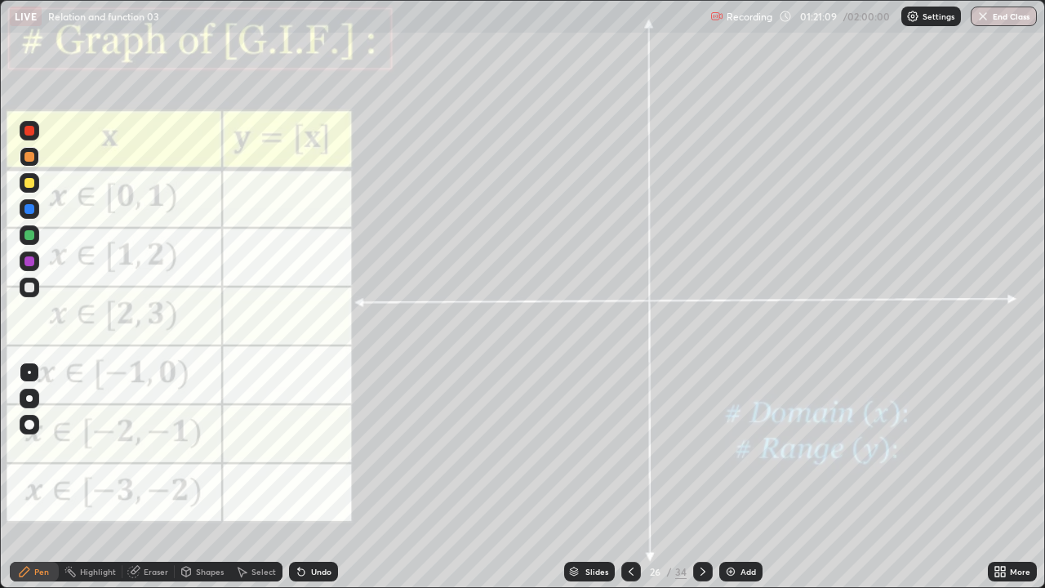
click at [37, 477] on div "Pen" at bounding box center [41, 571] width 15 height 8
click at [29, 207] on div at bounding box center [29, 209] width 10 height 10
click at [29, 132] on div at bounding box center [29, 131] width 10 height 10
click at [44, 477] on div "Pen" at bounding box center [41, 571] width 15 height 8
click at [29, 183] on div at bounding box center [29, 183] width 10 height 10
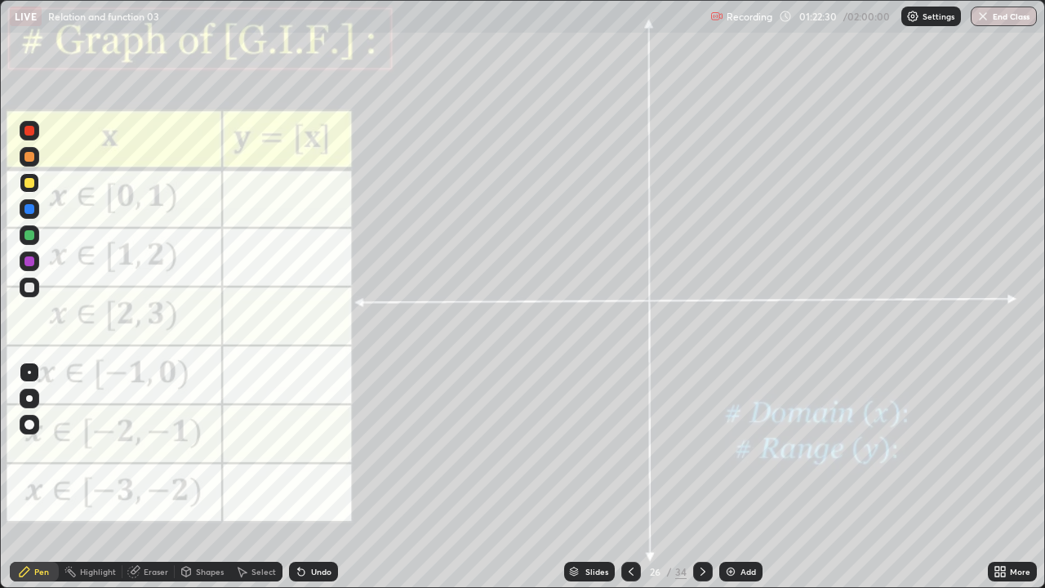
click at [209, 477] on div "Shapes" at bounding box center [210, 571] width 28 height 8
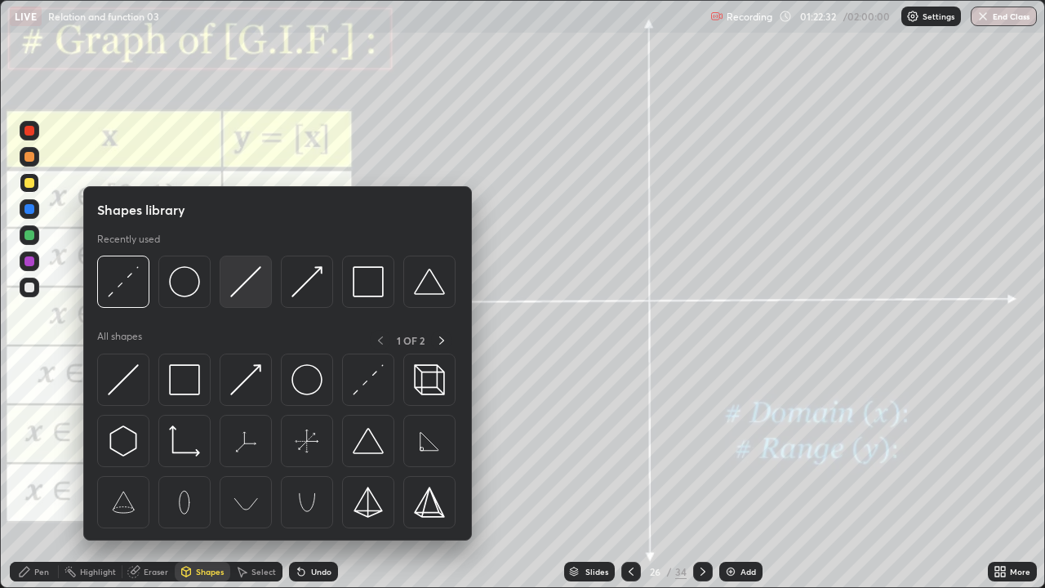
click at [236, 290] on img at bounding box center [245, 281] width 31 height 31
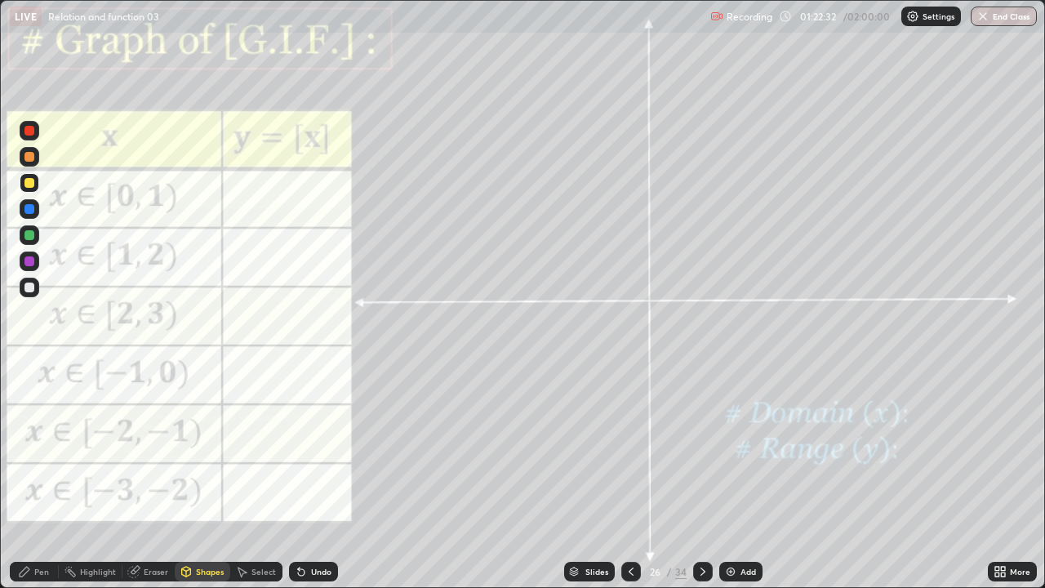
click at [29, 134] on div at bounding box center [29, 131] width 10 height 10
click at [43, 477] on div "Pen" at bounding box center [41, 571] width 15 height 8
click at [29, 184] on div at bounding box center [29, 183] width 10 height 10
click at [209, 477] on div "Shapes" at bounding box center [203, 572] width 56 height 20
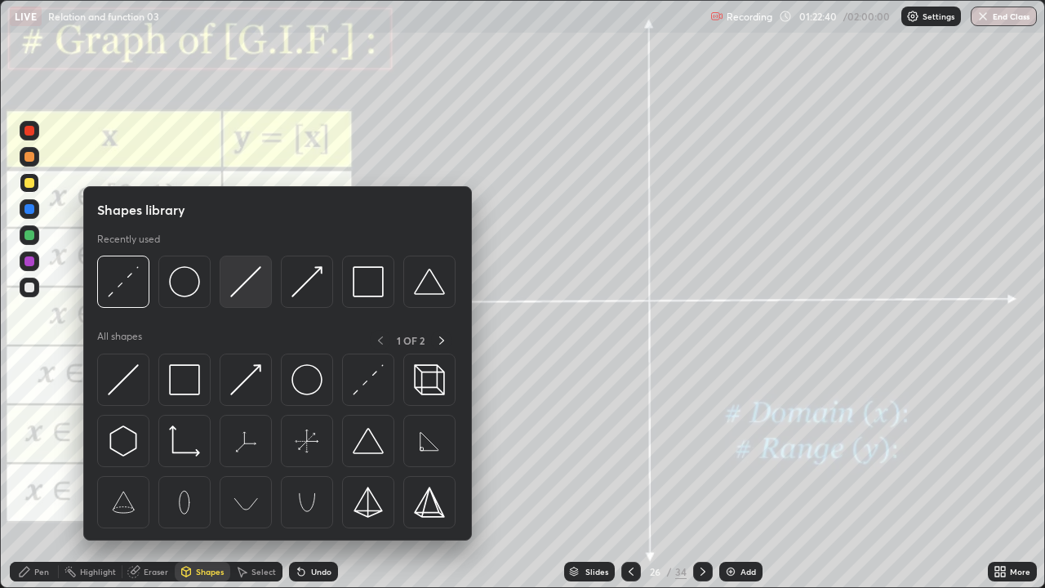
click at [247, 282] on img at bounding box center [245, 281] width 31 height 31
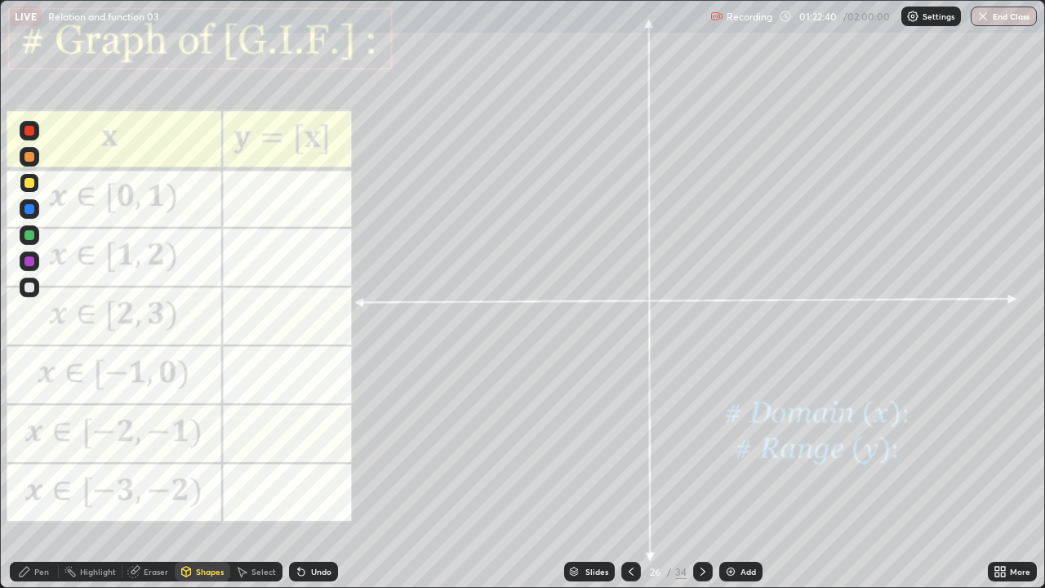
click at [30, 133] on div at bounding box center [29, 131] width 10 height 10
click at [34, 477] on div "Pen" at bounding box center [41, 571] width 15 height 8
click at [197, 477] on div "Shapes" at bounding box center [210, 571] width 28 height 8
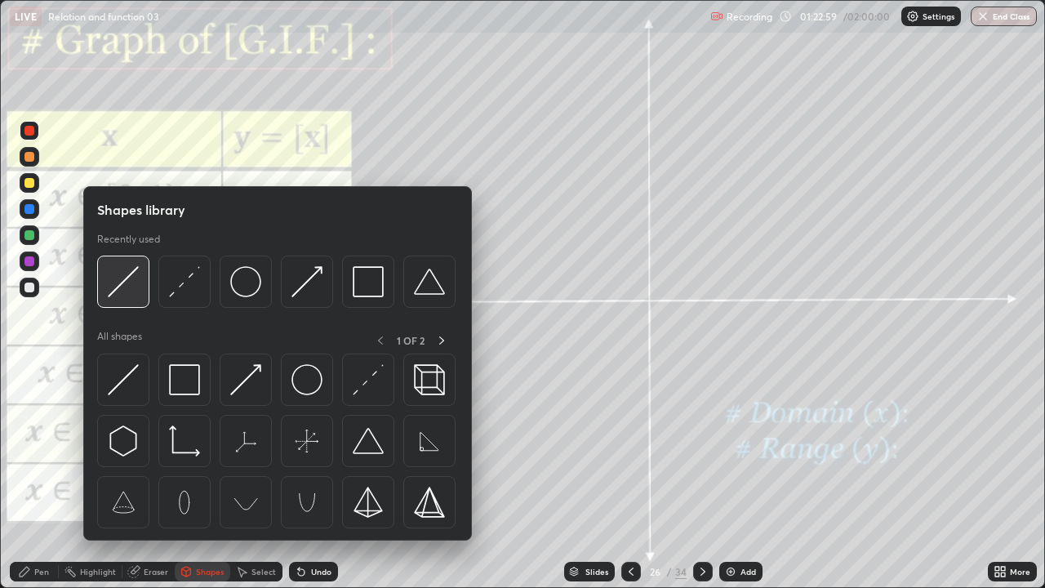
click at [130, 287] on img at bounding box center [123, 281] width 31 height 31
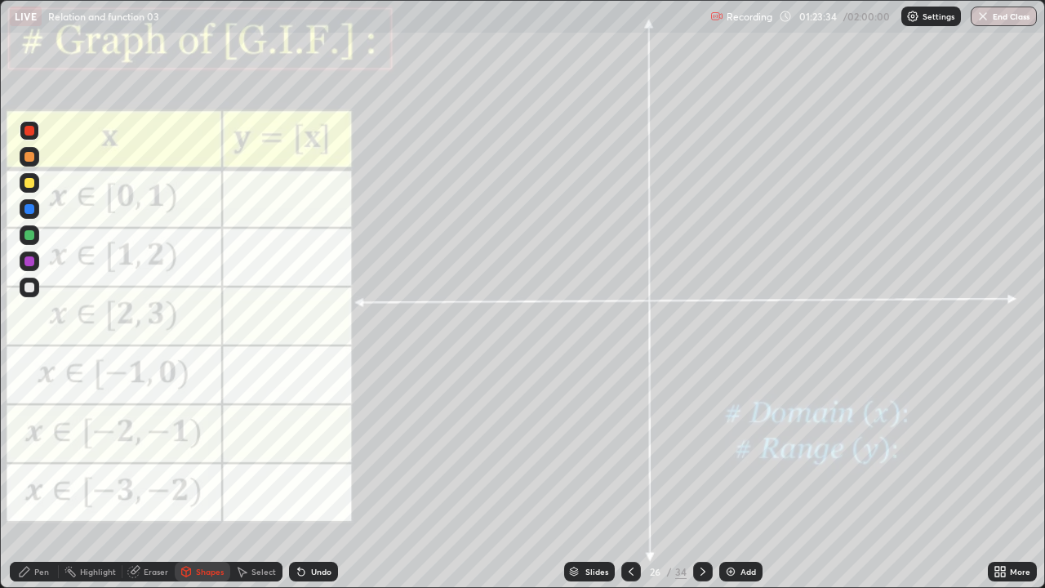
click at [32, 477] on div "Pen" at bounding box center [34, 572] width 49 height 20
click at [204, 477] on div "Shapes" at bounding box center [210, 571] width 28 height 8
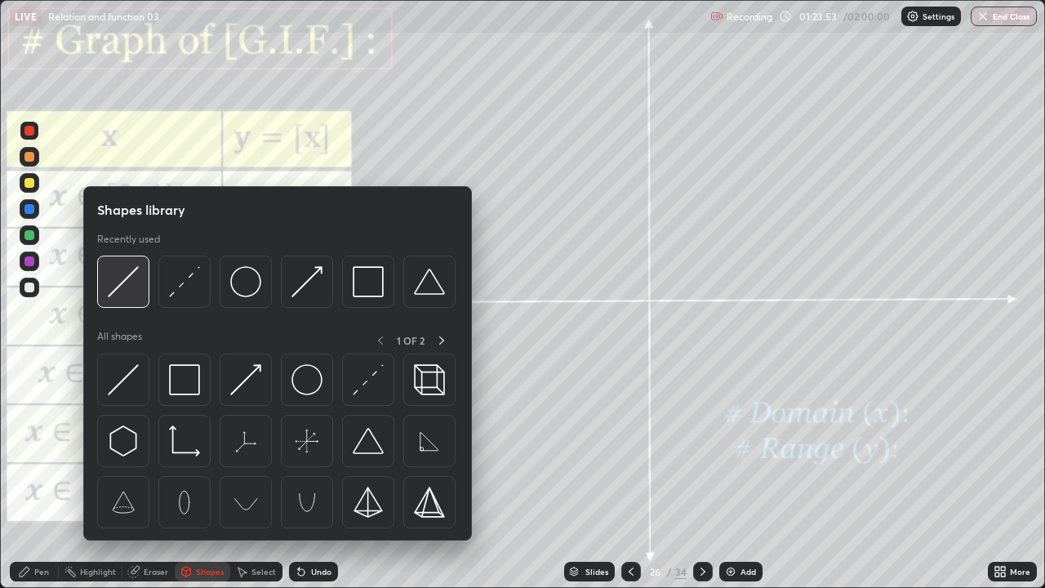
click at [128, 287] on img at bounding box center [123, 281] width 31 height 31
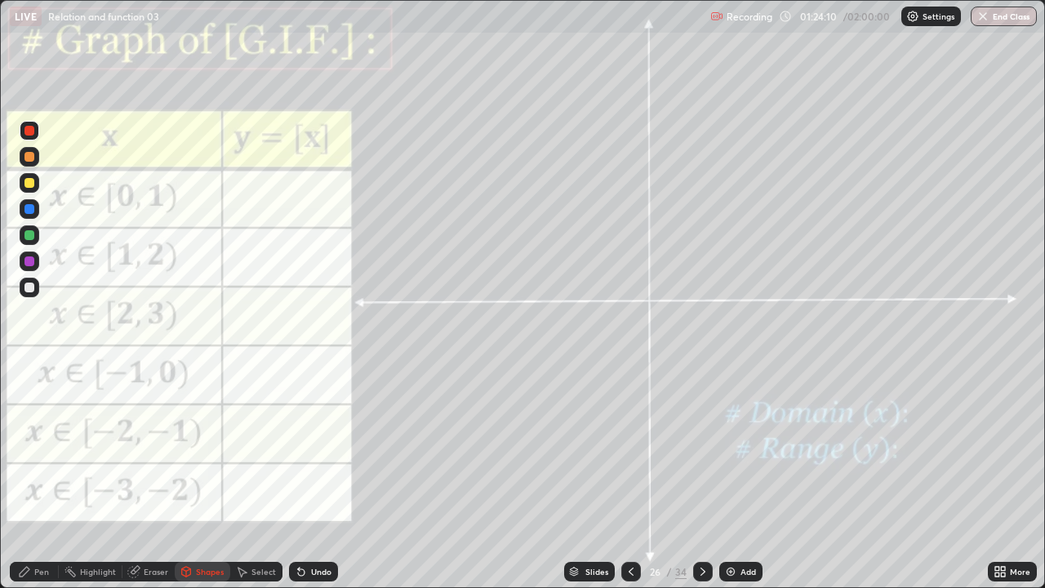
click at [318, 477] on div "Undo" at bounding box center [321, 571] width 20 height 8
click at [39, 477] on div "Pen" at bounding box center [34, 572] width 49 height 20
click at [30, 261] on div at bounding box center [29, 261] width 10 height 10
click at [701, 477] on icon at bounding box center [702, 571] width 5 height 8
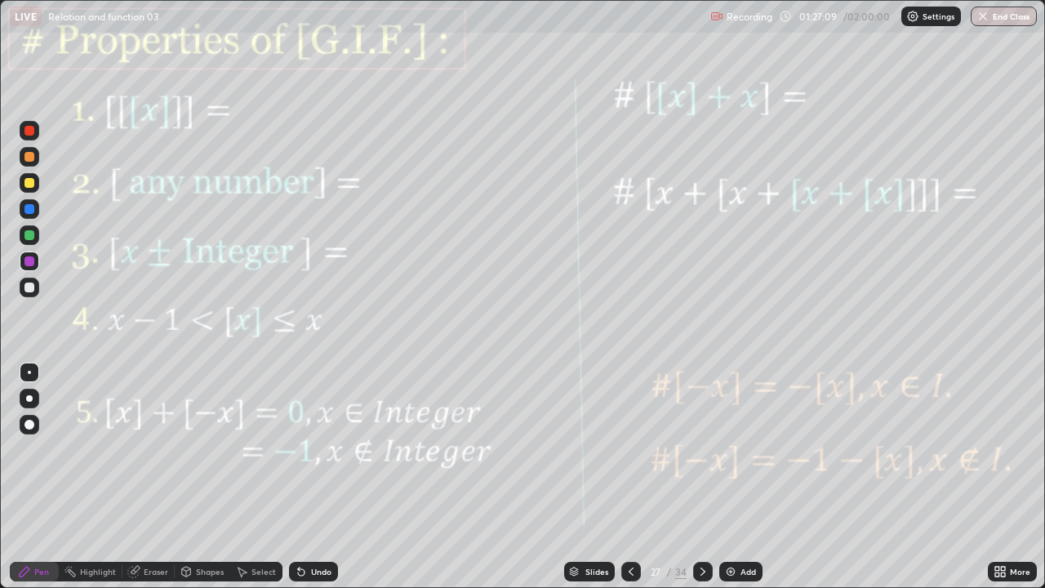
click at [34, 477] on div "Pen" at bounding box center [41, 571] width 15 height 8
click at [29, 184] on div at bounding box center [29, 183] width 10 height 10
click at [30, 261] on div at bounding box center [29, 261] width 10 height 10
click at [216, 477] on div "Shapes" at bounding box center [210, 571] width 28 height 8
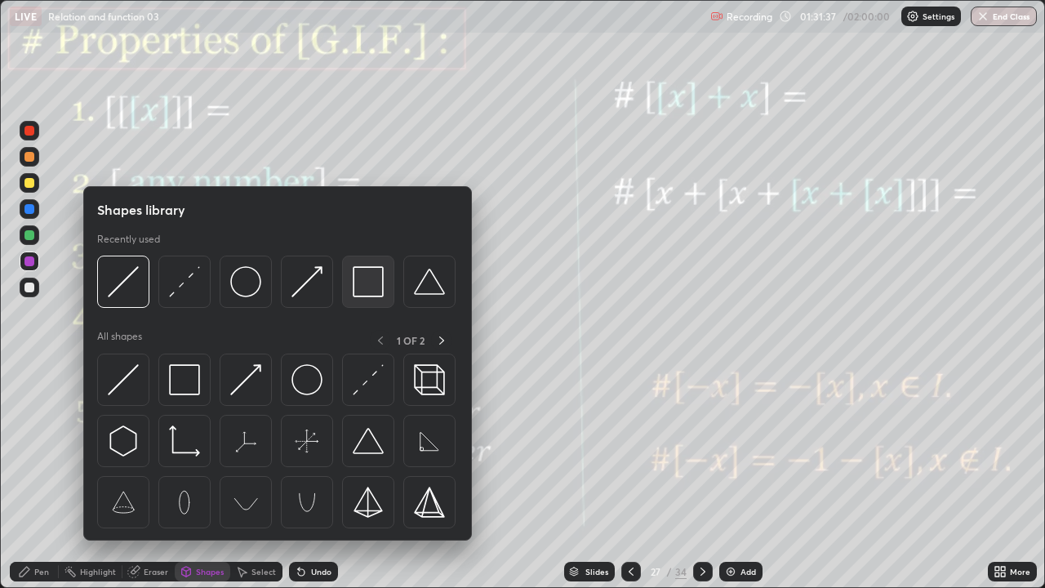
click at [367, 287] on img at bounding box center [368, 281] width 31 height 31
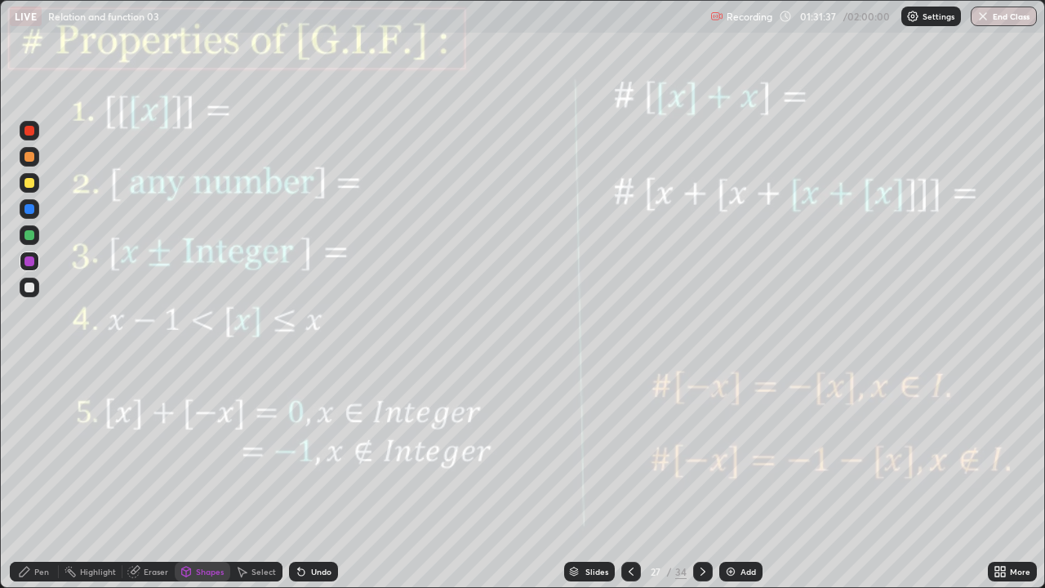
click at [29, 268] on div at bounding box center [30, 261] width 20 height 20
click at [703, 477] on icon at bounding box center [702, 571] width 13 height 13
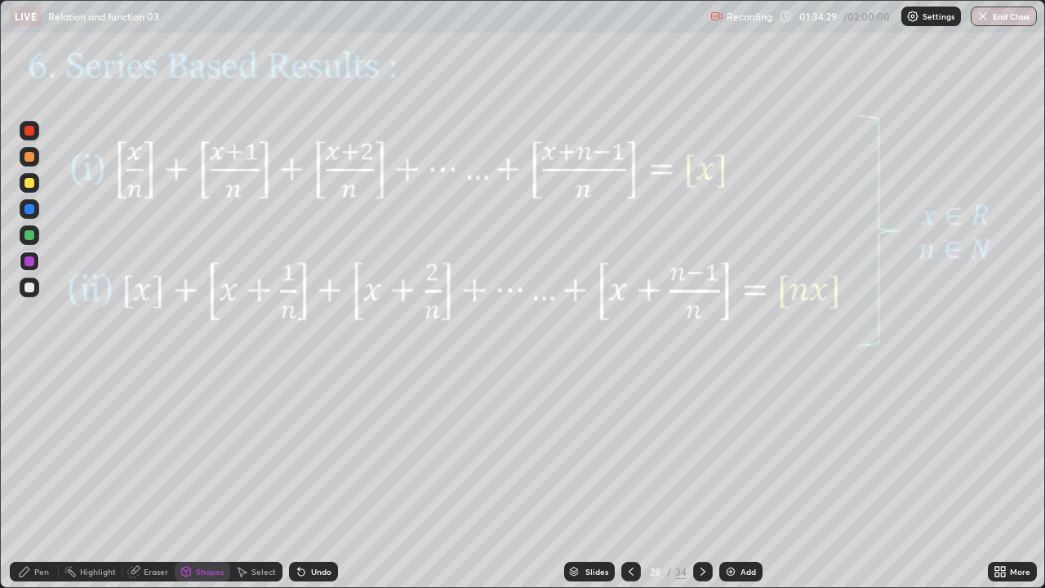
click at [95, 477] on div "Highlight" at bounding box center [98, 571] width 36 height 8
click at [708, 477] on div at bounding box center [703, 572] width 20 height 20
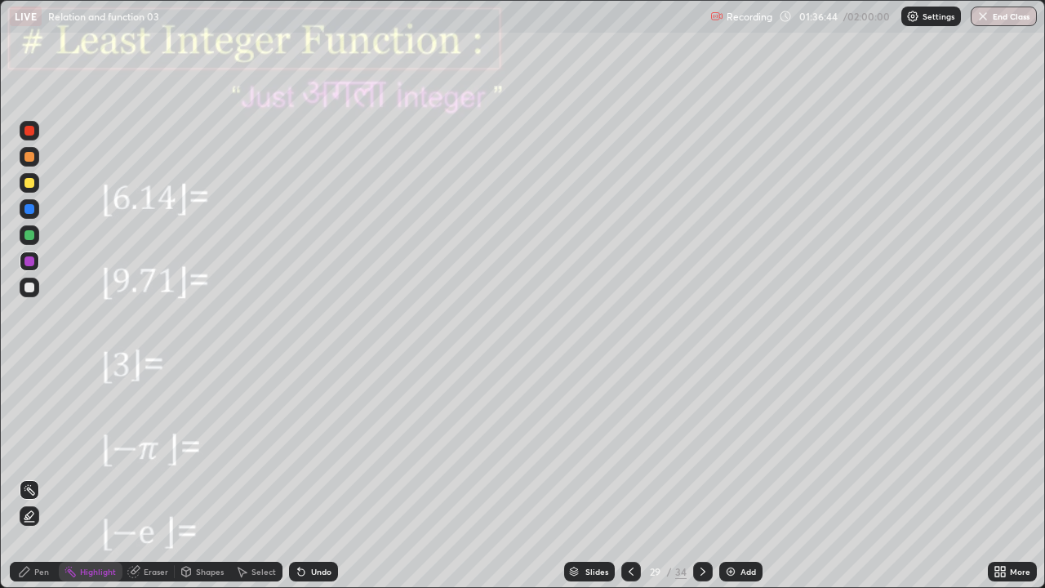
click at [700, 477] on icon at bounding box center [702, 571] width 13 height 13
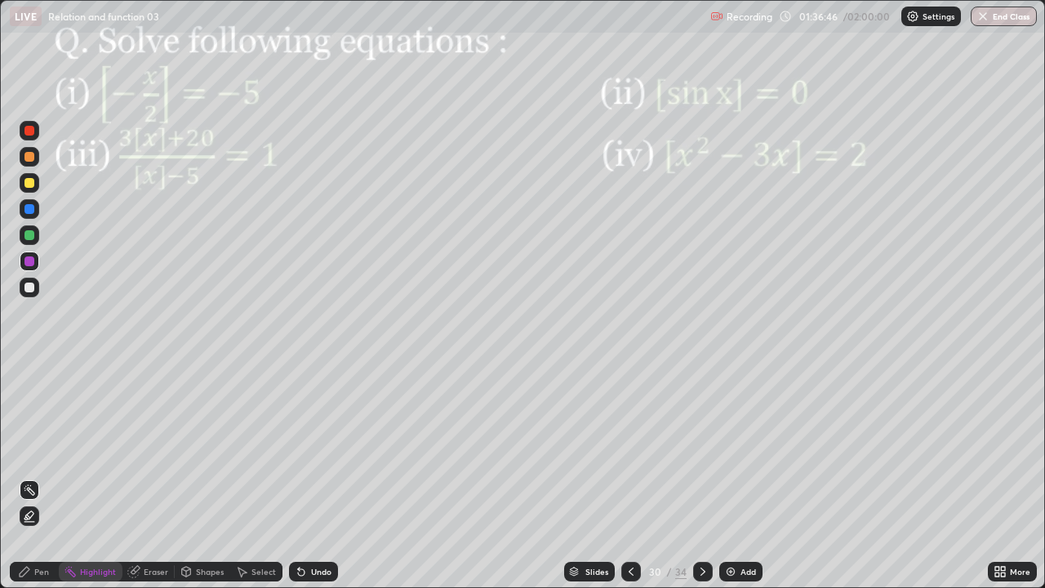
click at [708, 477] on div at bounding box center [703, 572] width 20 height 20
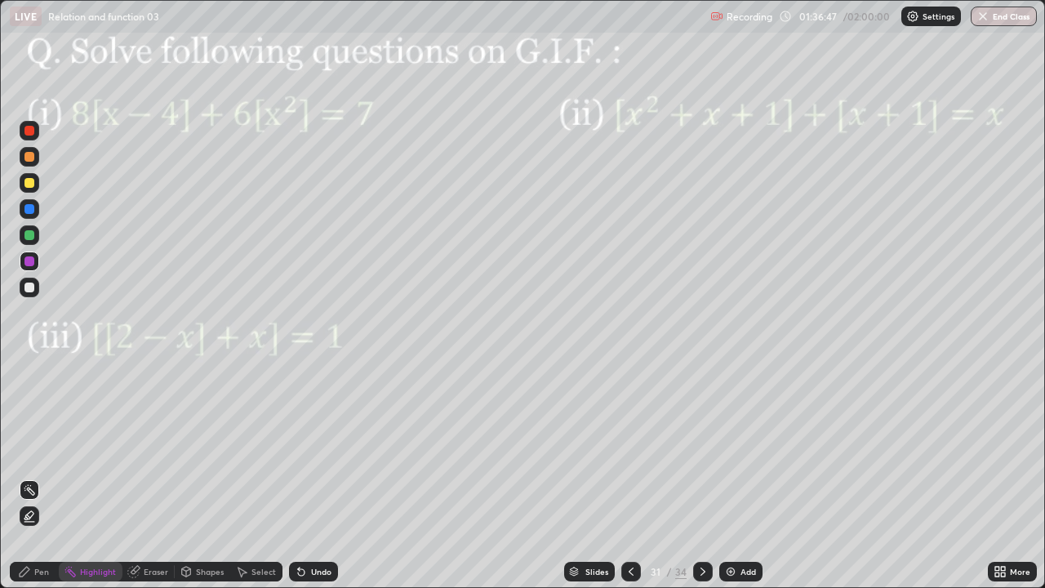
click at [709, 477] on div at bounding box center [703, 572] width 20 height 20
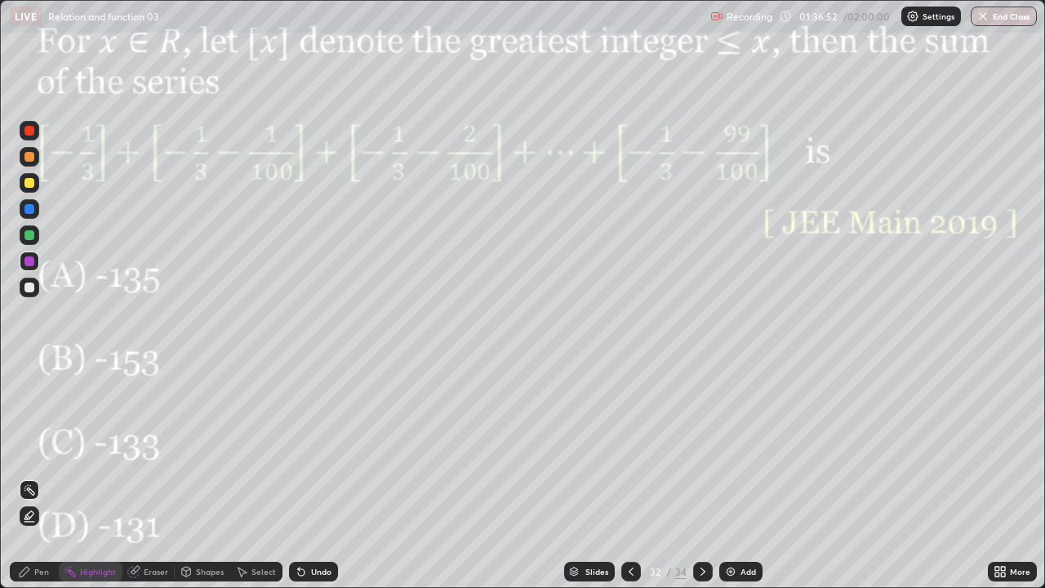
click at [42, 477] on div "Pen" at bounding box center [41, 571] width 15 height 8
click at [35, 260] on div at bounding box center [30, 261] width 20 height 20
click at [708, 477] on div at bounding box center [703, 572] width 20 height 20
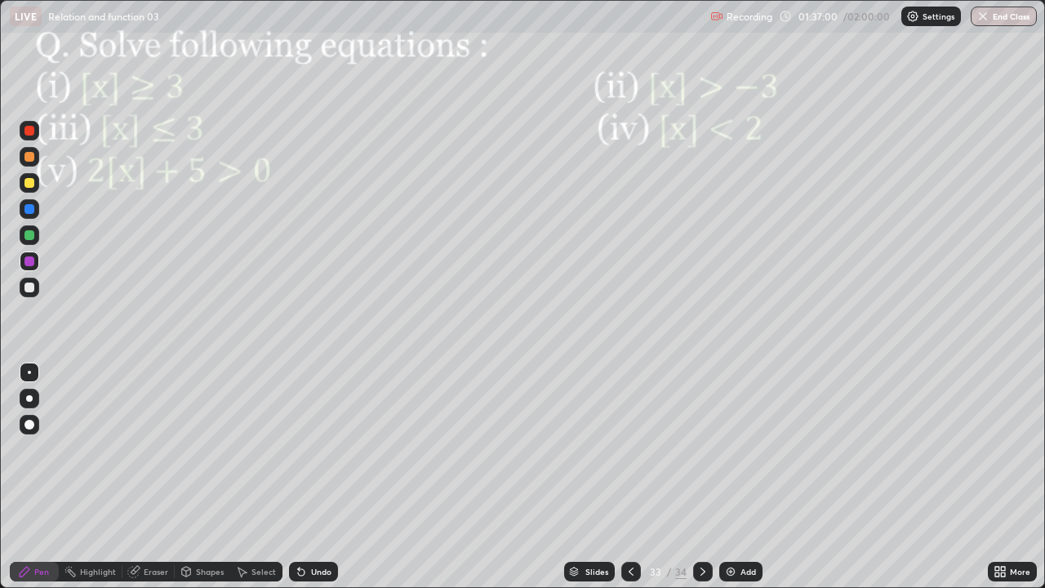
click at [629, 477] on icon at bounding box center [631, 571] width 5 height 8
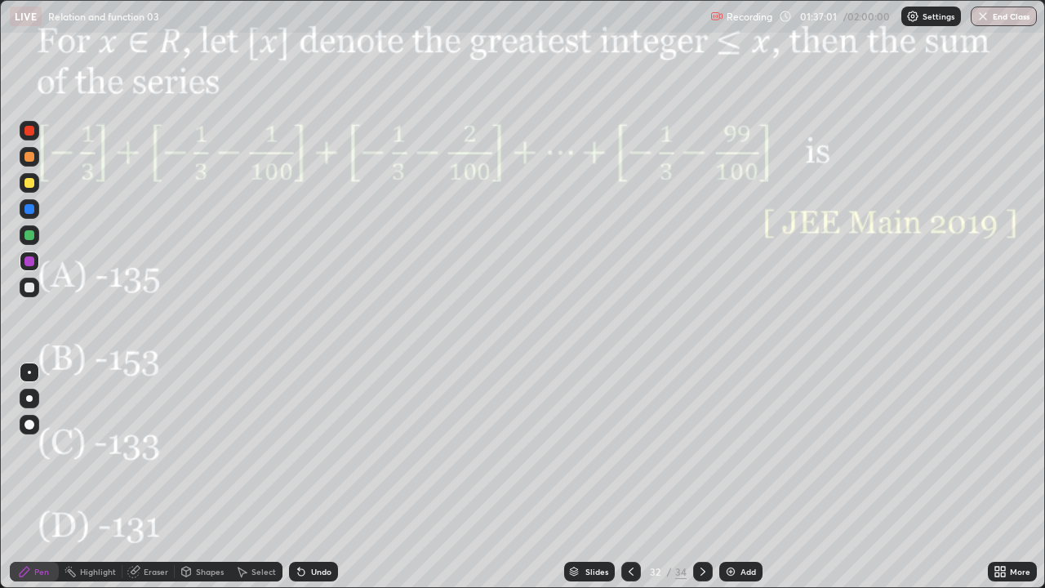
click at [629, 477] on icon at bounding box center [631, 571] width 13 height 13
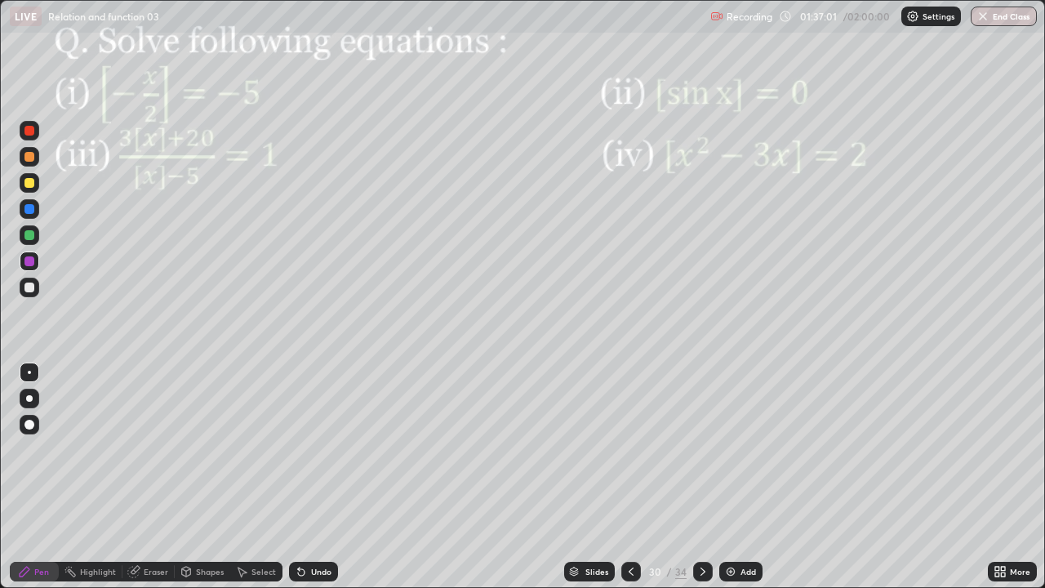
click at [629, 477] on icon at bounding box center [631, 571] width 13 height 13
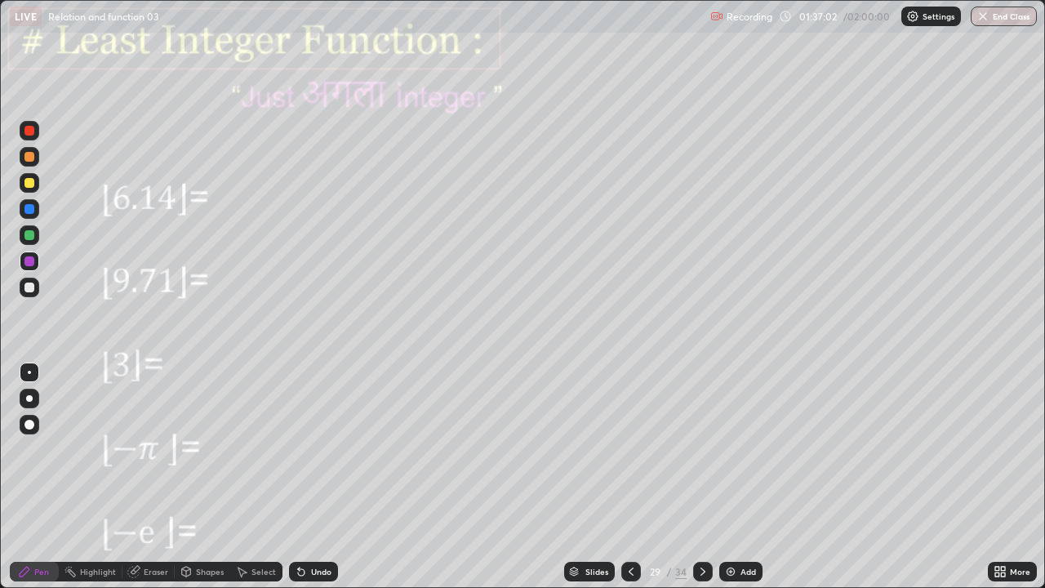
click at [629, 477] on icon at bounding box center [631, 571] width 13 height 13
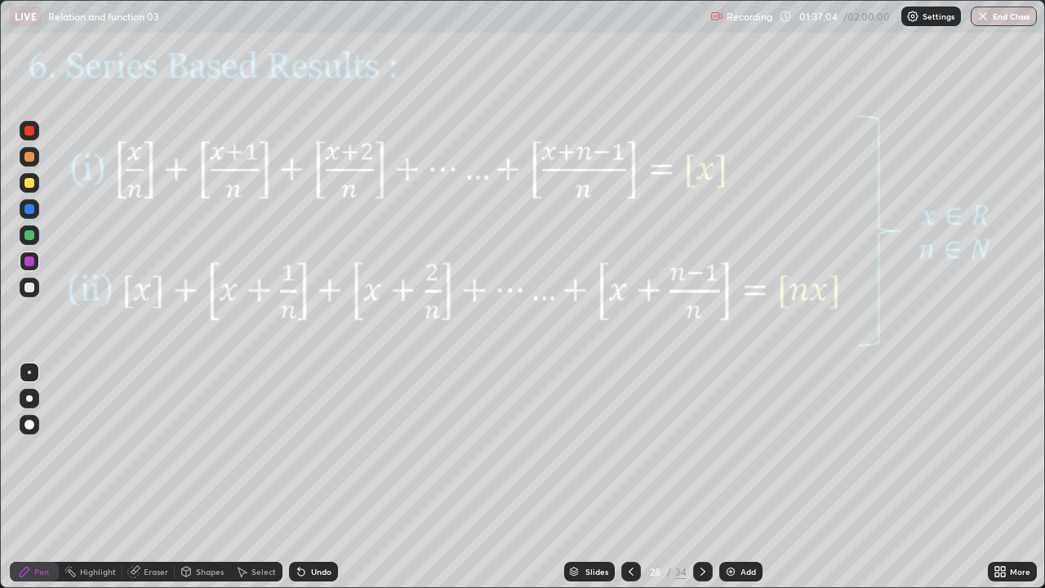
click at [705, 477] on div at bounding box center [703, 572] width 20 height 20
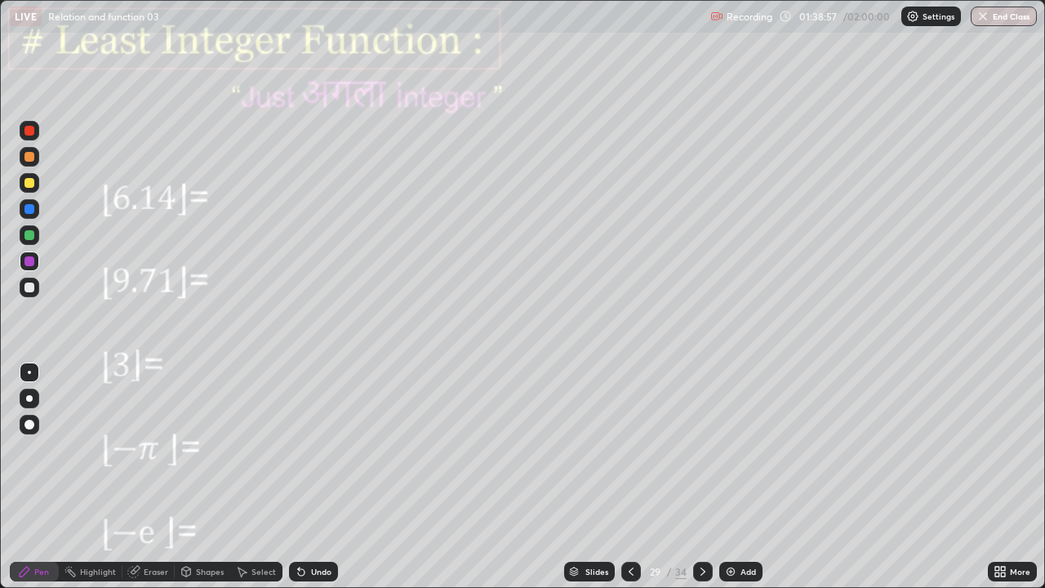
click at [30, 216] on div at bounding box center [30, 209] width 20 height 20
click at [315, 477] on div "Undo" at bounding box center [313, 572] width 49 height 20
click at [709, 477] on div at bounding box center [703, 572] width 20 height 20
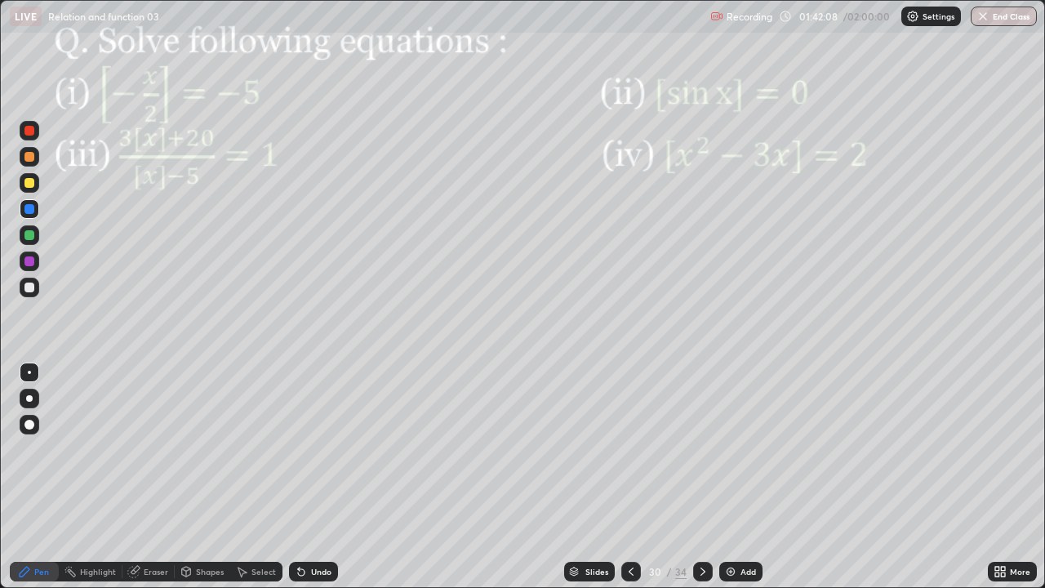
click at [29, 262] on div at bounding box center [29, 261] width 10 height 10
click at [29, 236] on div at bounding box center [29, 235] width 10 height 10
click at [144, 477] on div "Eraser" at bounding box center [156, 571] width 24 height 8
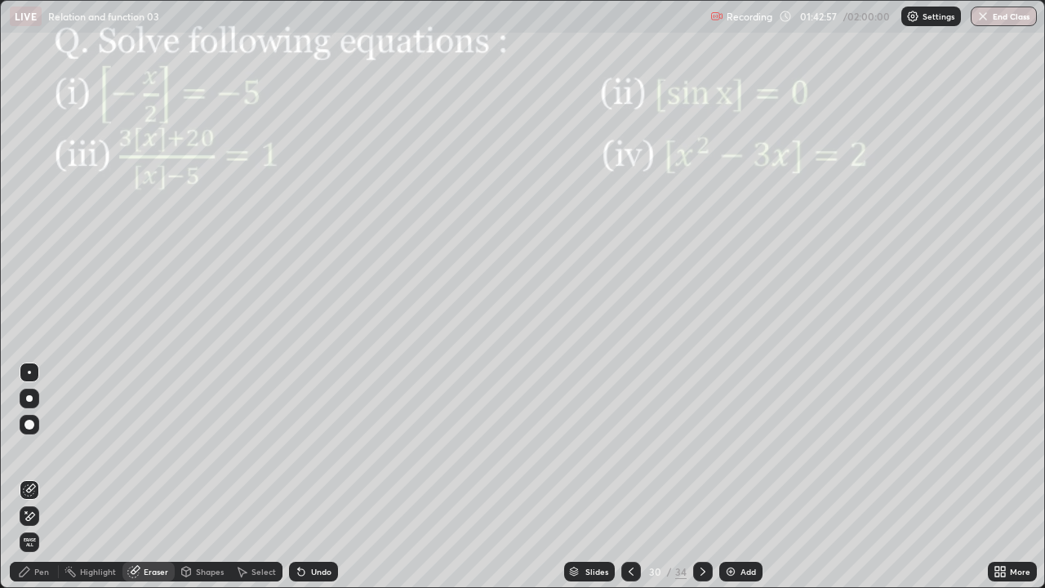
click at [34, 477] on div at bounding box center [30, 516] width 20 height 20
click at [45, 477] on div "Pen" at bounding box center [41, 571] width 15 height 8
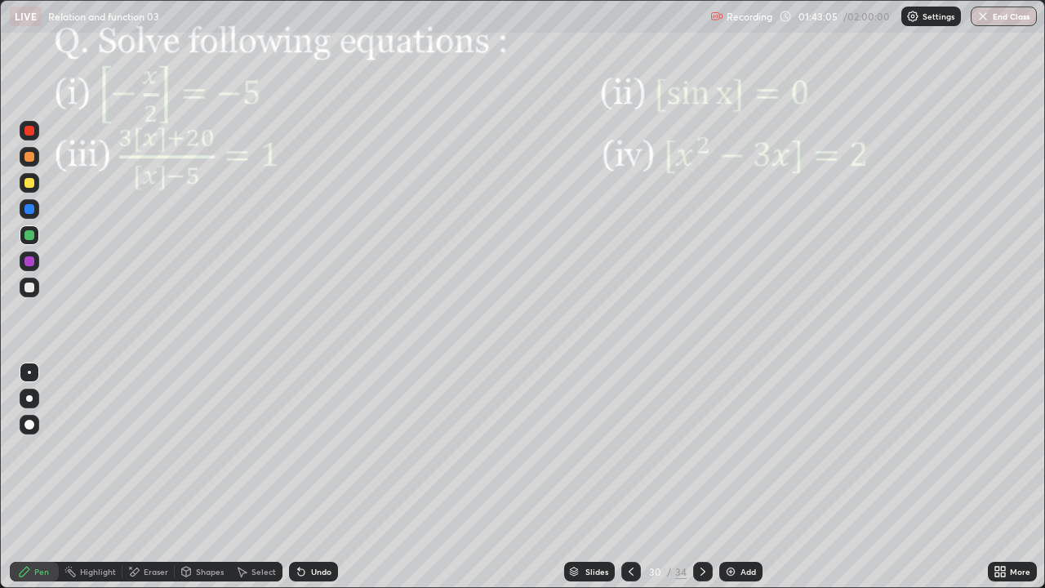
click at [24, 261] on div at bounding box center [29, 261] width 10 height 10
click at [145, 477] on div "Eraser" at bounding box center [156, 571] width 24 height 8
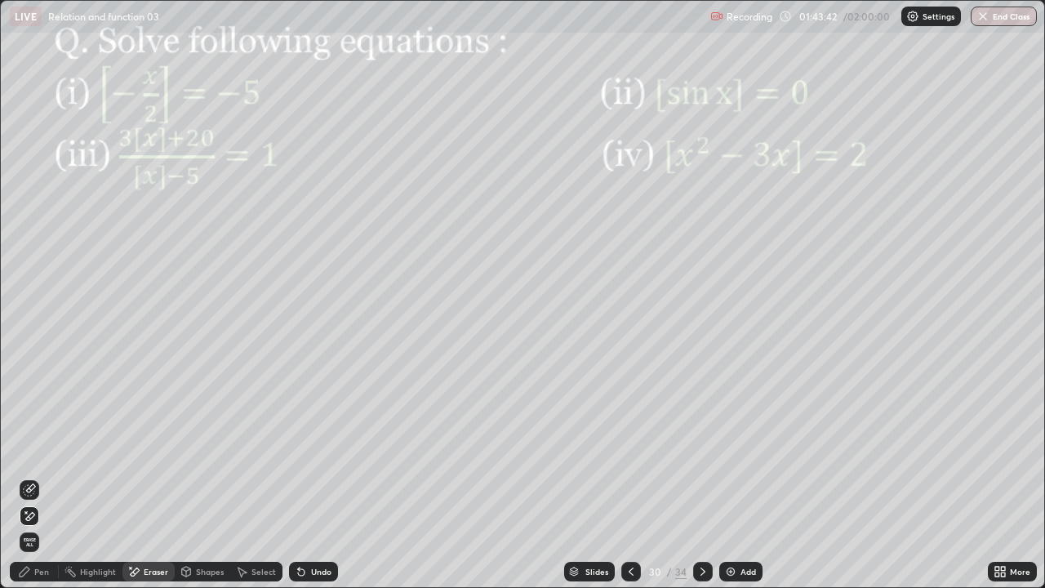
click at [41, 477] on div "Pen" at bounding box center [41, 571] width 15 height 8
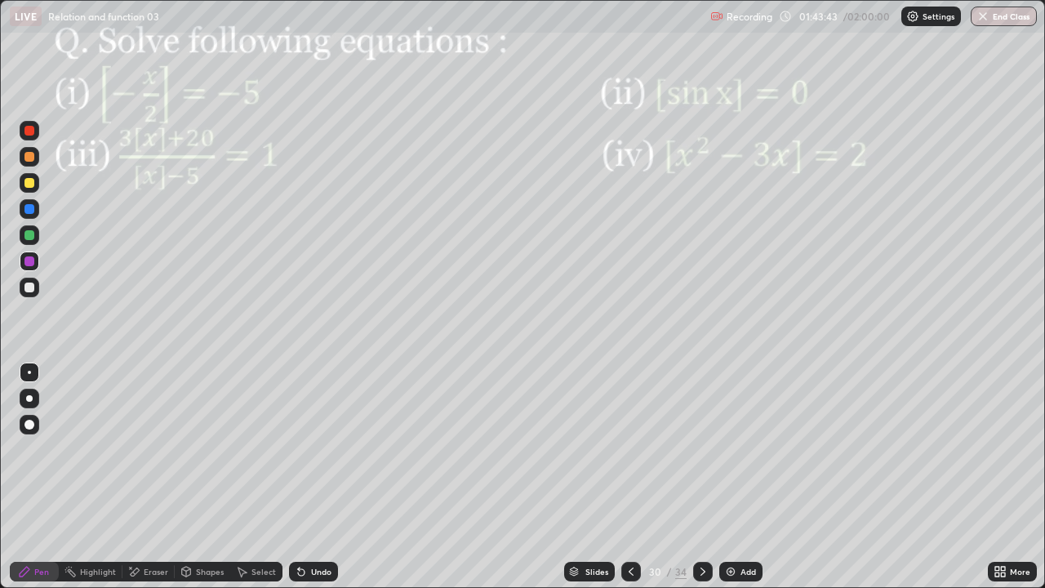
click at [30, 235] on div at bounding box center [29, 235] width 10 height 10
click at [29, 265] on div at bounding box center [29, 261] width 10 height 10
click at [198, 477] on div "Shapes" at bounding box center [210, 571] width 28 height 8
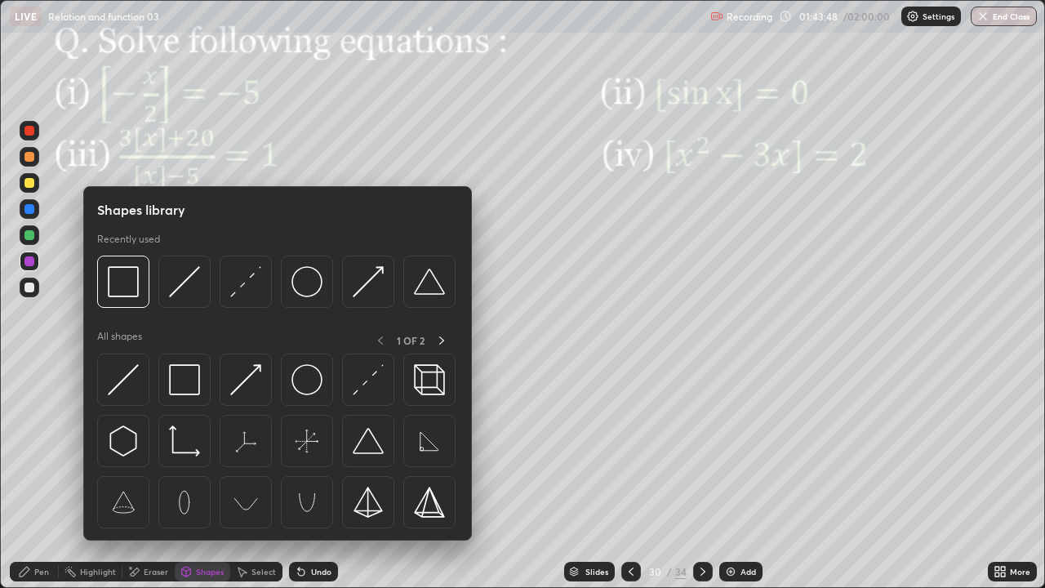
click at [172, 319] on div "Shapes library Recently used All shapes 1 OF 2" at bounding box center [277, 363] width 389 height 354
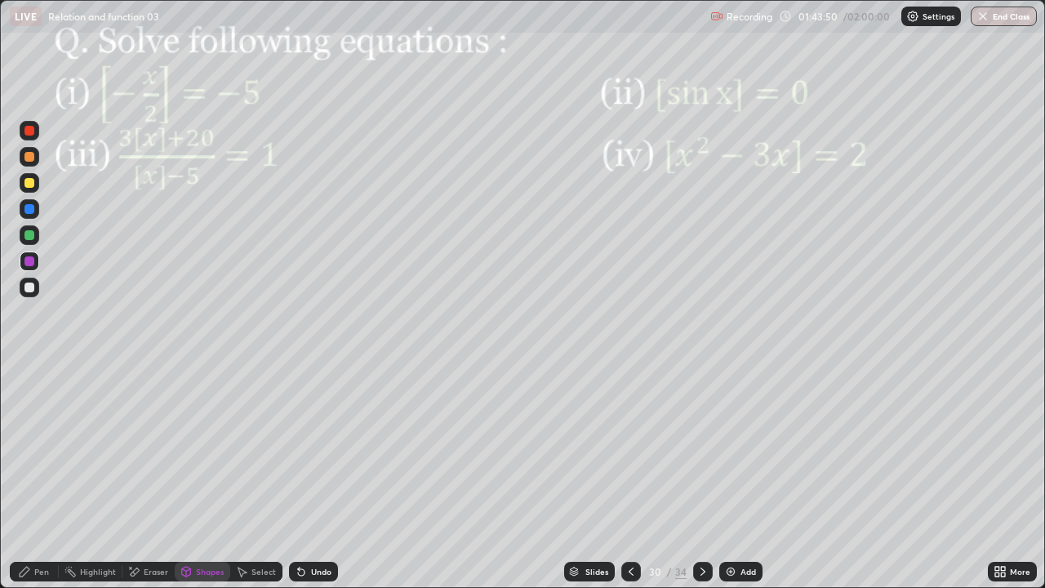
click at [154, 477] on div "Eraser" at bounding box center [156, 571] width 24 height 8
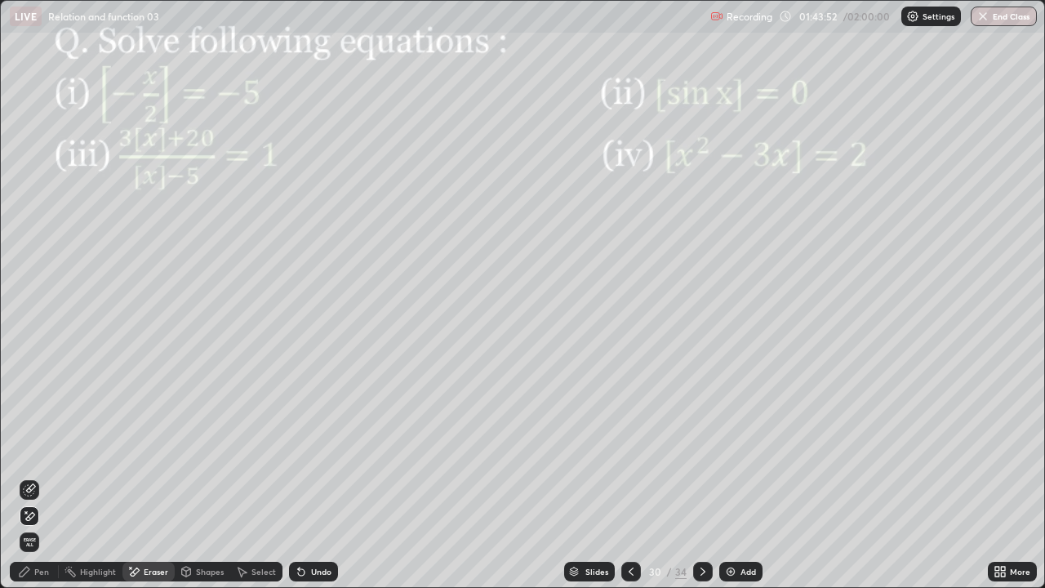
click at [51, 477] on div "Pen" at bounding box center [34, 572] width 49 height 20
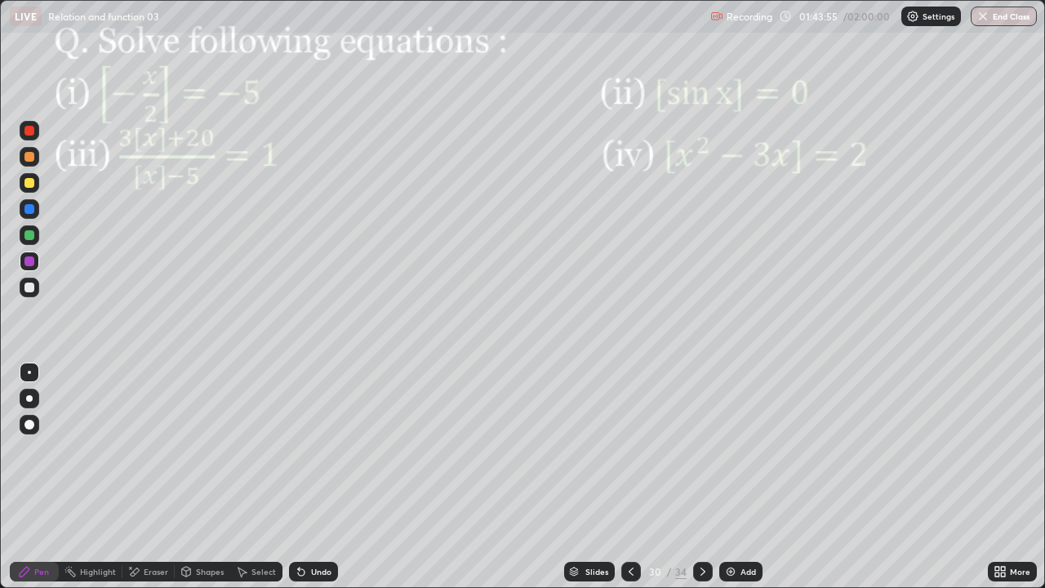
click at [30, 156] on div at bounding box center [29, 157] width 10 height 10
click at [305, 477] on div "Undo" at bounding box center [313, 572] width 49 height 20
click at [309, 477] on div "Undo" at bounding box center [313, 572] width 49 height 20
click at [148, 477] on div "Eraser" at bounding box center [156, 571] width 24 height 8
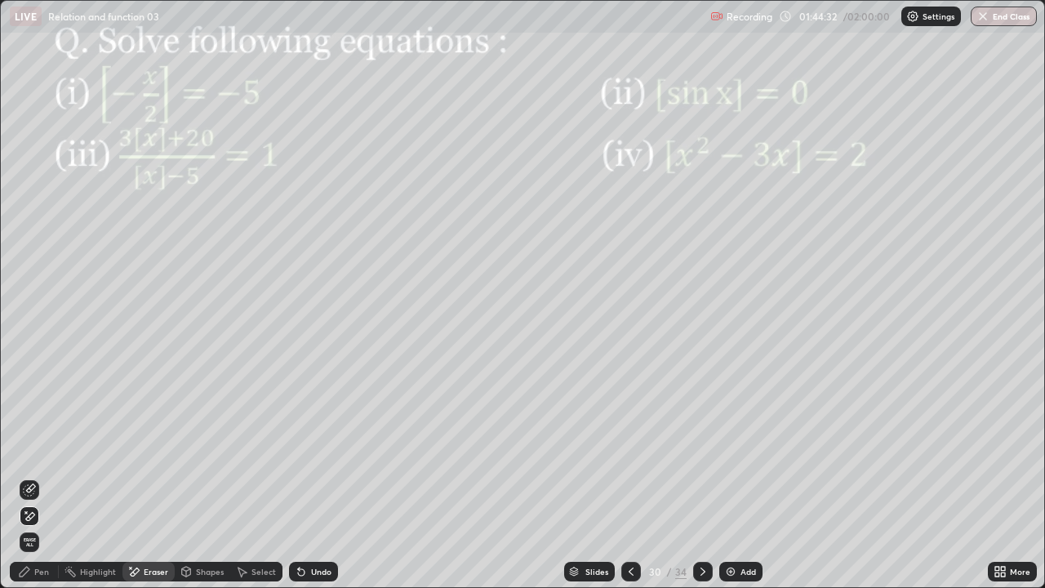
click at [38, 477] on div "Pen" at bounding box center [41, 571] width 15 height 8
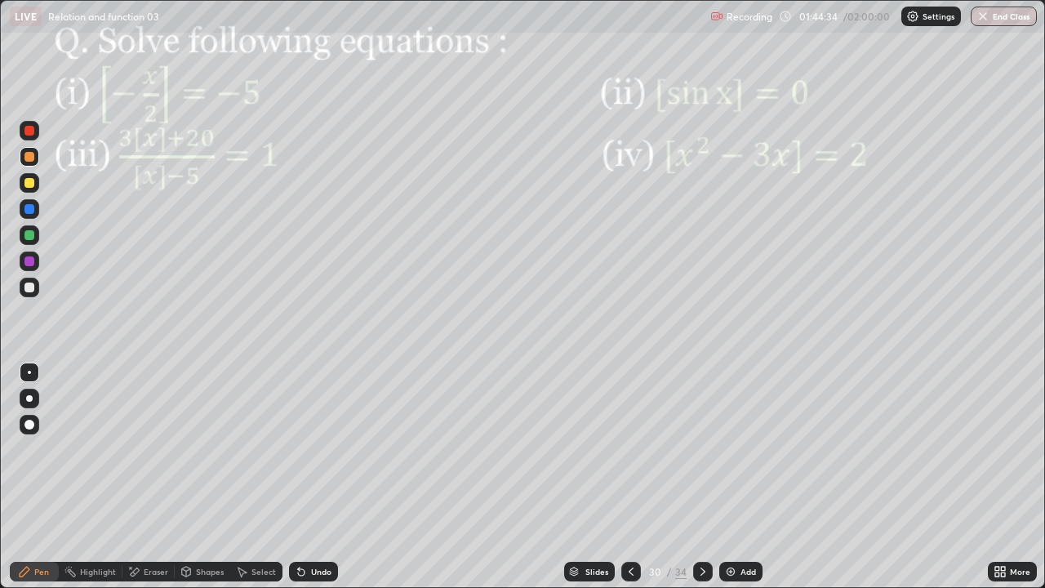
click at [29, 156] on div at bounding box center [29, 157] width 10 height 10
click at [256, 477] on div "Select" at bounding box center [263, 571] width 24 height 8
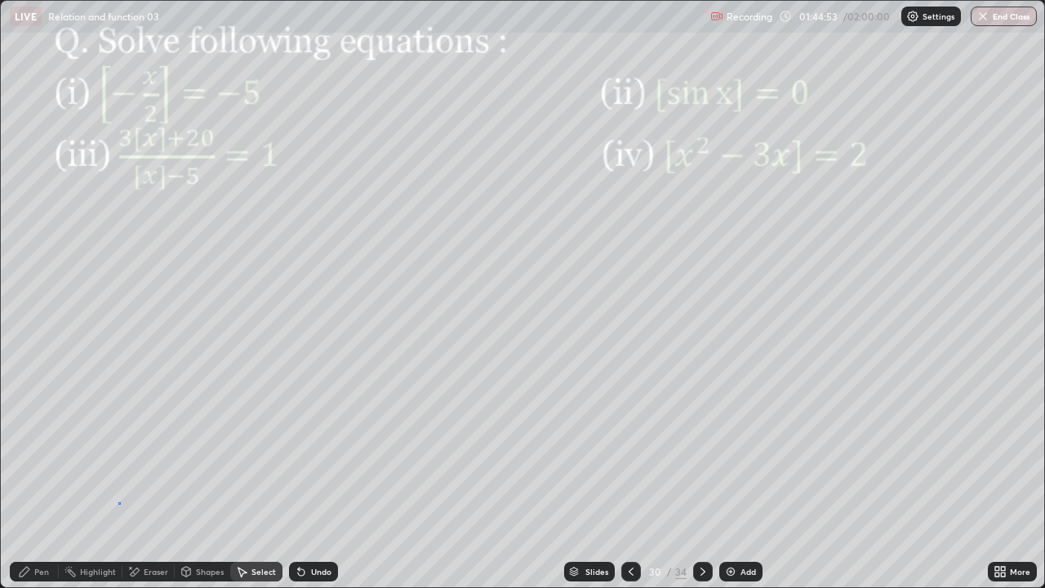
click at [118, 477] on div "0 ° Undo Copy Duplicate Duplicate to new slide Delete" at bounding box center [522, 294] width 1043 height 586
click at [200, 477] on div "Shapes" at bounding box center [210, 571] width 28 height 8
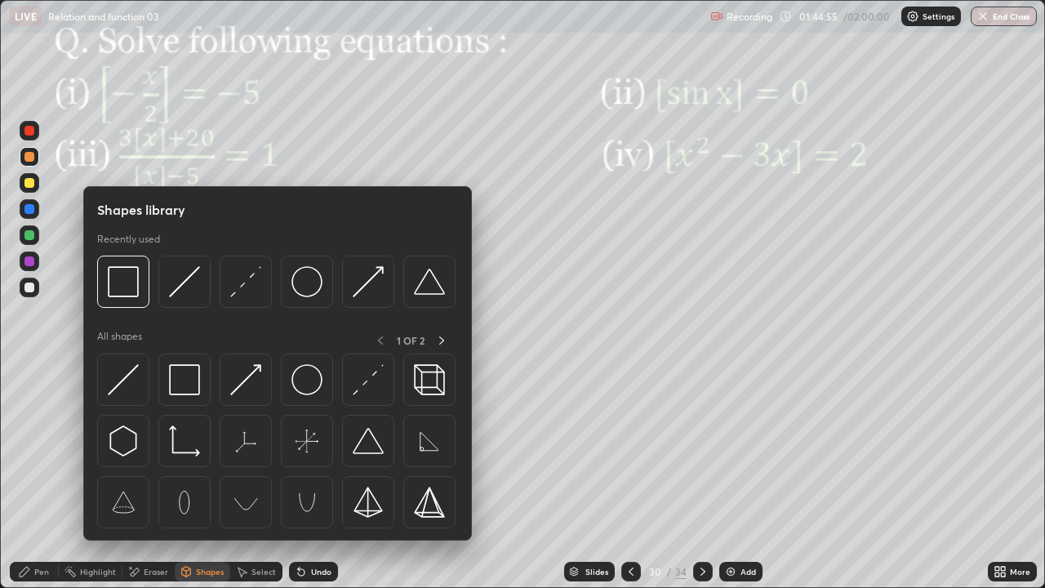
click at [240, 287] on img at bounding box center [245, 281] width 31 height 31
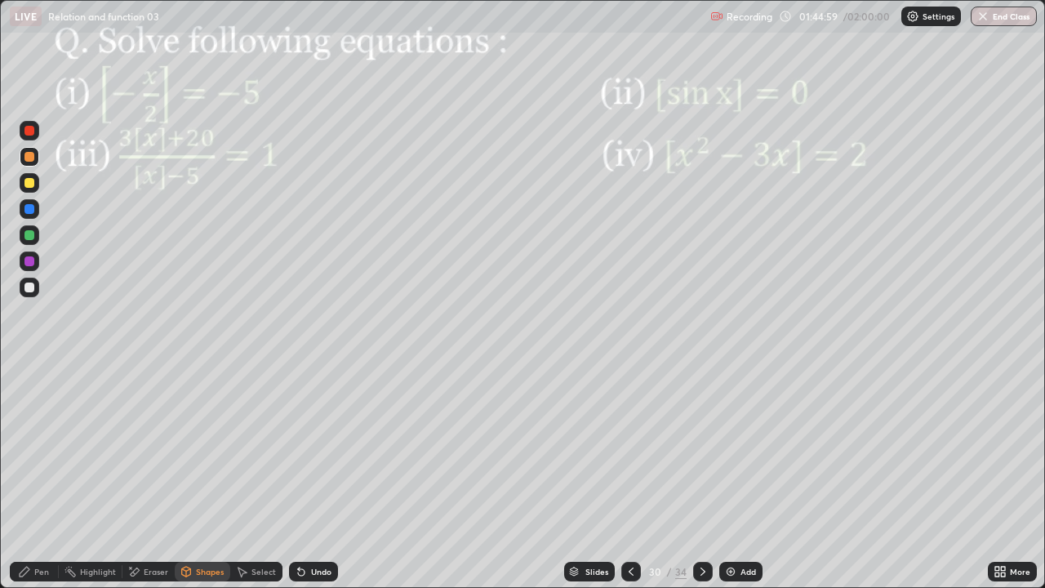
click at [31, 211] on div at bounding box center [29, 209] width 10 height 10
click at [317, 477] on div "Undo" at bounding box center [321, 571] width 20 height 8
click at [33, 477] on div "Pen" at bounding box center [34, 572] width 49 height 20
click at [157, 477] on div "Eraser" at bounding box center [156, 571] width 24 height 8
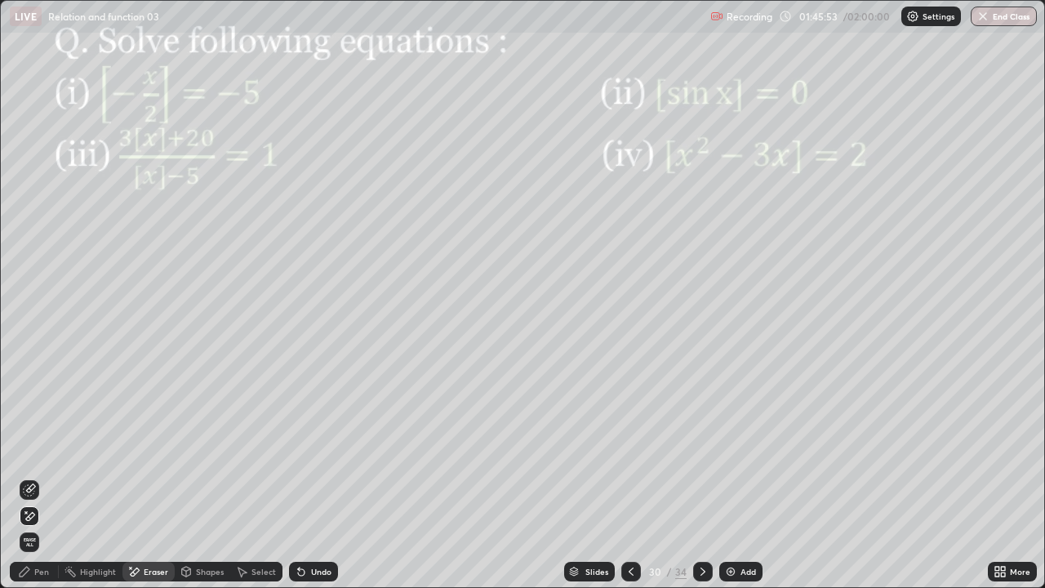
click at [33, 477] on div "Pen" at bounding box center [34, 572] width 49 height 20
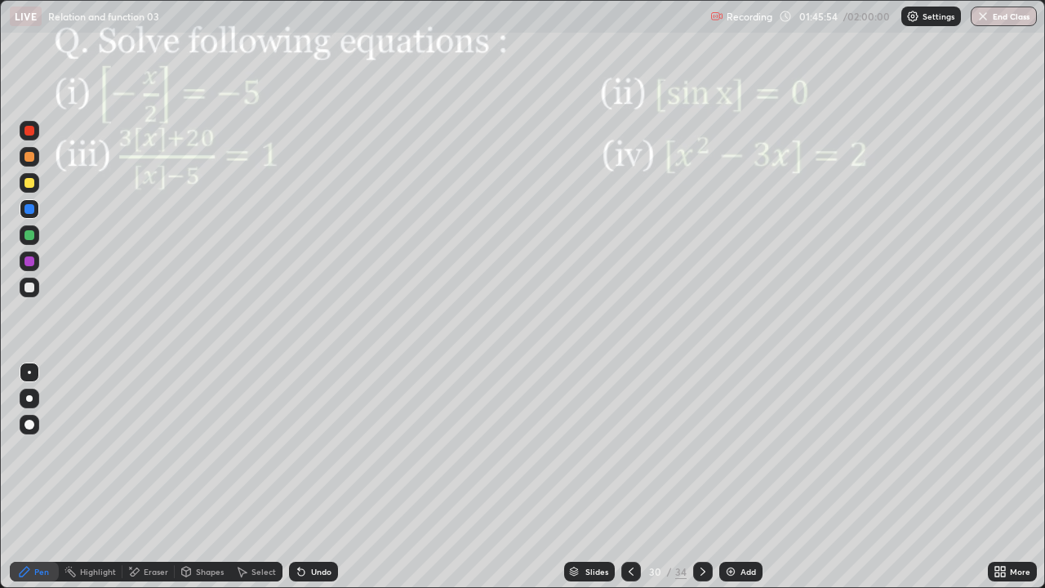
click at [28, 242] on div at bounding box center [30, 235] width 20 height 20
click at [207, 477] on div "Shapes" at bounding box center [210, 571] width 28 height 8
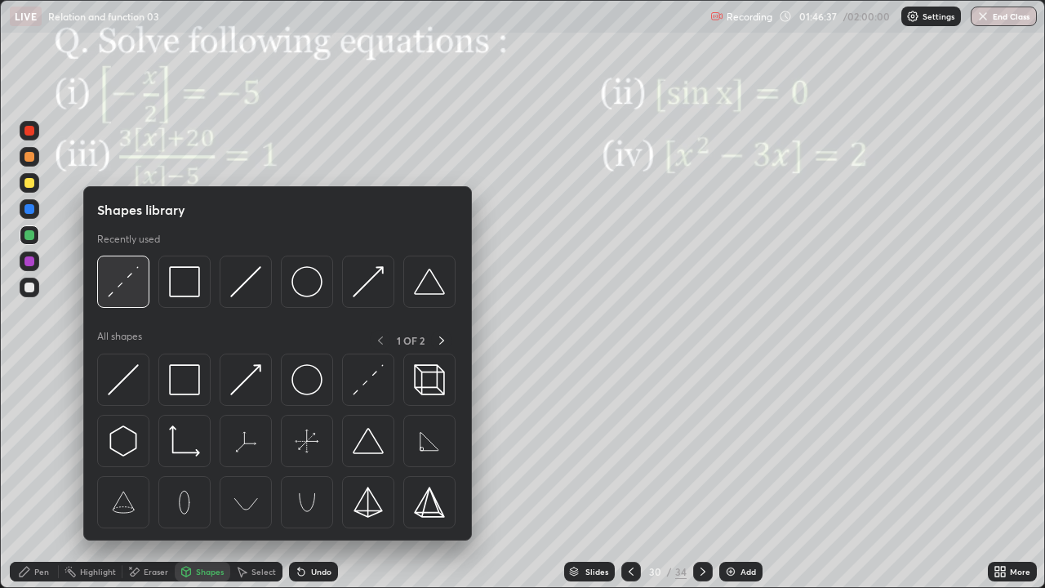
click at [131, 278] on img at bounding box center [123, 281] width 31 height 31
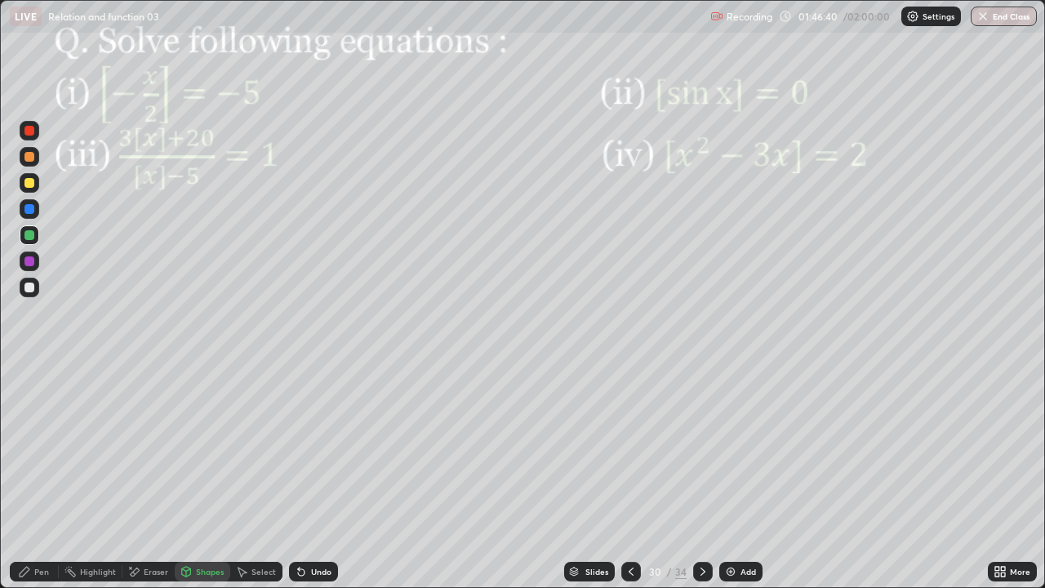
click at [260, 477] on div "Select" at bounding box center [263, 571] width 24 height 8
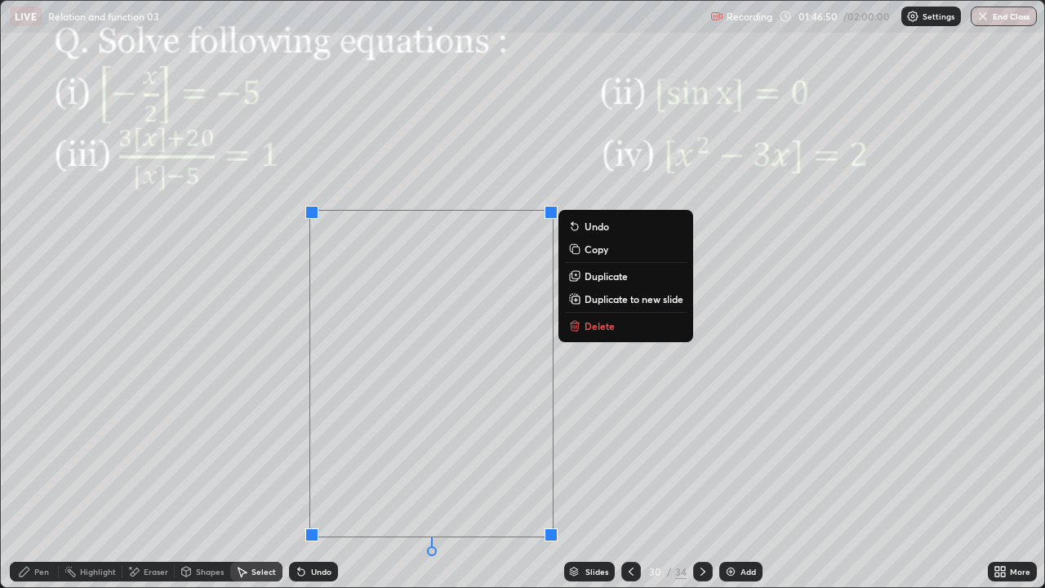
click at [202, 477] on div "0 ° Undo Copy Duplicate Duplicate to new slide Delete" at bounding box center [522, 294] width 1043 height 586
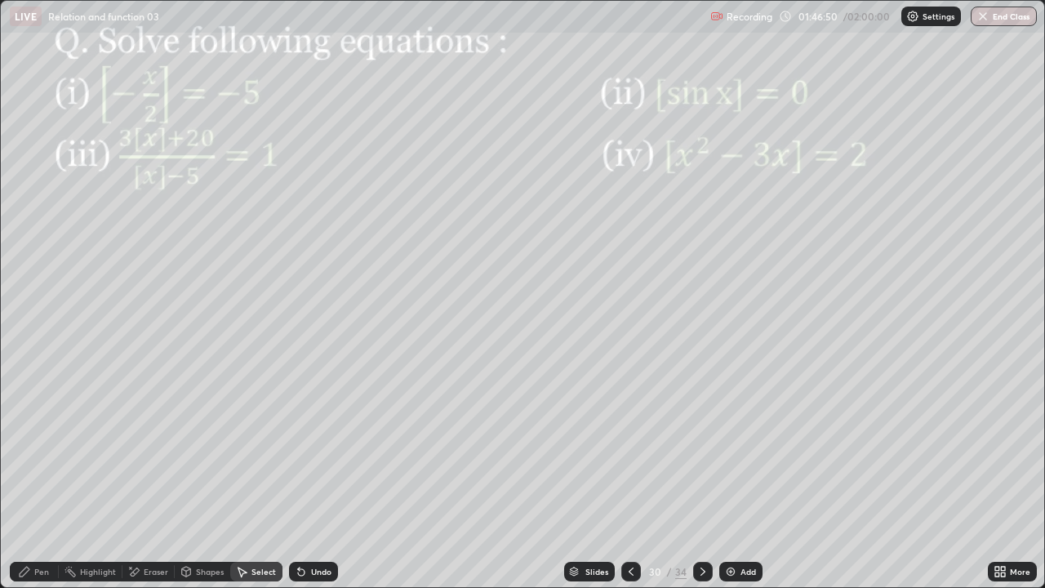
click at [39, 477] on div "Pen" at bounding box center [41, 571] width 15 height 8
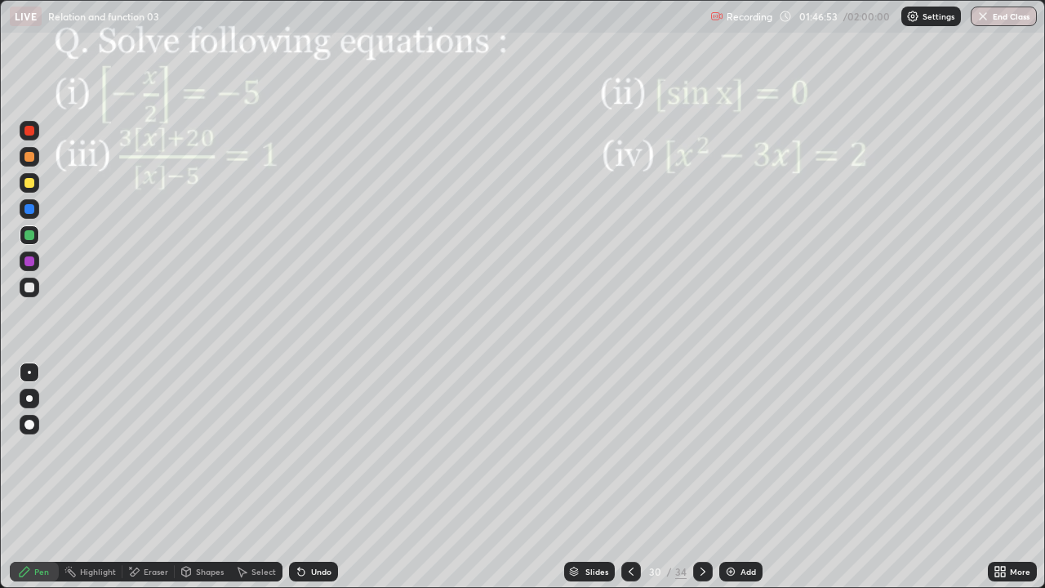
click at [204, 477] on div "Shapes" at bounding box center [210, 571] width 28 height 8
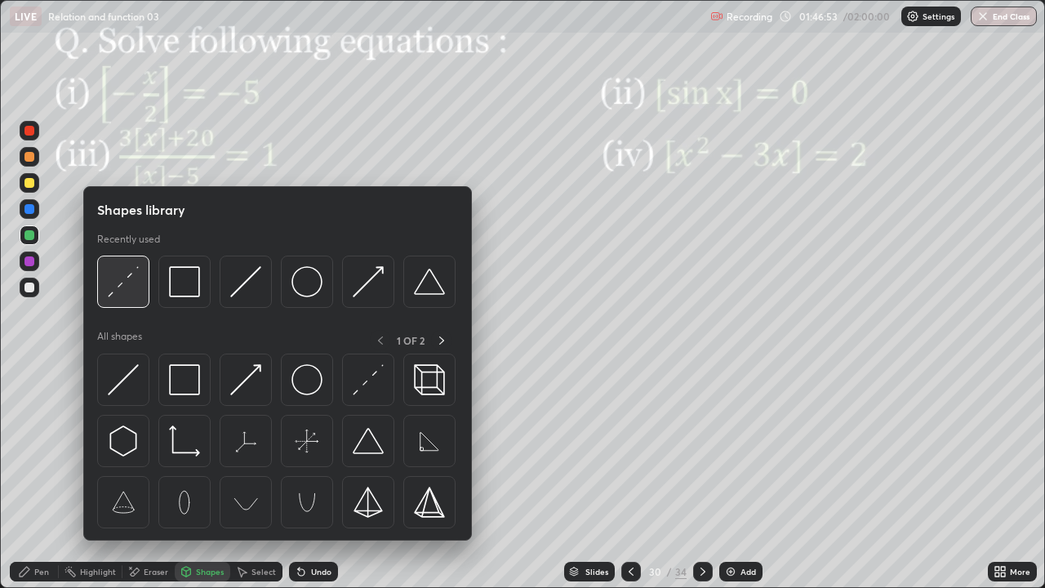
click at [125, 284] on img at bounding box center [123, 281] width 31 height 31
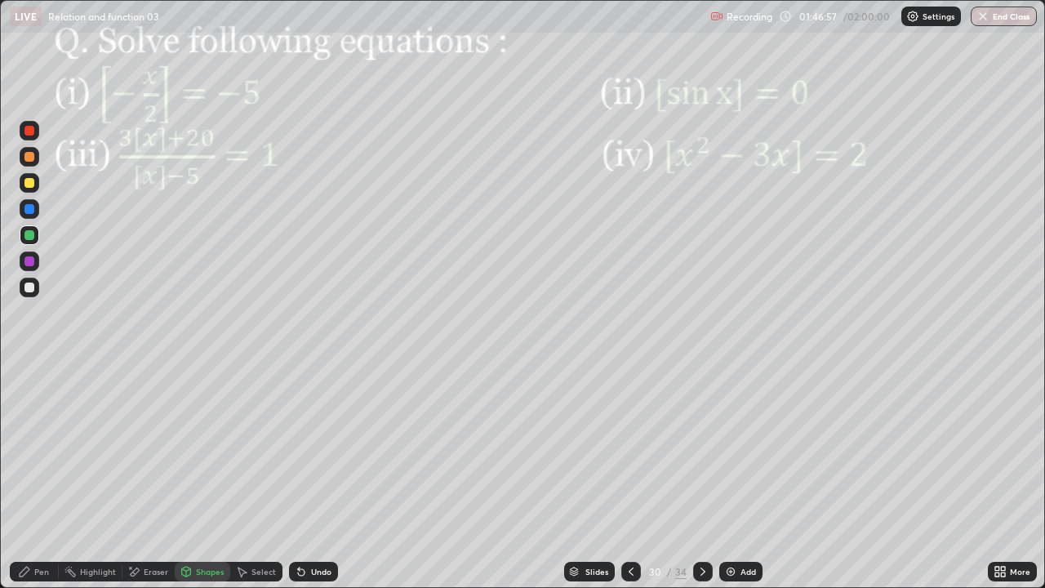
click at [46, 477] on div "Pen" at bounding box center [41, 571] width 15 height 8
click at [31, 166] on div at bounding box center [30, 157] width 20 height 20
click at [97, 477] on div "Highlight" at bounding box center [98, 571] width 36 height 8
click at [41, 477] on div "Pen" at bounding box center [41, 571] width 15 height 8
click at [27, 211] on div at bounding box center [29, 209] width 10 height 10
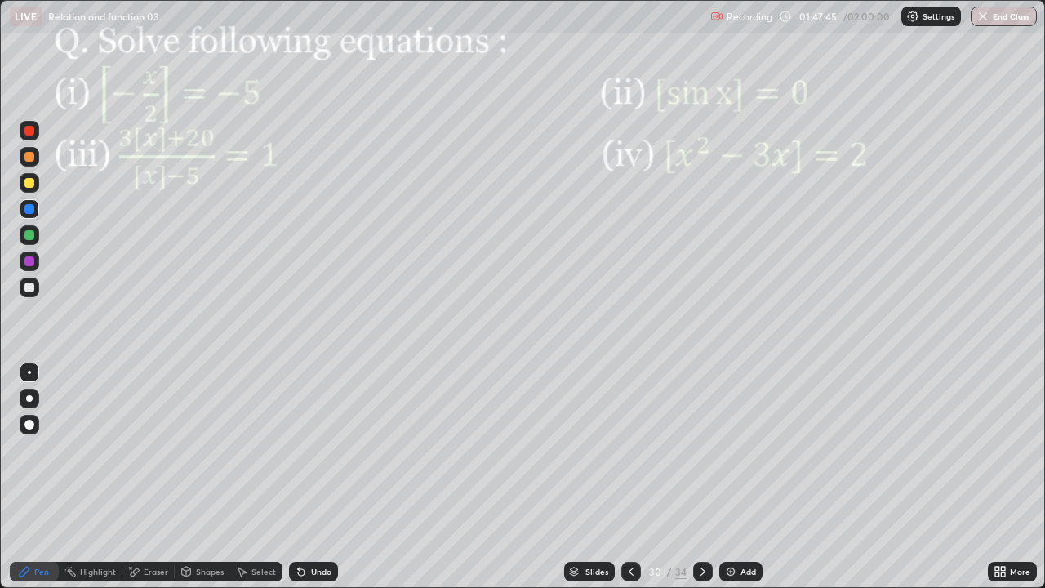
click at [33, 158] on div at bounding box center [29, 157] width 10 height 10
click at [30, 235] on div at bounding box center [29, 235] width 10 height 10
click at [32, 160] on div at bounding box center [29, 157] width 10 height 10
click at [743, 477] on div "Add" at bounding box center [748, 571] width 16 height 8
click at [33, 159] on div at bounding box center [29, 157] width 10 height 10
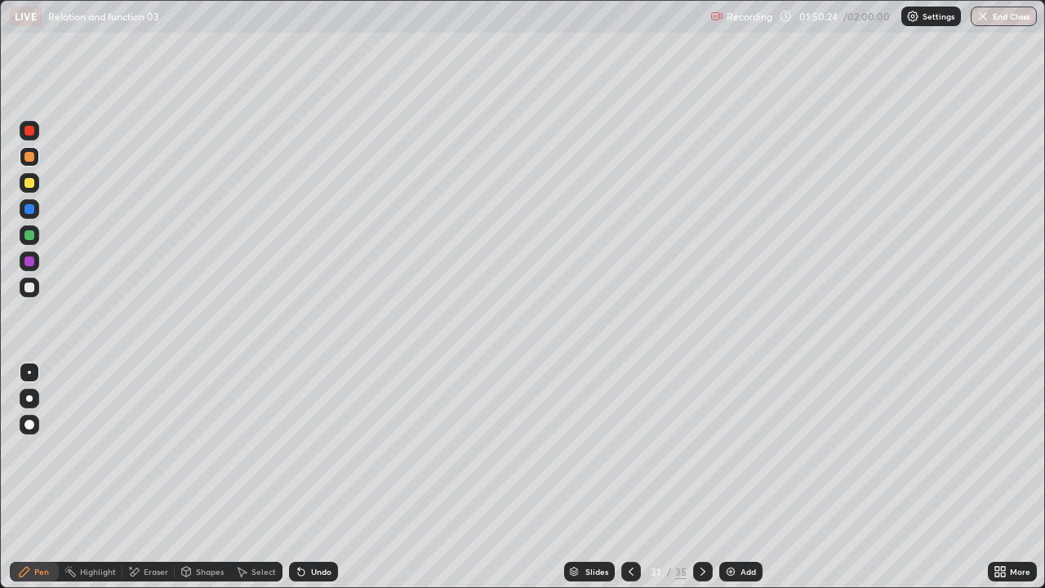
click at [29, 184] on div at bounding box center [29, 183] width 10 height 10
click at [207, 477] on div "Shapes" at bounding box center [210, 571] width 28 height 8
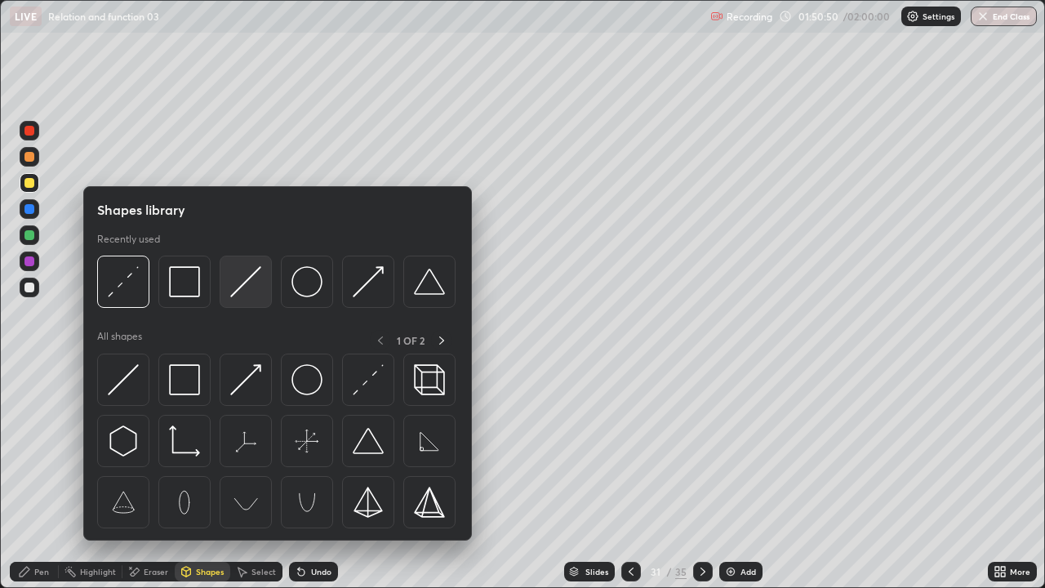
click at [236, 296] on img at bounding box center [245, 281] width 31 height 31
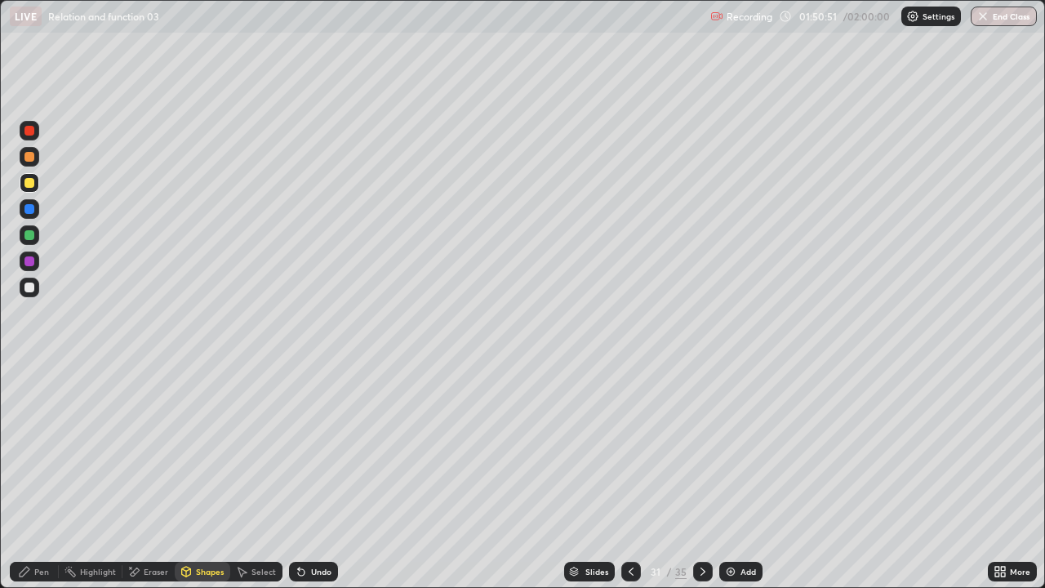
click at [26, 289] on div at bounding box center [29, 287] width 10 height 10
click at [30, 477] on icon at bounding box center [24, 571] width 13 height 13
click at [33, 269] on div at bounding box center [30, 261] width 20 height 20
click at [198, 477] on div "Shapes" at bounding box center [210, 571] width 28 height 8
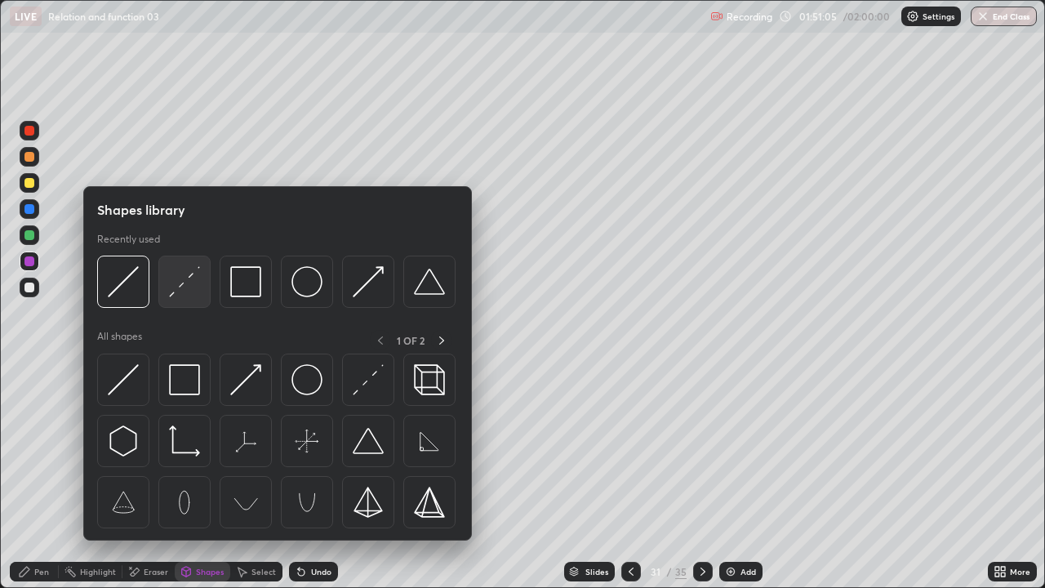
click at [176, 282] on img at bounding box center [184, 281] width 31 height 31
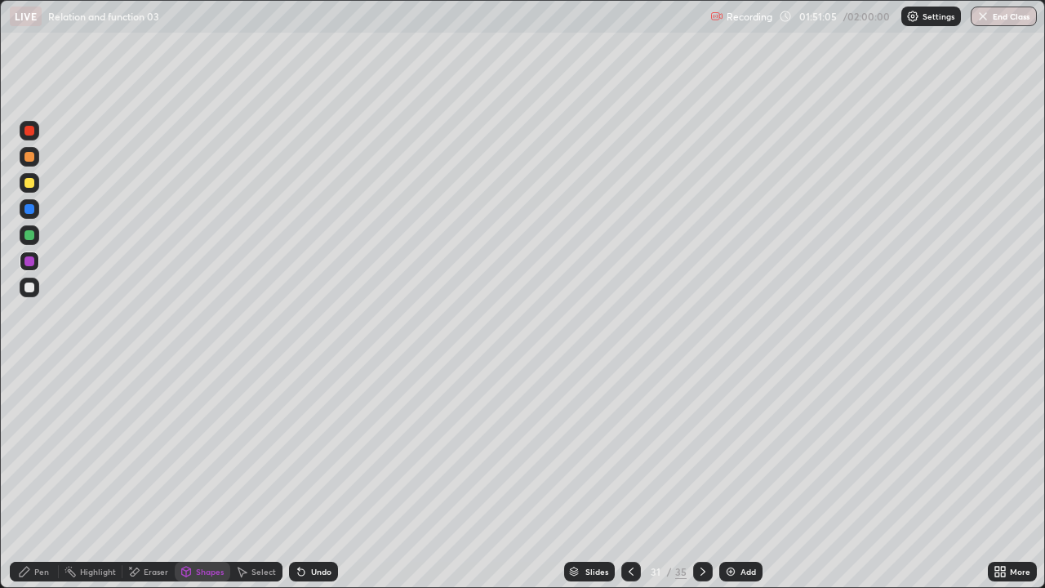
click at [26, 211] on div at bounding box center [29, 209] width 10 height 10
click at [33, 477] on div "Pen" at bounding box center [34, 572] width 49 height 20
click at [33, 130] on div at bounding box center [29, 131] width 10 height 10
click at [33, 477] on div "Pen" at bounding box center [34, 572] width 49 height 20
click at [30, 262] on div at bounding box center [29, 261] width 10 height 10
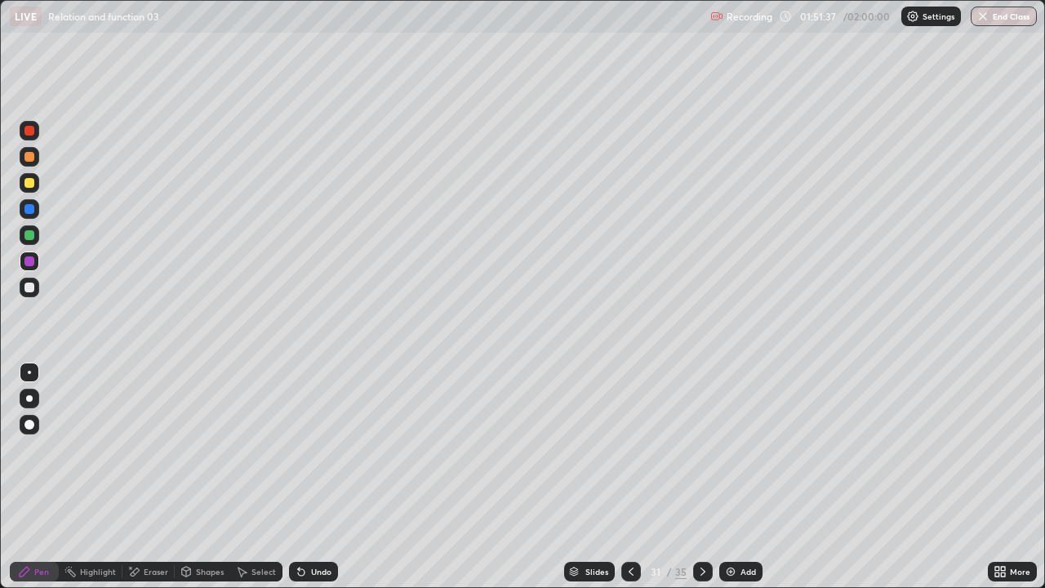
click at [314, 477] on div "Undo" at bounding box center [321, 571] width 20 height 8
click at [316, 477] on div "Undo" at bounding box center [313, 572] width 49 height 20
click at [33, 160] on div at bounding box center [29, 157] width 10 height 10
click at [709, 477] on div at bounding box center [703, 572] width 20 height 20
click at [27, 263] on div at bounding box center [29, 261] width 10 height 10
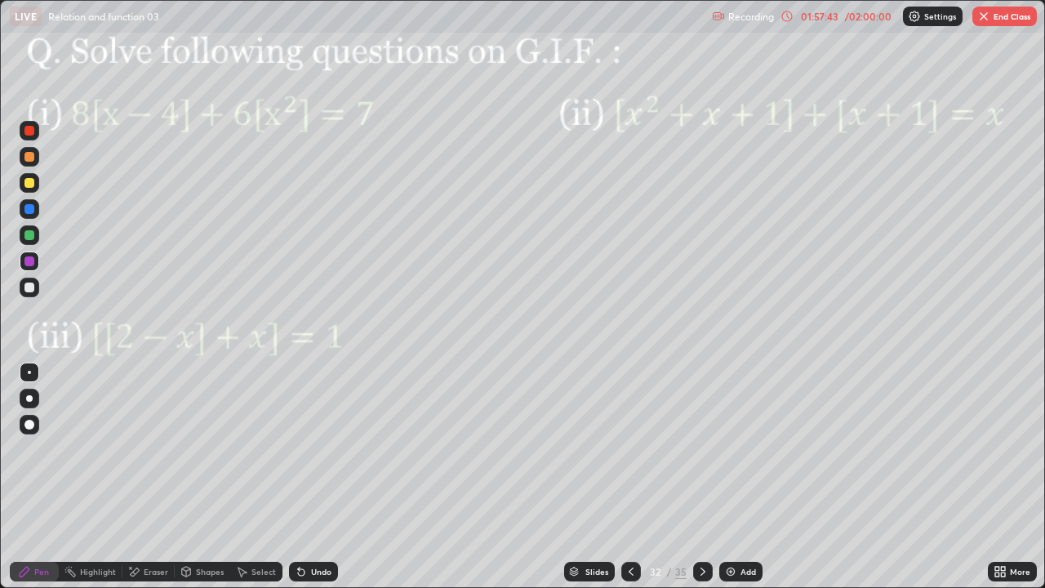
click at [29, 210] on div at bounding box center [29, 209] width 10 height 10
click at [30, 131] on div at bounding box center [29, 131] width 10 height 10
click at [29, 262] on div at bounding box center [29, 261] width 10 height 10
click at [304, 477] on icon at bounding box center [301, 571] width 13 height 13
click at [150, 477] on div "Eraser" at bounding box center [156, 571] width 24 height 8
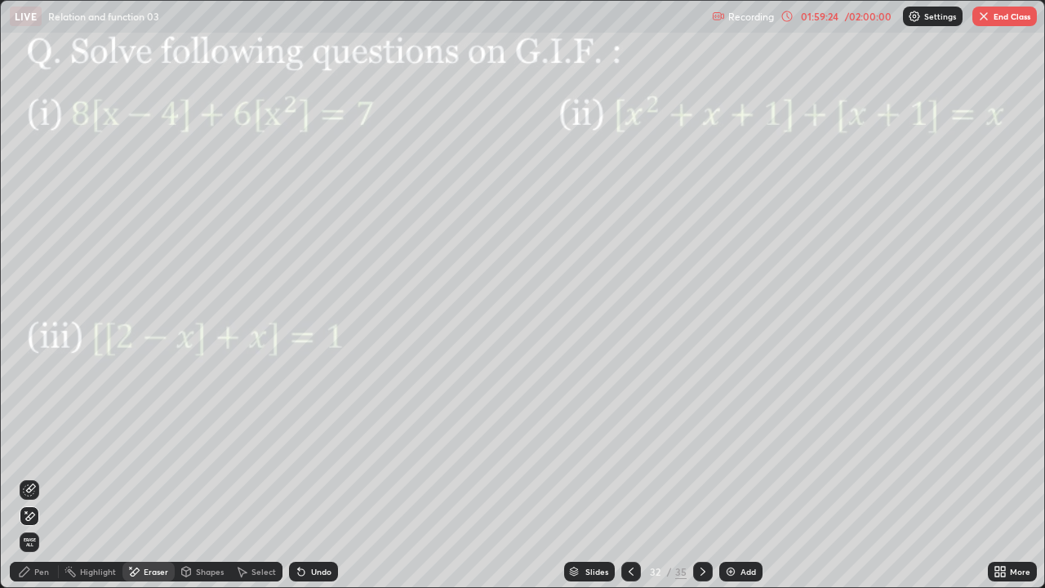
click at [36, 477] on div "Pen" at bounding box center [41, 571] width 15 height 8
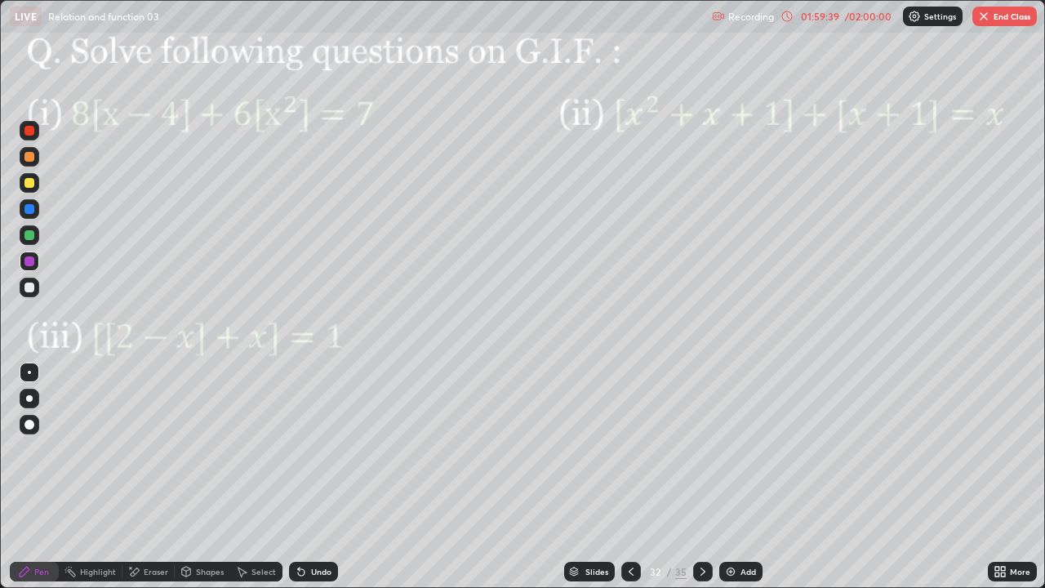
click at [29, 238] on div at bounding box center [29, 235] width 10 height 10
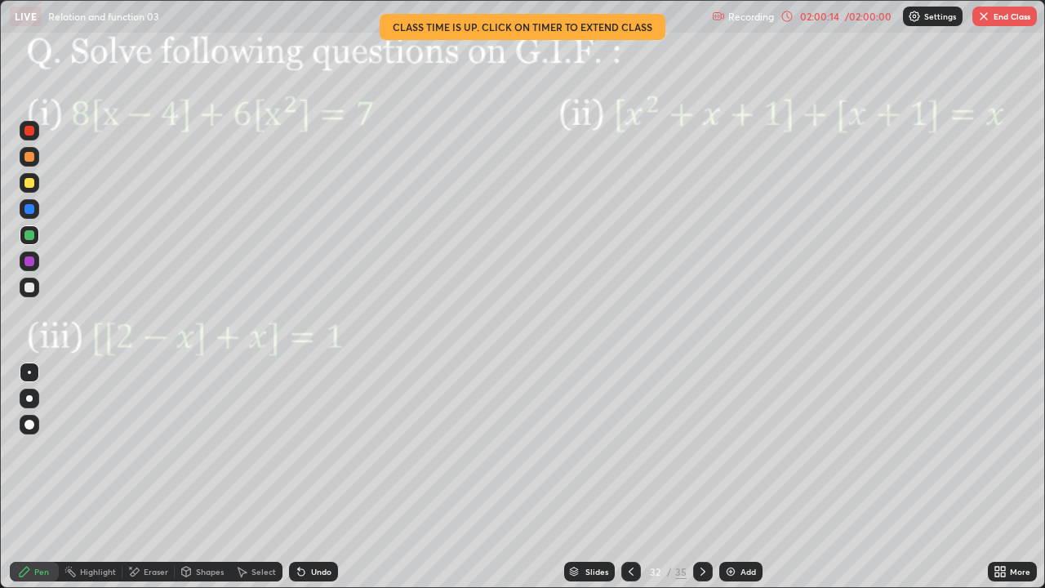
click at [31, 157] on div at bounding box center [29, 157] width 10 height 10
click at [29, 237] on div at bounding box center [29, 235] width 10 height 10
click at [29, 157] on div at bounding box center [29, 157] width 10 height 10
click at [38, 262] on div at bounding box center [30, 261] width 20 height 20
click at [20, 158] on div at bounding box center [30, 157] width 20 height 20
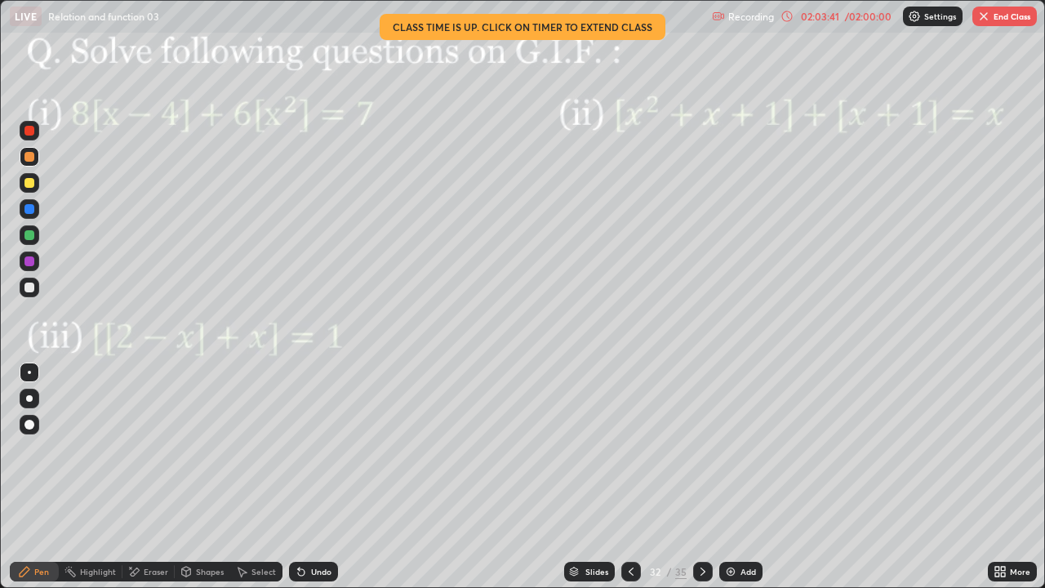
click at [709, 477] on div at bounding box center [703, 572] width 20 height 20
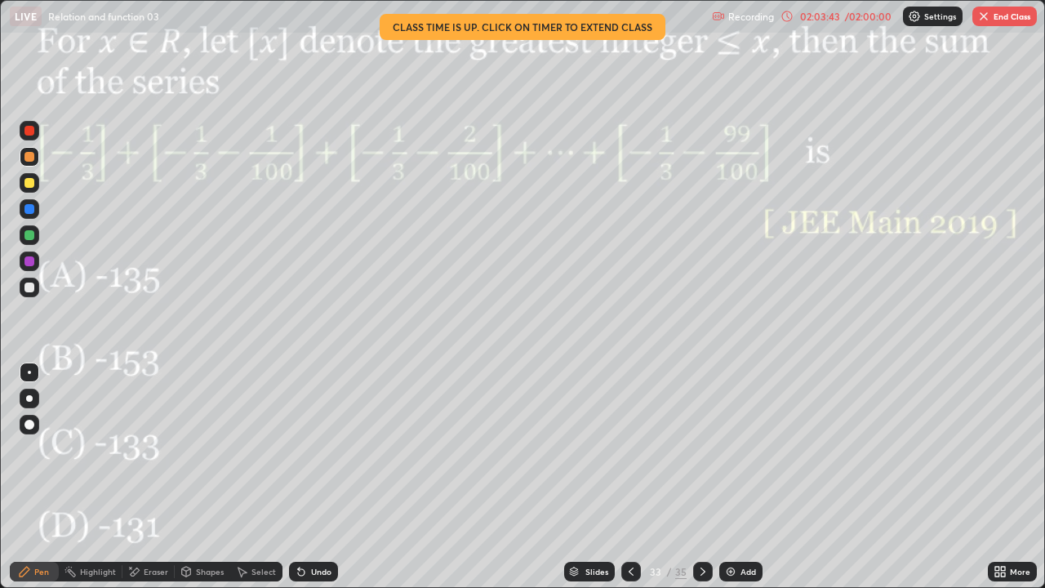
click at [700, 477] on icon at bounding box center [702, 571] width 13 height 13
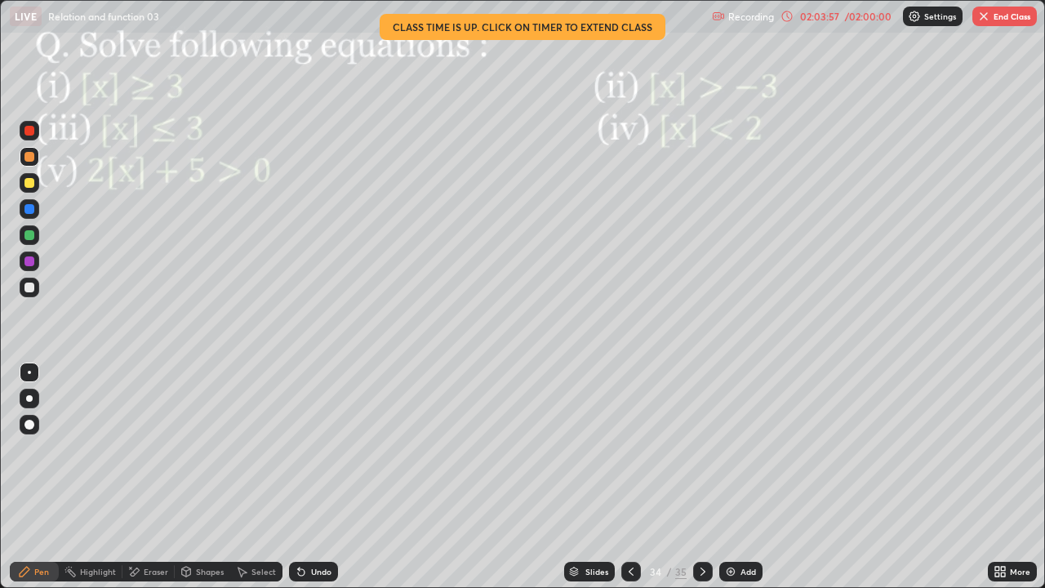
click at [629, 477] on icon at bounding box center [631, 571] width 13 height 13
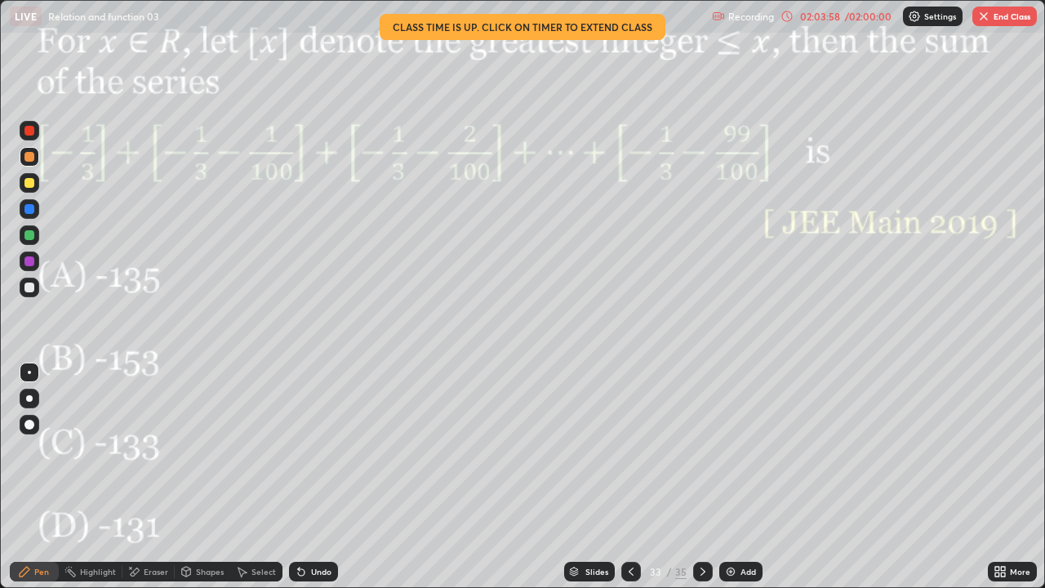
click at [629, 477] on icon at bounding box center [631, 571] width 13 height 13
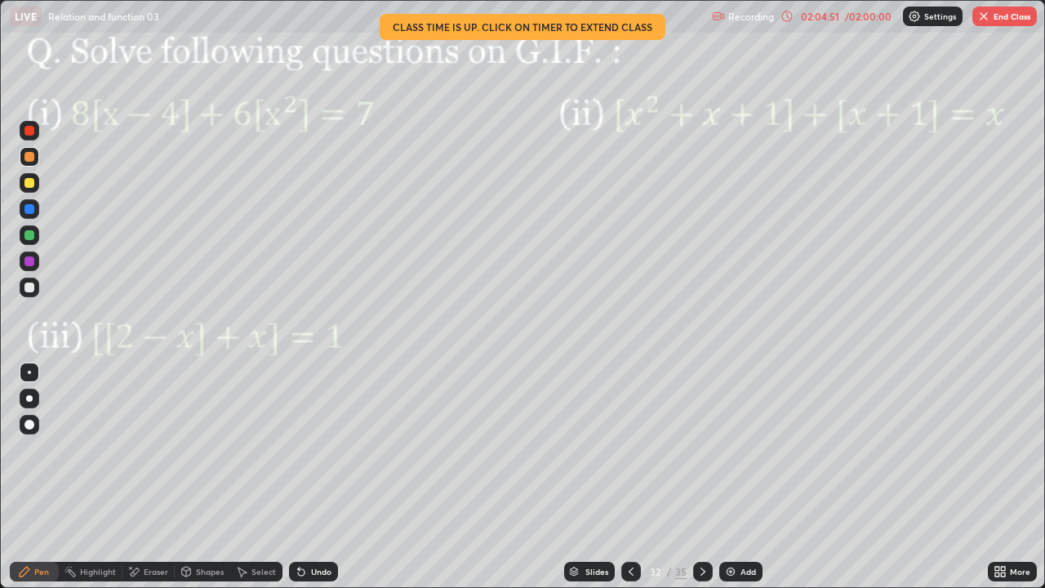
click at [702, 477] on icon at bounding box center [702, 571] width 13 height 13
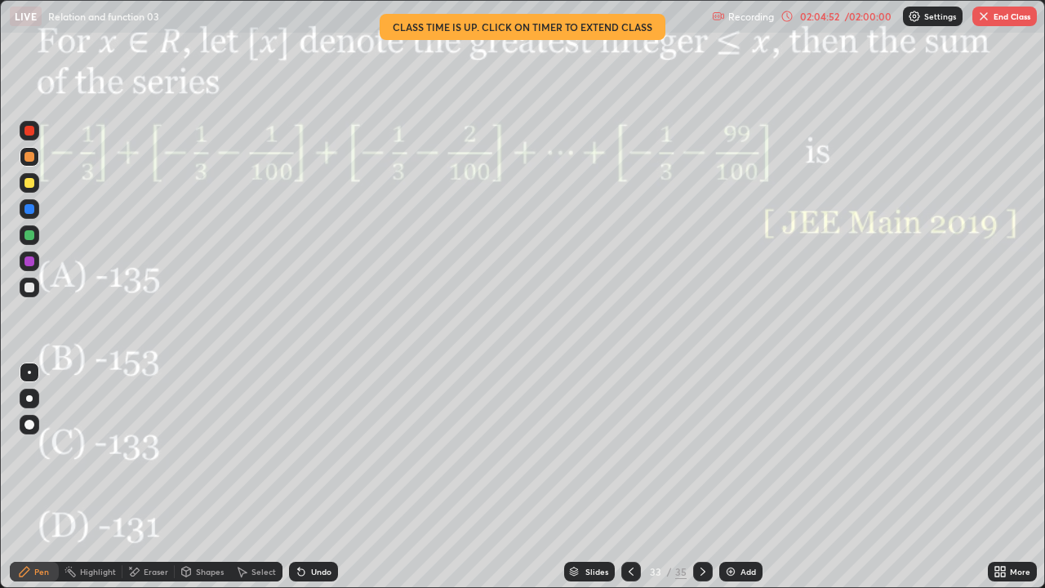
click at [700, 477] on icon at bounding box center [702, 571] width 13 height 13
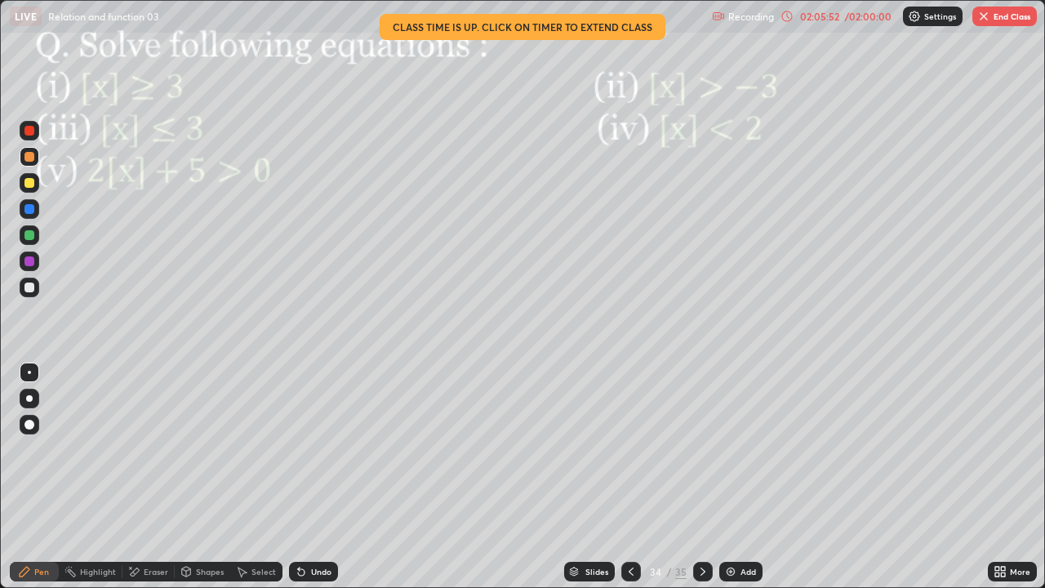
click at [38, 477] on div "Pen" at bounding box center [41, 571] width 15 height 8
click at [29, 263] on div at bounding box center [29, 261] width 10 height 10
click at [30, 262] on div at bounding box center [29, 261] width 10 height 10
click at [554, 24] on div "LIVE Relation and function 03" at bounding box center [358, 16] width 696 height 33
click at [827, 16] on div "02:06:12" at bounding box center [820, 16] width 46 height 10
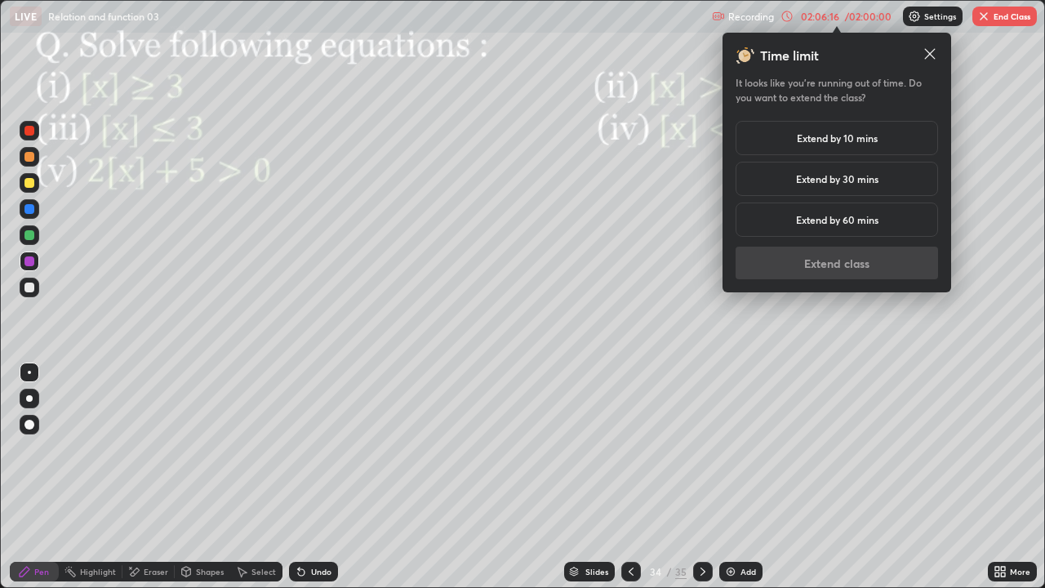
click at [853, 141] on h5 "Extend by 10 mins" at bounding box center [837, 138] width 81 height 15
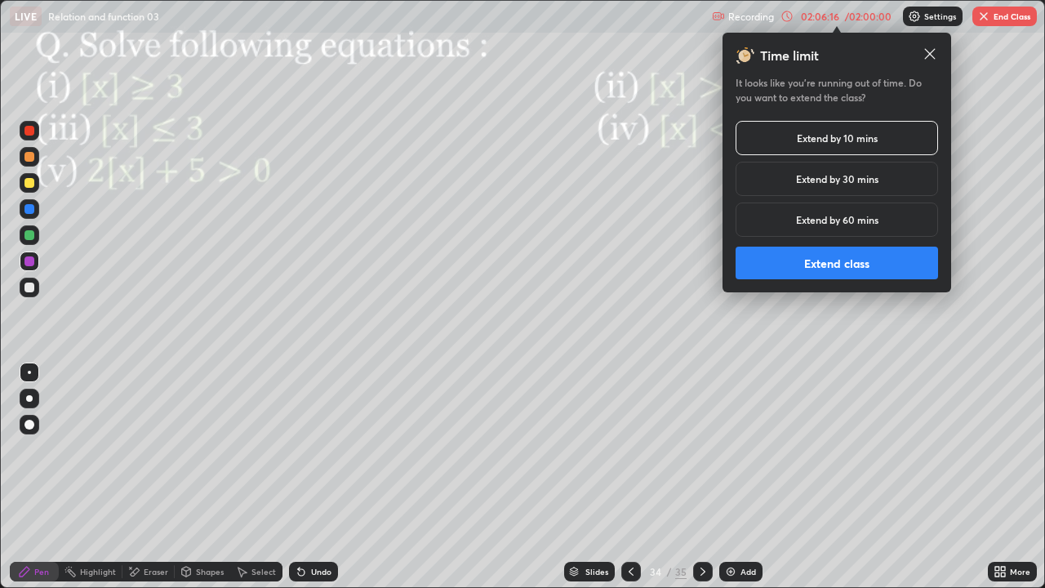
click at [856, 264] on button "Extend class" at bounding box center [837, 263] width 202 height 33
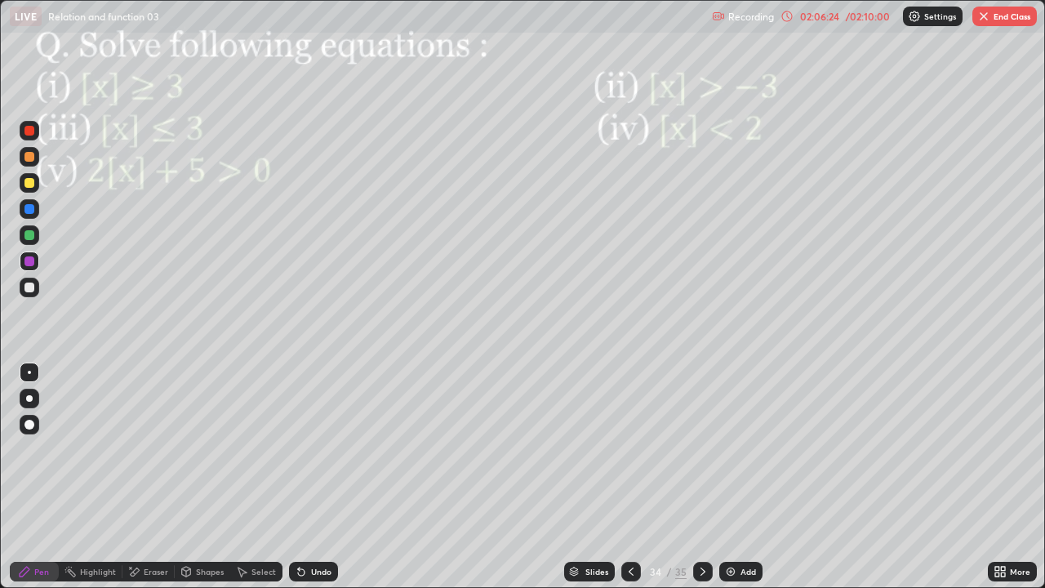
click at [24, 238] on div at bounding box center [30, 235] width 20 height 20
click at [27, 209] on div at bounding box center [29, 209] width 10 height 10
click at [30, 265] on div at bounding box center [29, 261] width 10 height 10
click at [28, 207] on div at bounding box center [29, 209] width 10 height 10
click at [31, 236] on div at bounding box center [29, 235] width 10 height 10
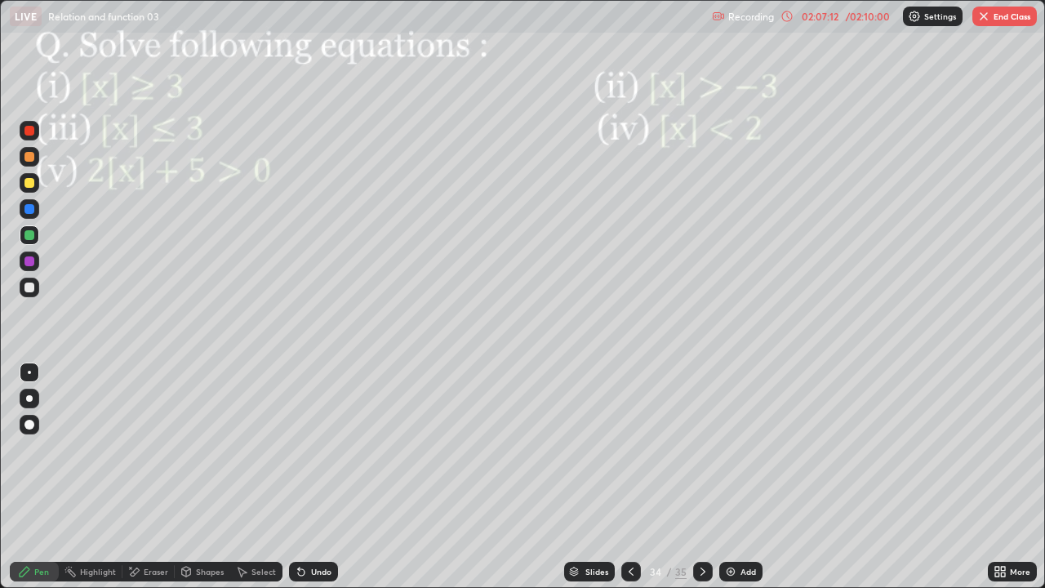
click at [29, 157] on div at bounding box center [29, 157] width 10 height 10
click at [318, 477] on div "Undo" at bounding box center [321, 571] width 20 height 8
click at [27, 260] on div at bounding box center [29, 261] width 10 height 10
click at [309, 477] on div "Undo" at bounding box center [313, 572] width 49 height 20
click at [307, 477] on div "Undo" at bounding box center [313, 572] width 49 height 20
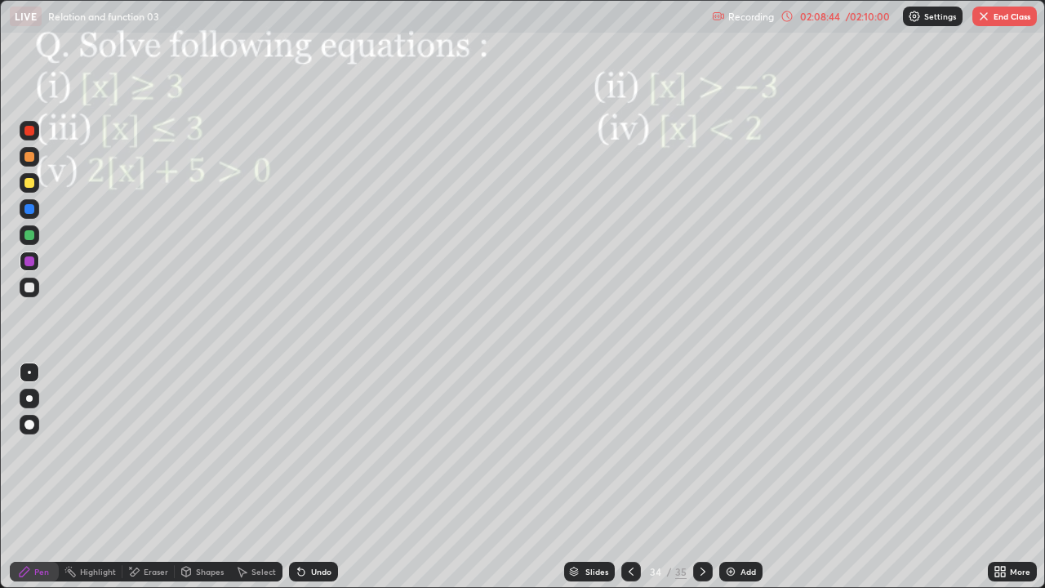
click at [25, 291] on div at bounding box center [29, 287] width 10 height 10
click at [29, 185] on div at bounding box center [29, 183] width 10 height 10
click at [320, 477] on div "Undo" at bounding box center [313, 572] width 49 height 20
click at [318, 477] on div "Undo" at bounding box center [321, 571] width 20 height 8
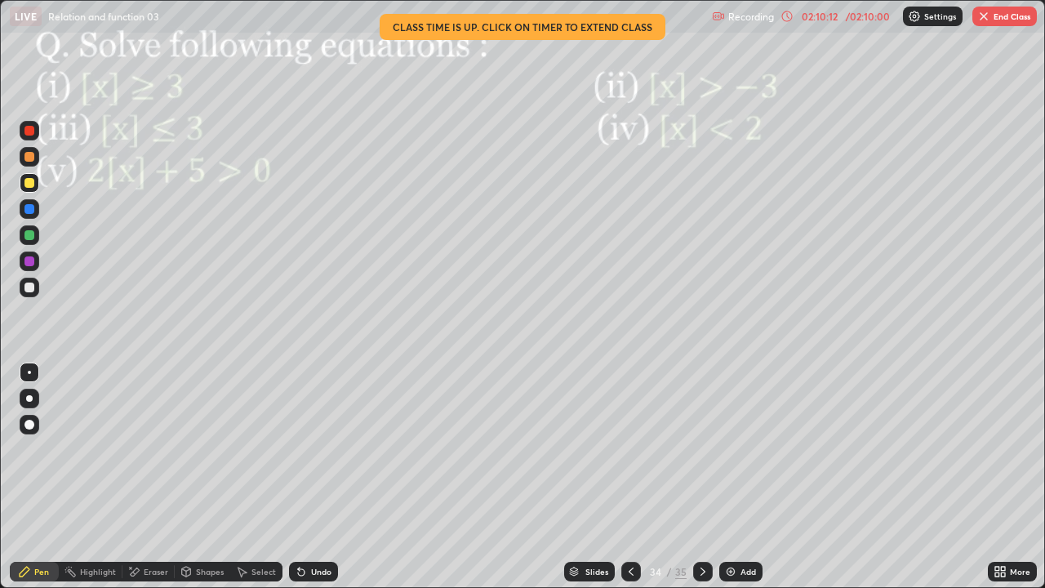
click at [700, 477] on icon at bounding box center [702, 571] width 13 height 13
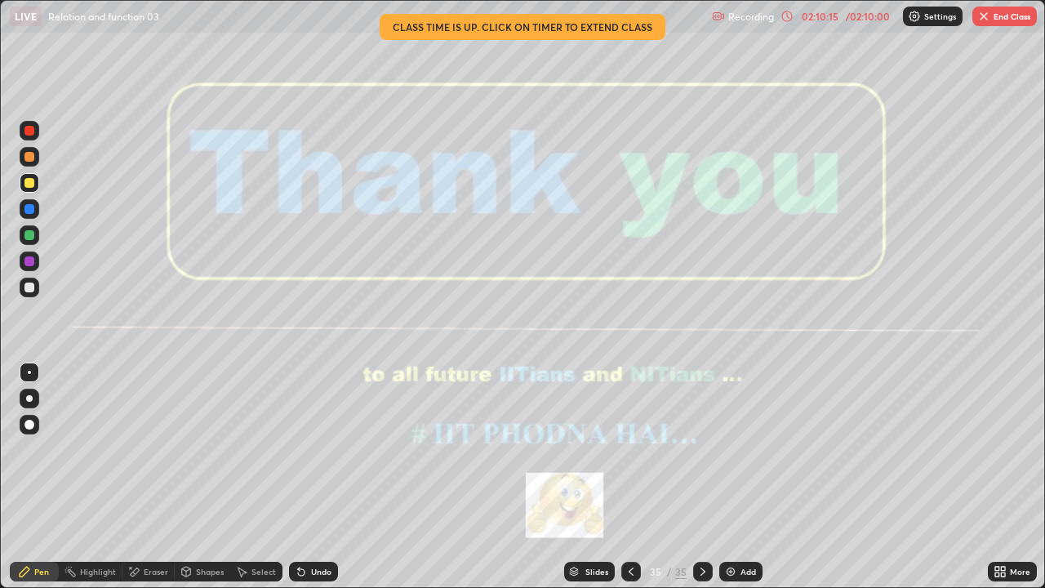
click at [1007, 19] on button "End Class" at bounding box center [1004, 17] width 64 height 20
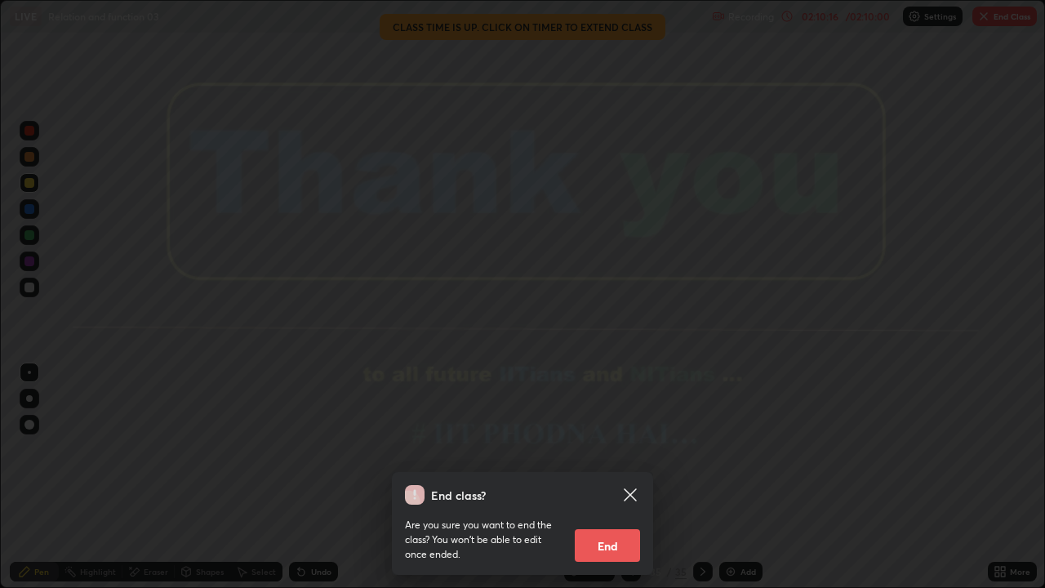
click at [605, 477] on button "End" at bounding box center [607, 545] width 65 height 33
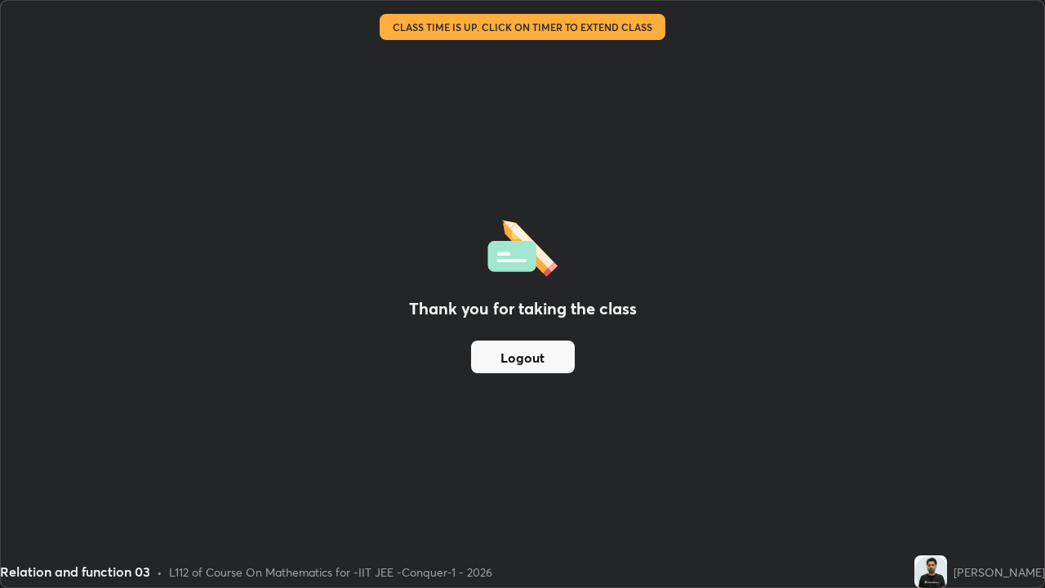
click at [527, 358] on button "Logout" at bounding box center [523, 356] width 104 height 33
